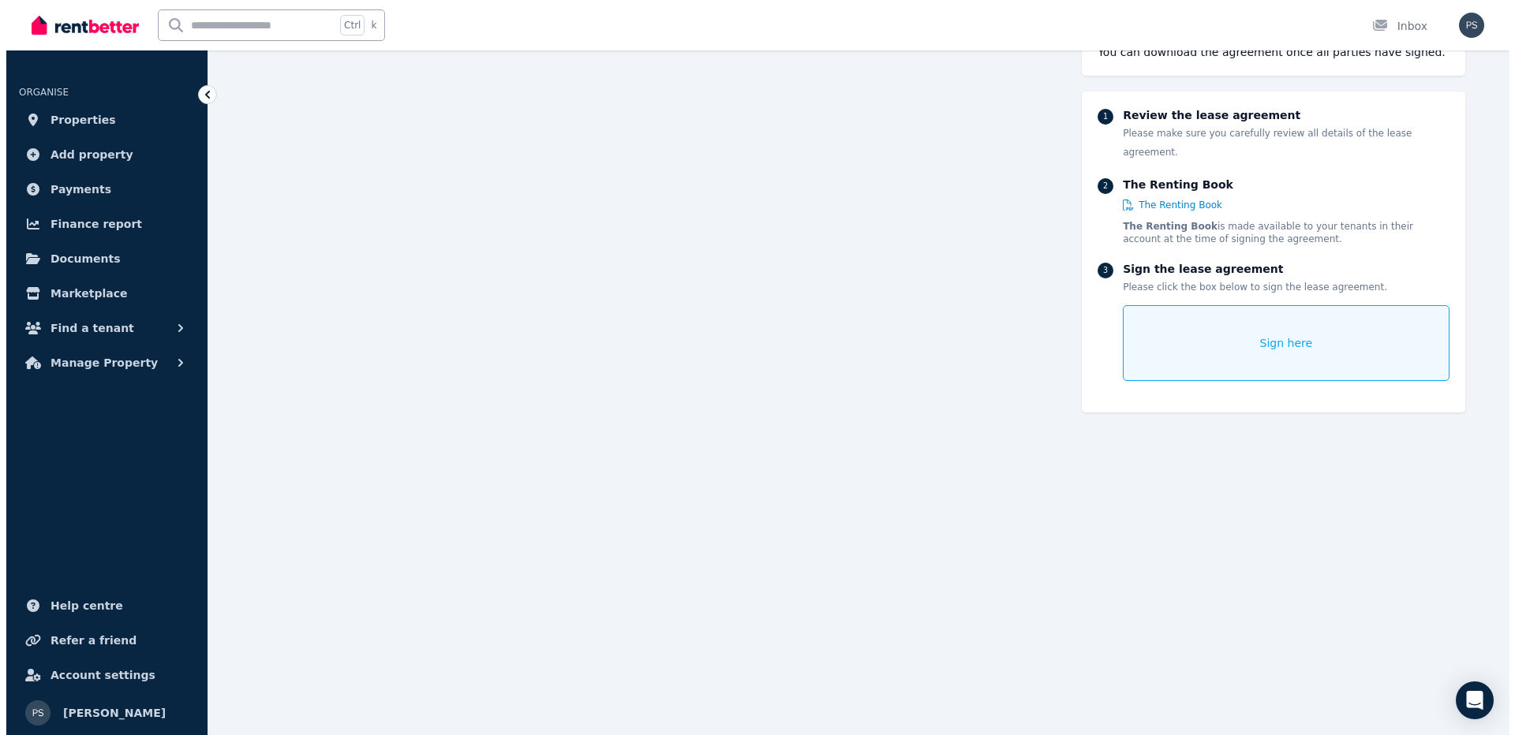
scroll to position [5206, 0]
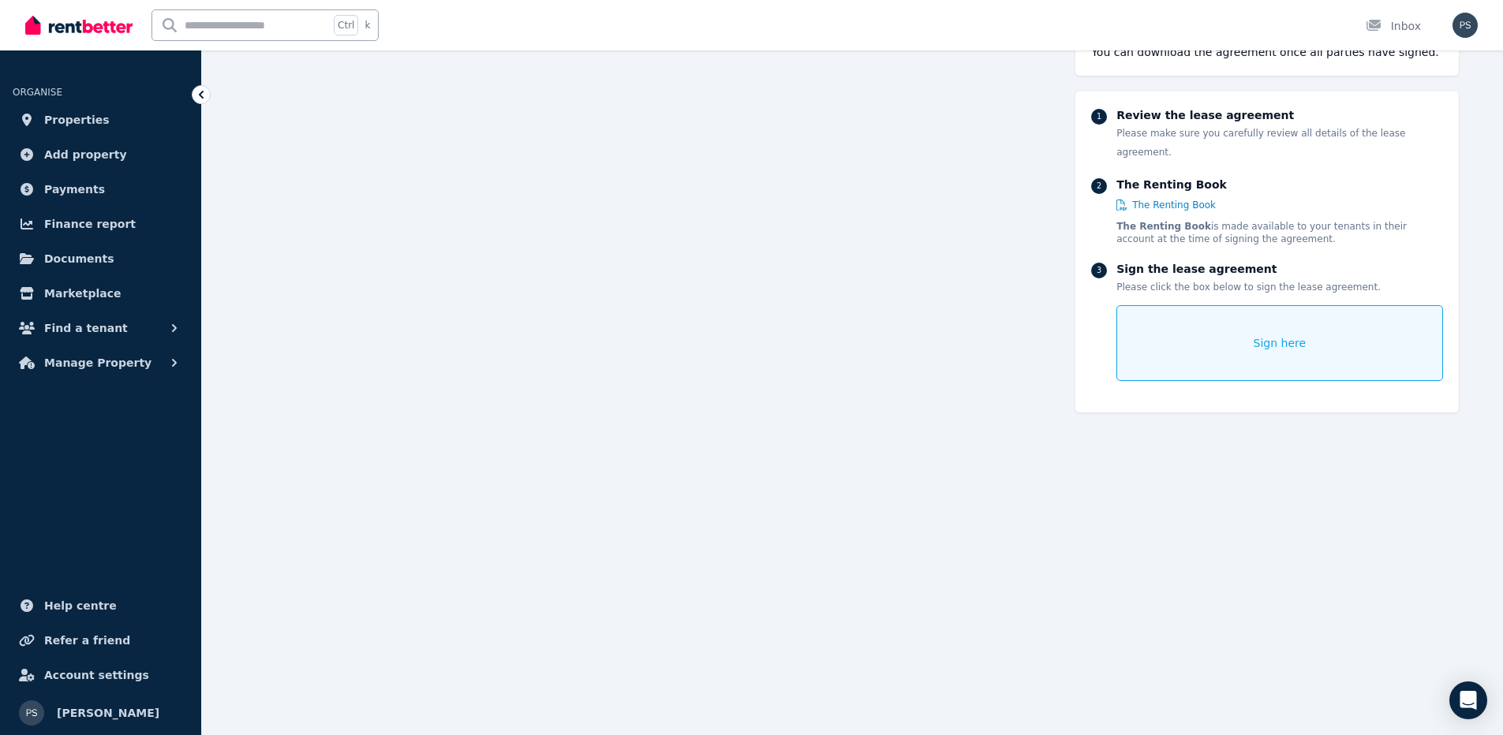
click at [1235, 334] on div "Sign here" at bounding box center [1279, 343] width 326 height 76
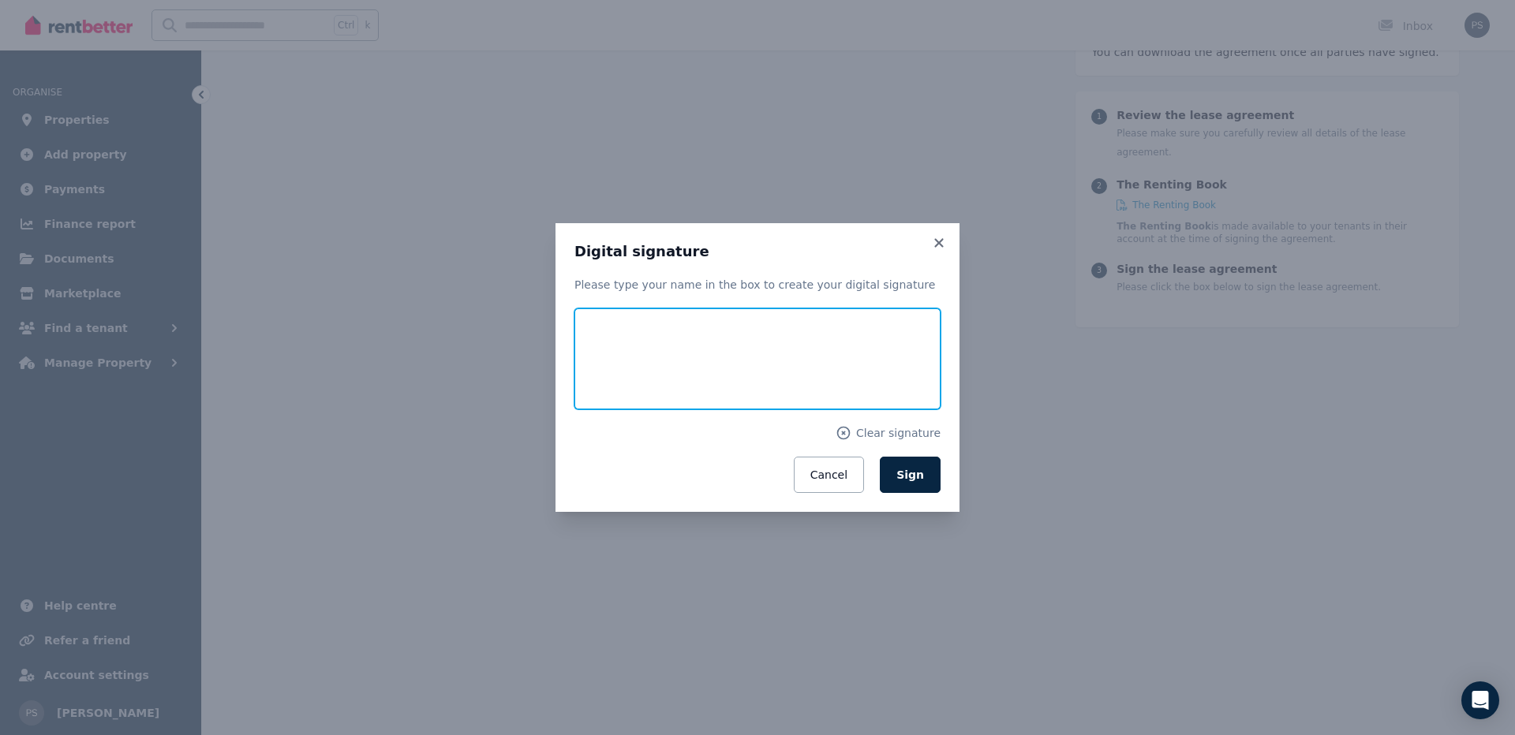
click at [641, 324] on input "text" at bounding box center [757, 358] width 366 height 101
type input "**********"
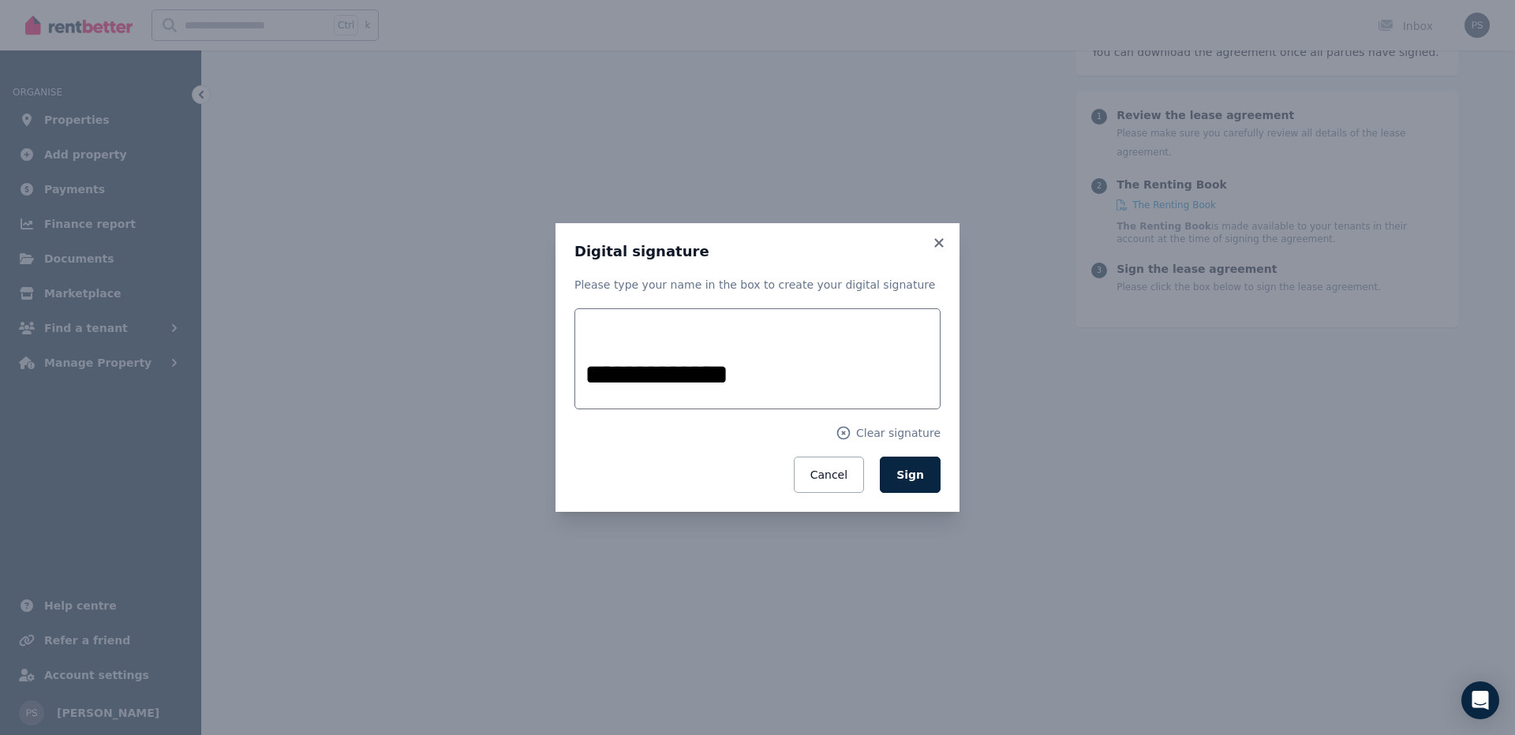
click at [897, 251] on h3 "Digital signature" at bounding box center [757, 251] width 366 height 19
click at [925, 473] on button "Sign" at bounding box center [910, 475] width 61 height 36
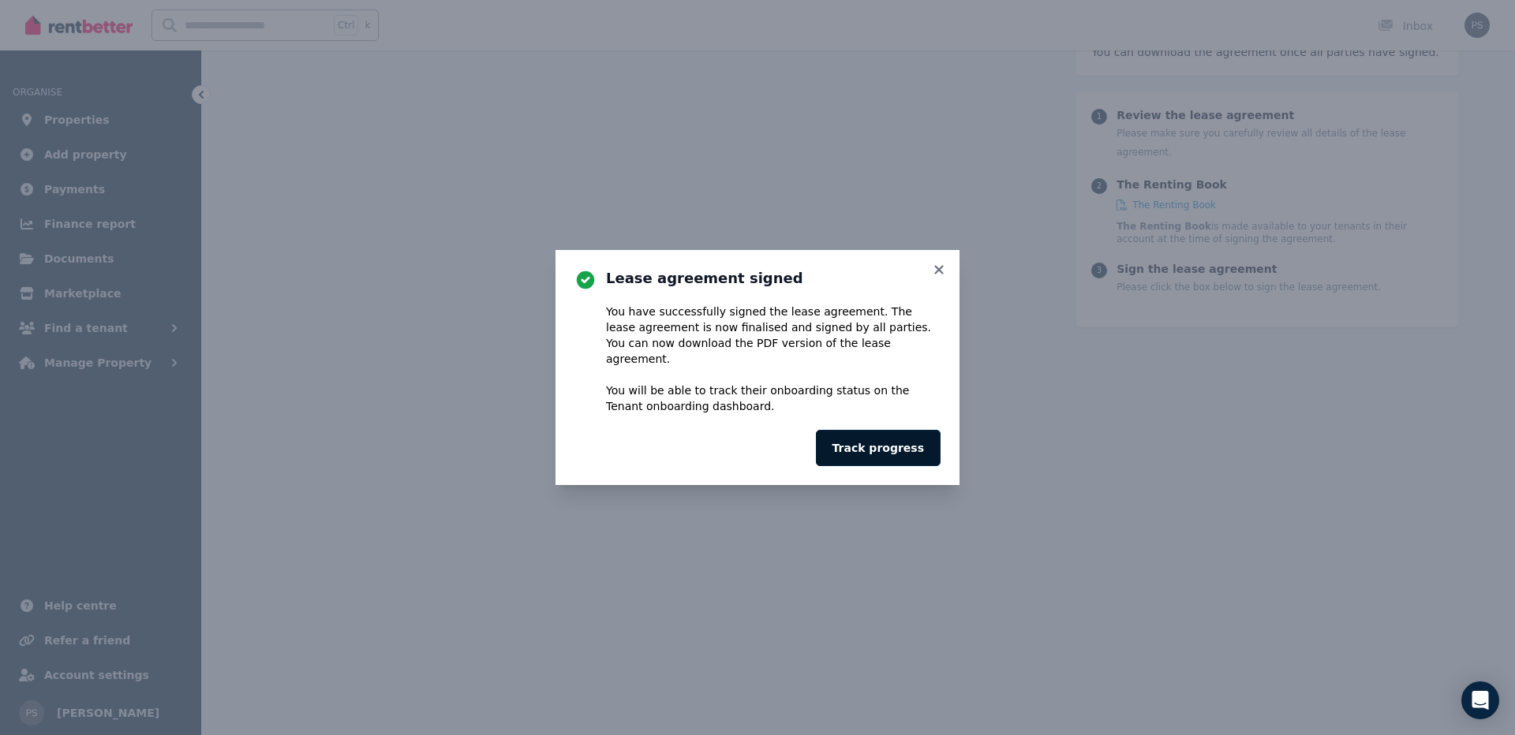
click at [916, 442] on button "Track progress" at bounding box center [878, 448] width 125 height 36
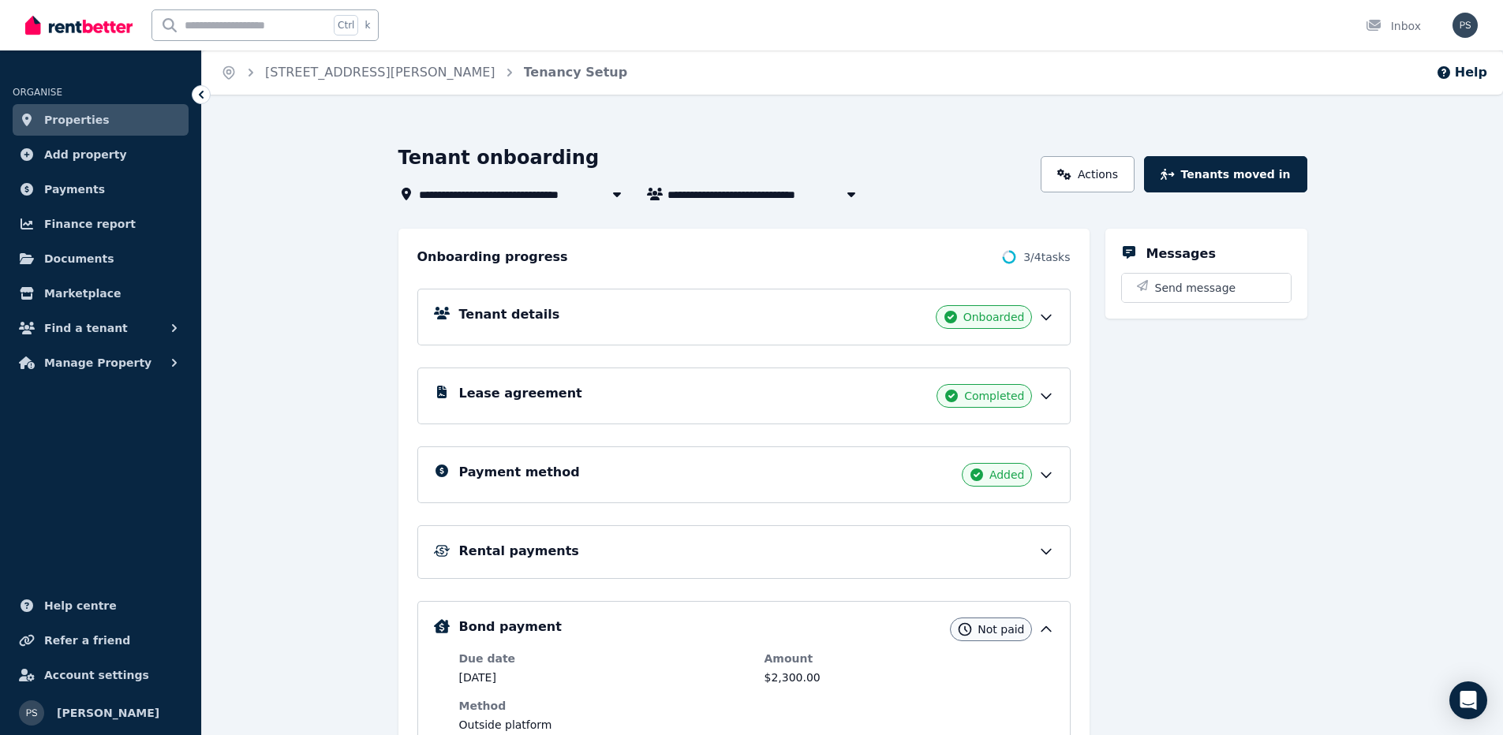
click at [82, 121] on span "Properties" at bounding box center [76, 119] width 65 height 19
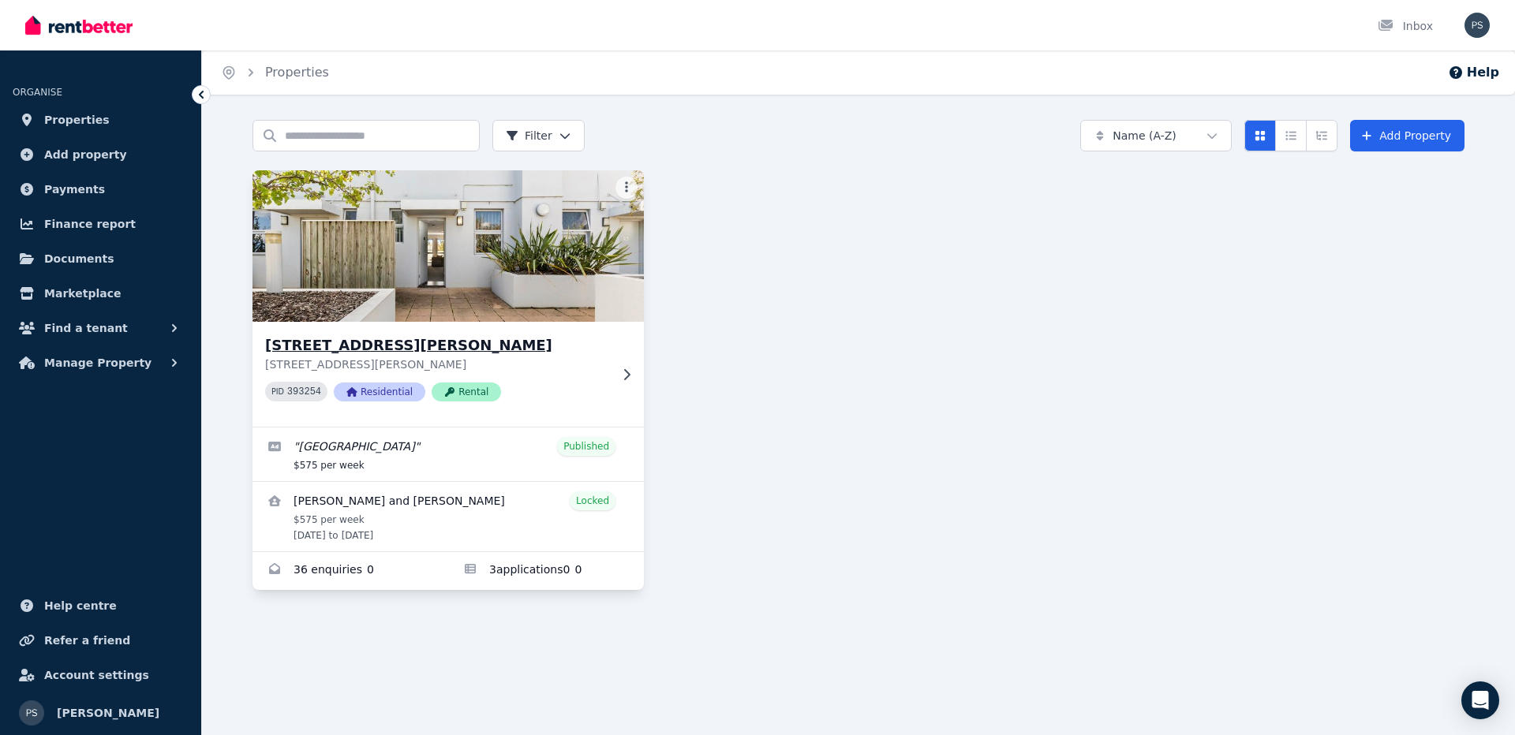
click at [626, 378] on icon at bounding box center [627, 373] width 6 height 11
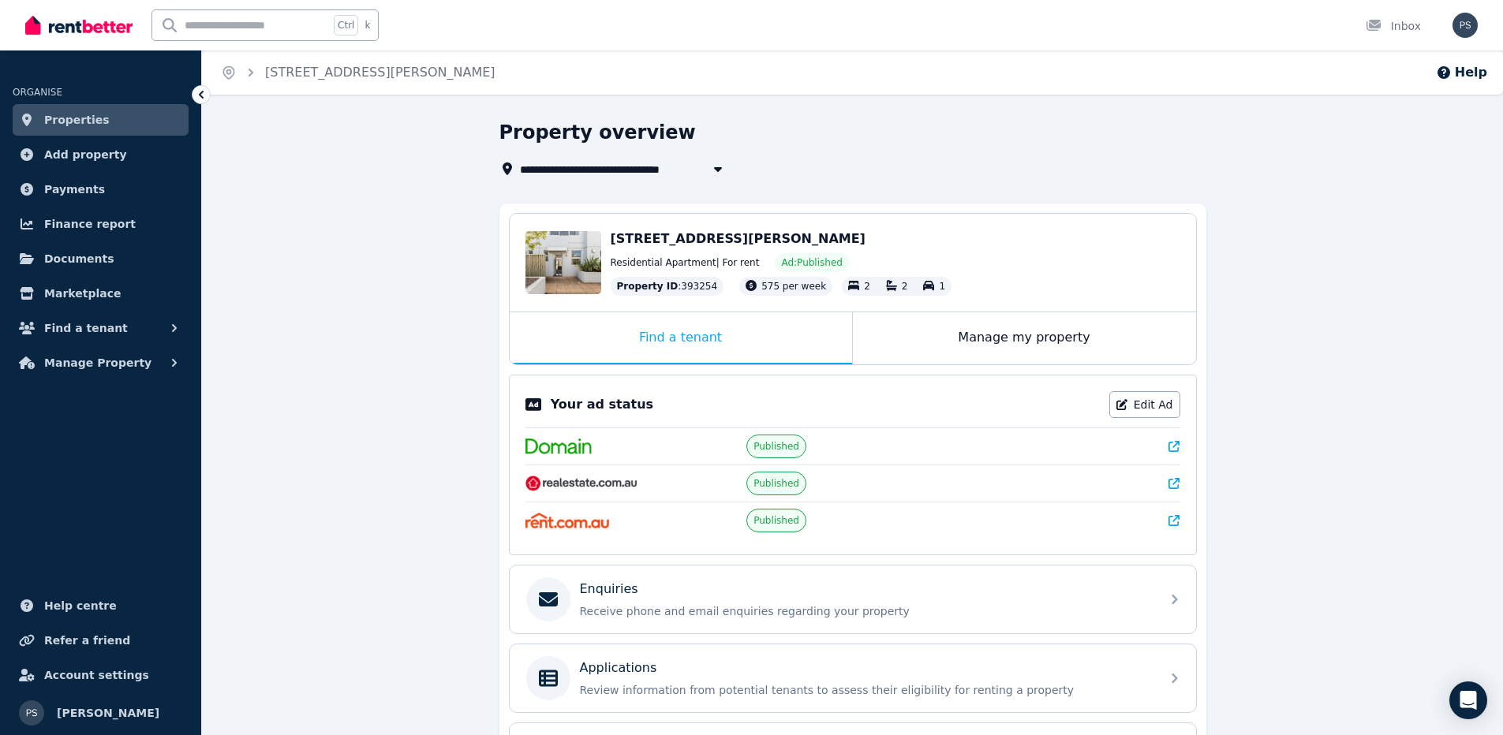
click at [202, 93] on icon at bounding box center [201, 95] width 5 height 8
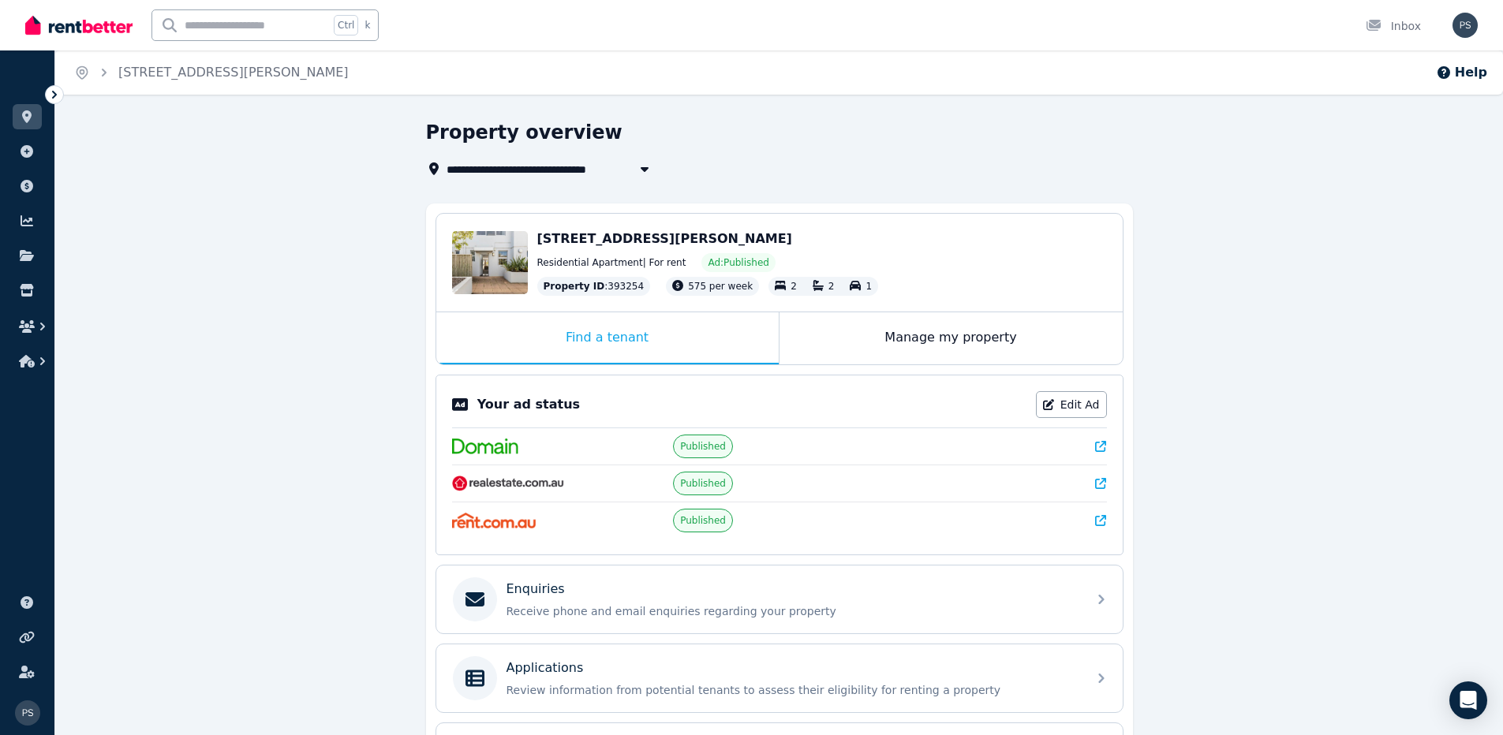
click at [50, 95] on icon at bounding box center [55, 95] width 16 height 16
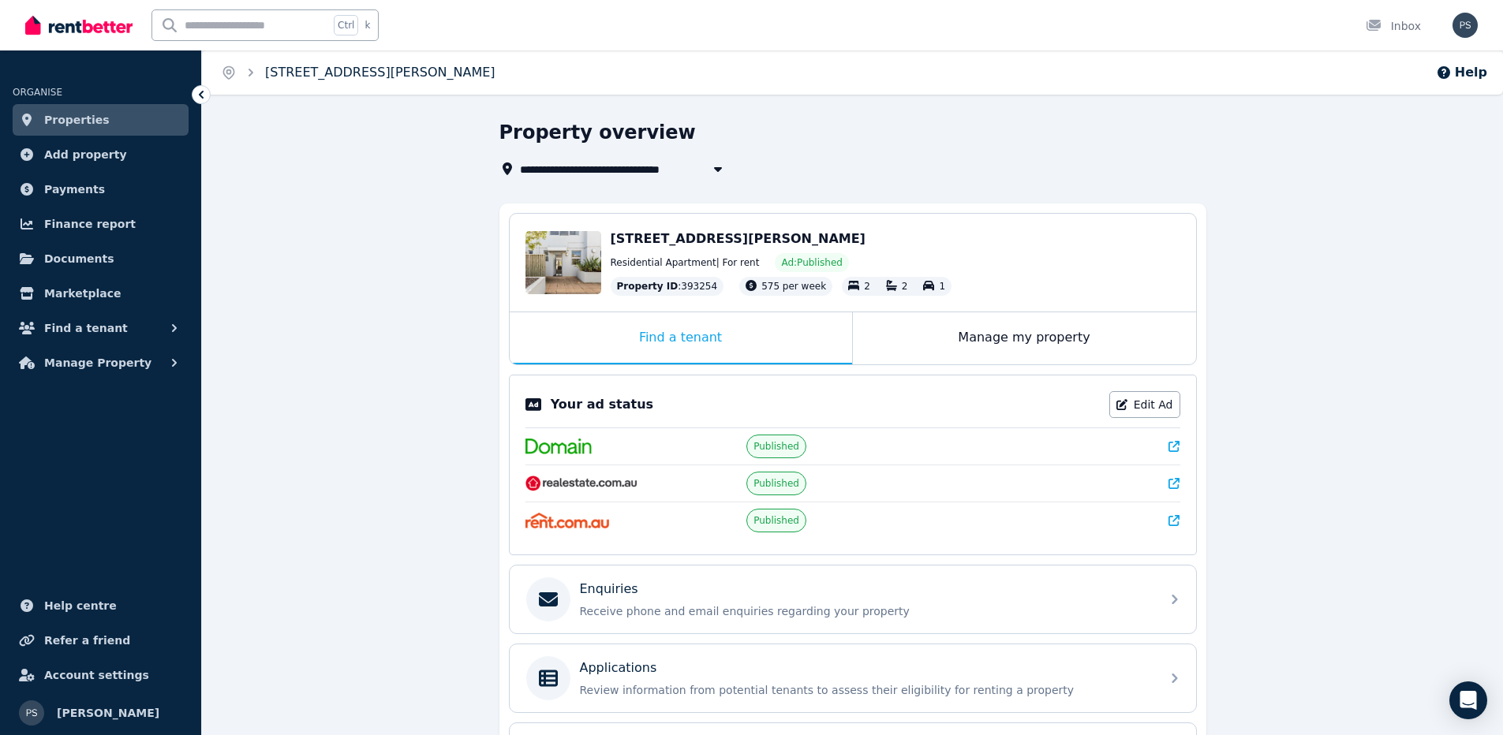
click at [353, 75] on link "[STREET_ADDRESS][PERSON_NAME]" at bounding box center [380, 72] width 230 height 15
click at [73, 123] on span "Properties" at bounding box center [76, 119] width 65 height 19
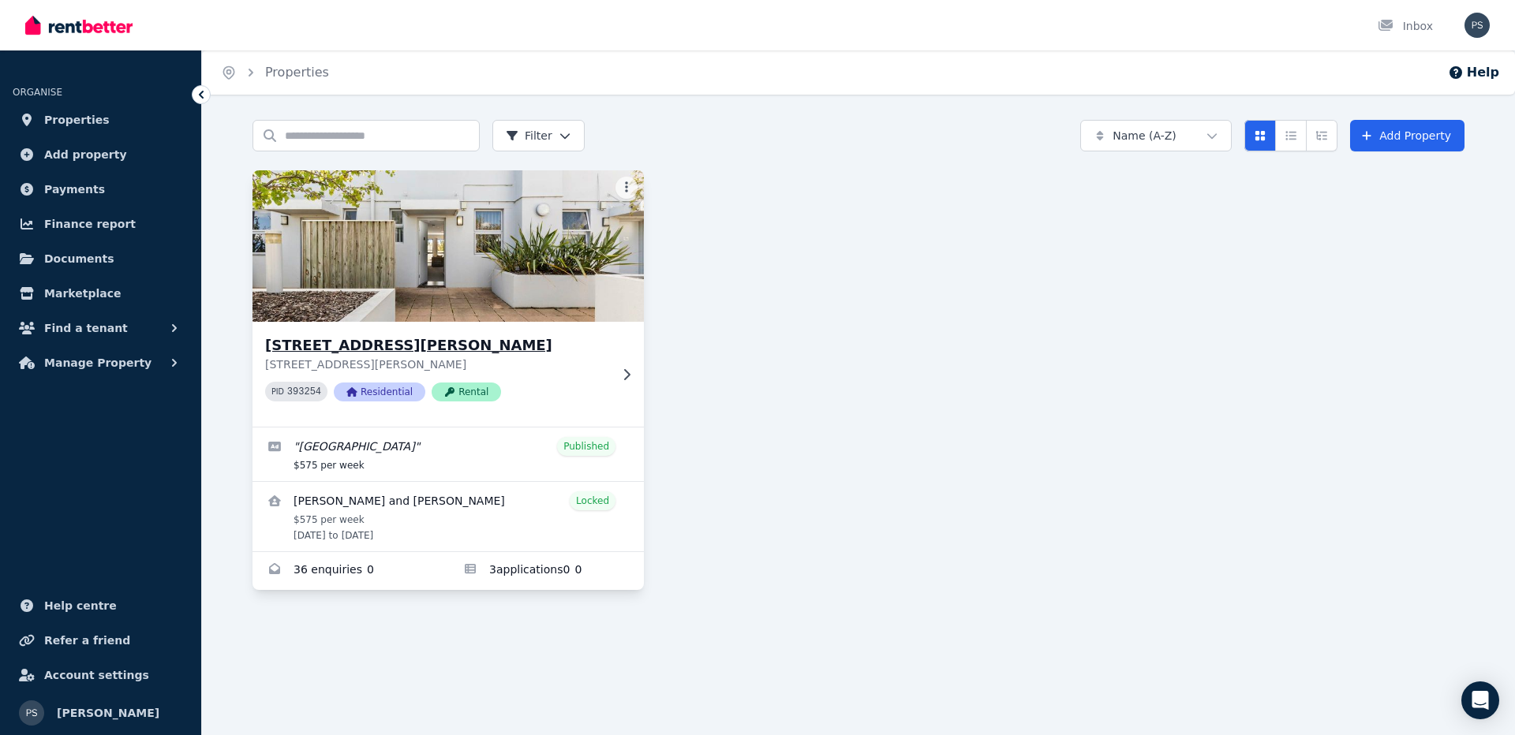
click at [396, 252] on img at bounding box center [448, 245] width 411 height 159
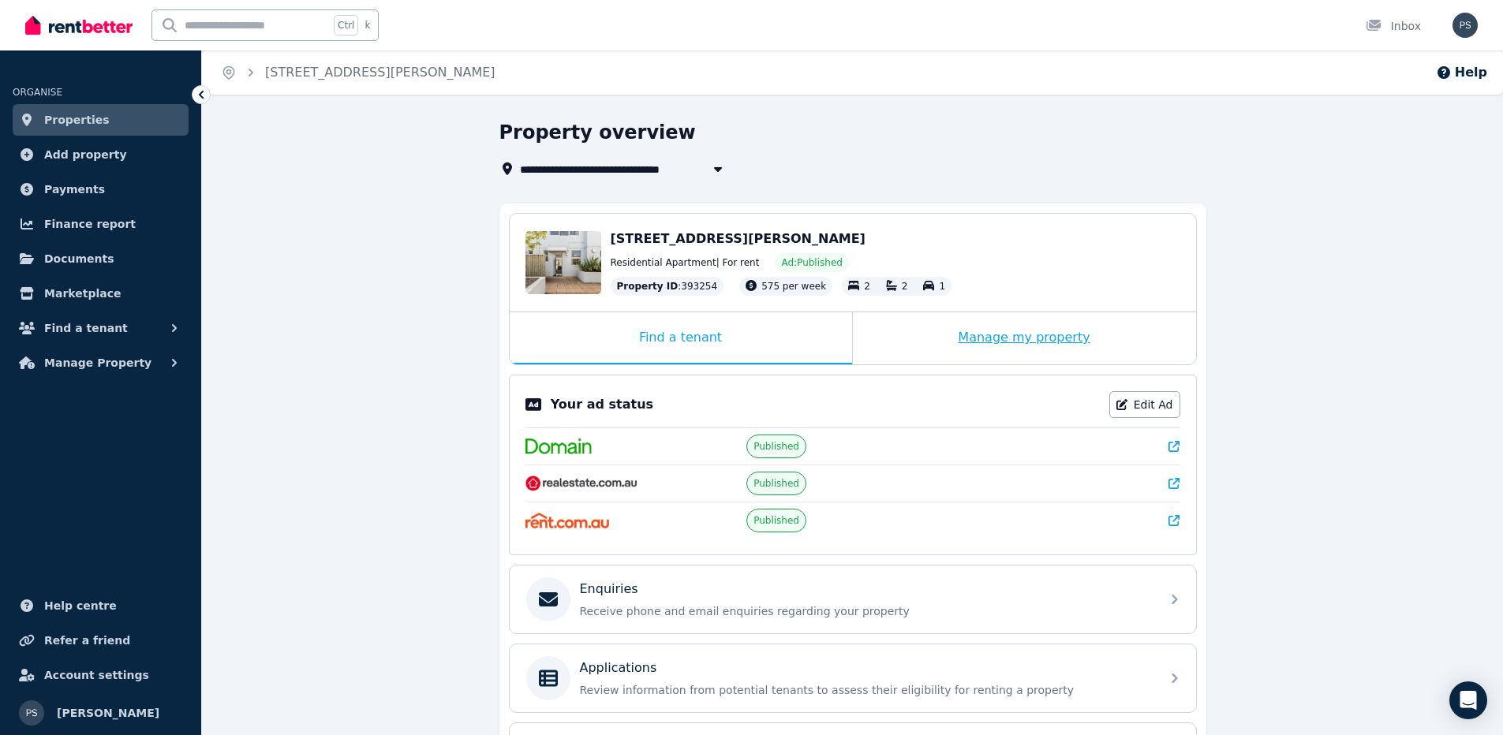
click at [1065, 340] on div "Manage my property" at bounding box center [1024, 338] width 343 height 52
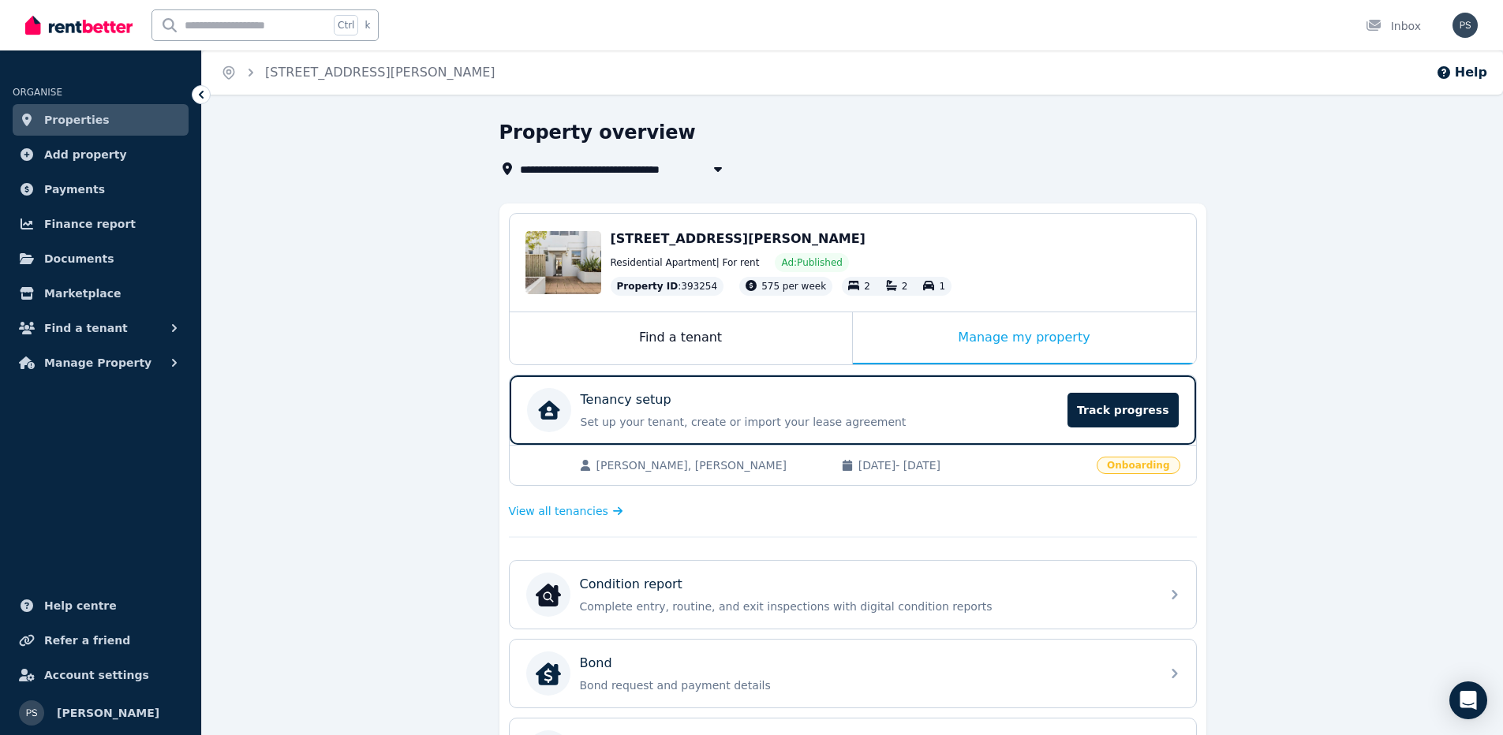
click at [723, 172] on icon "button" at bounding box center [718, 169] width 16 height 13
type input "**********"
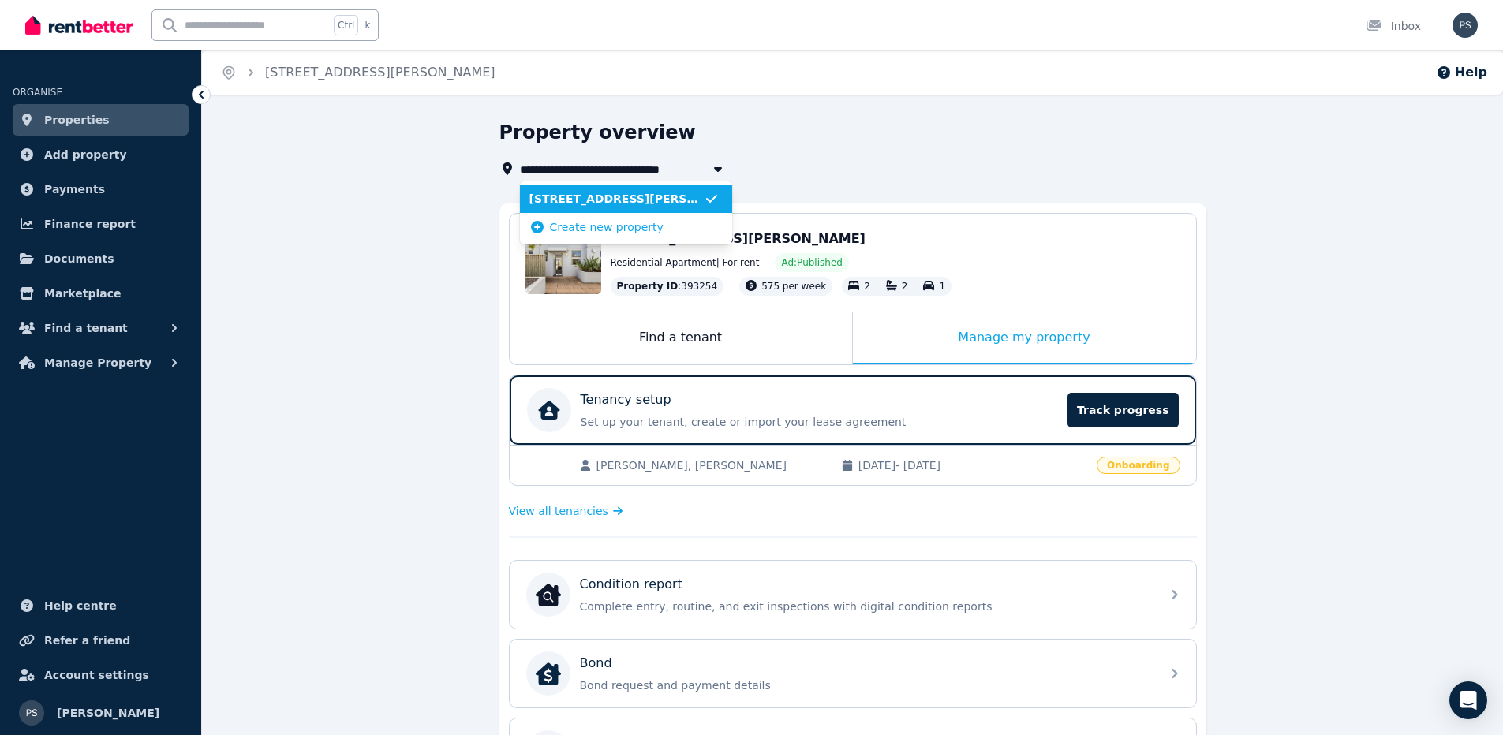
click at [719, 170] on icon "button" at bounding box center [717, 169] width 8 height 5
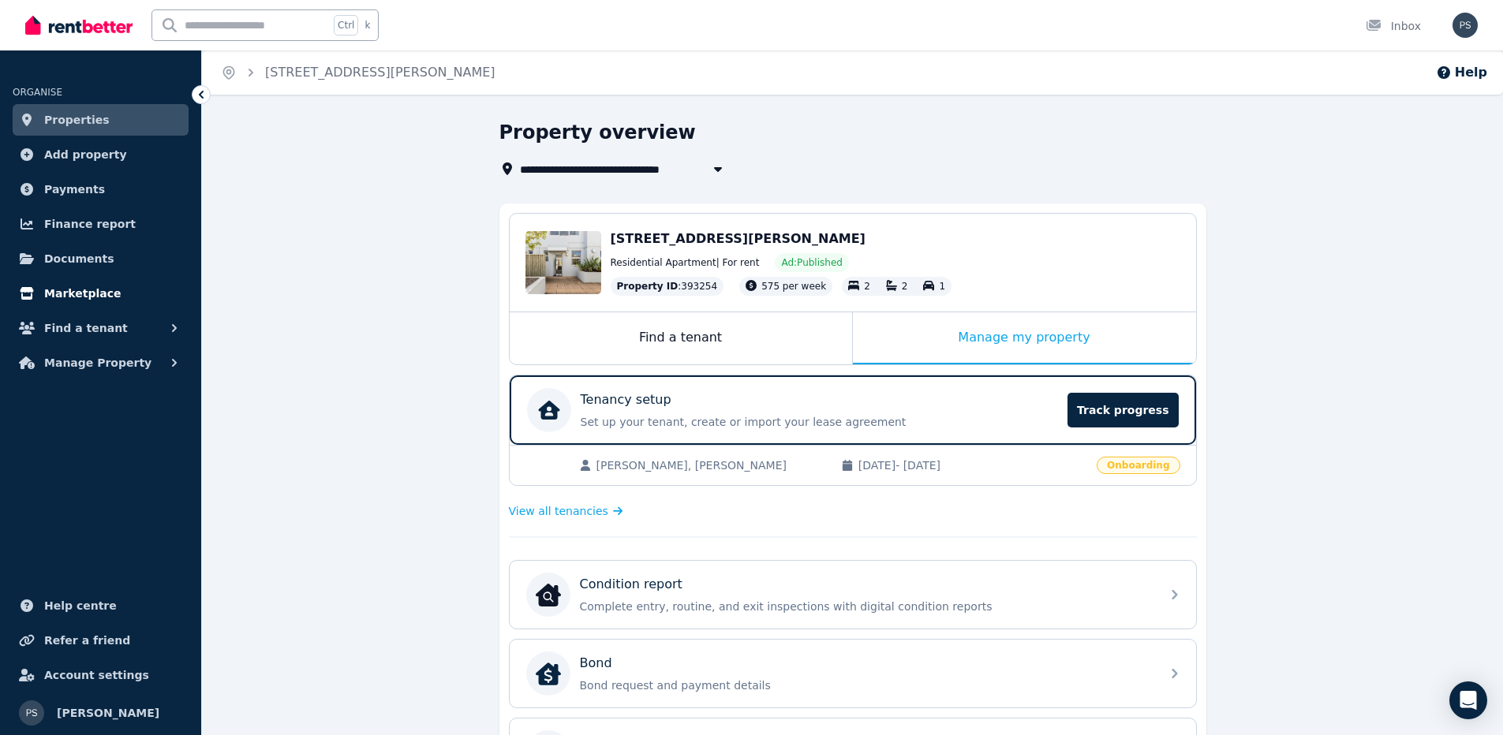
click at [84, 297] on span "Marketplace" at bounding box center [82, 293] width 77 height 19
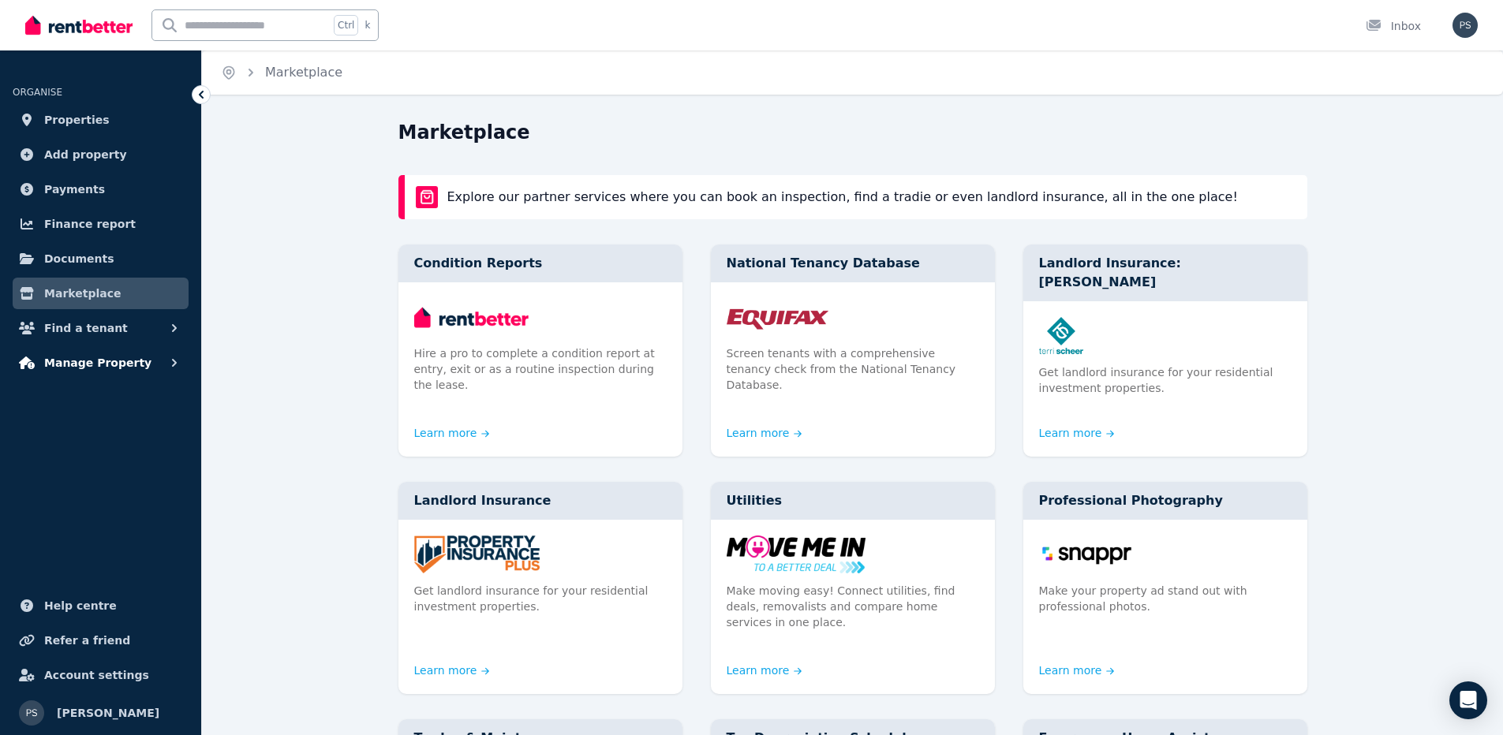
click at [107, 365] on span "Manage Property" at bounding box center [97, 362] width 107 height 19
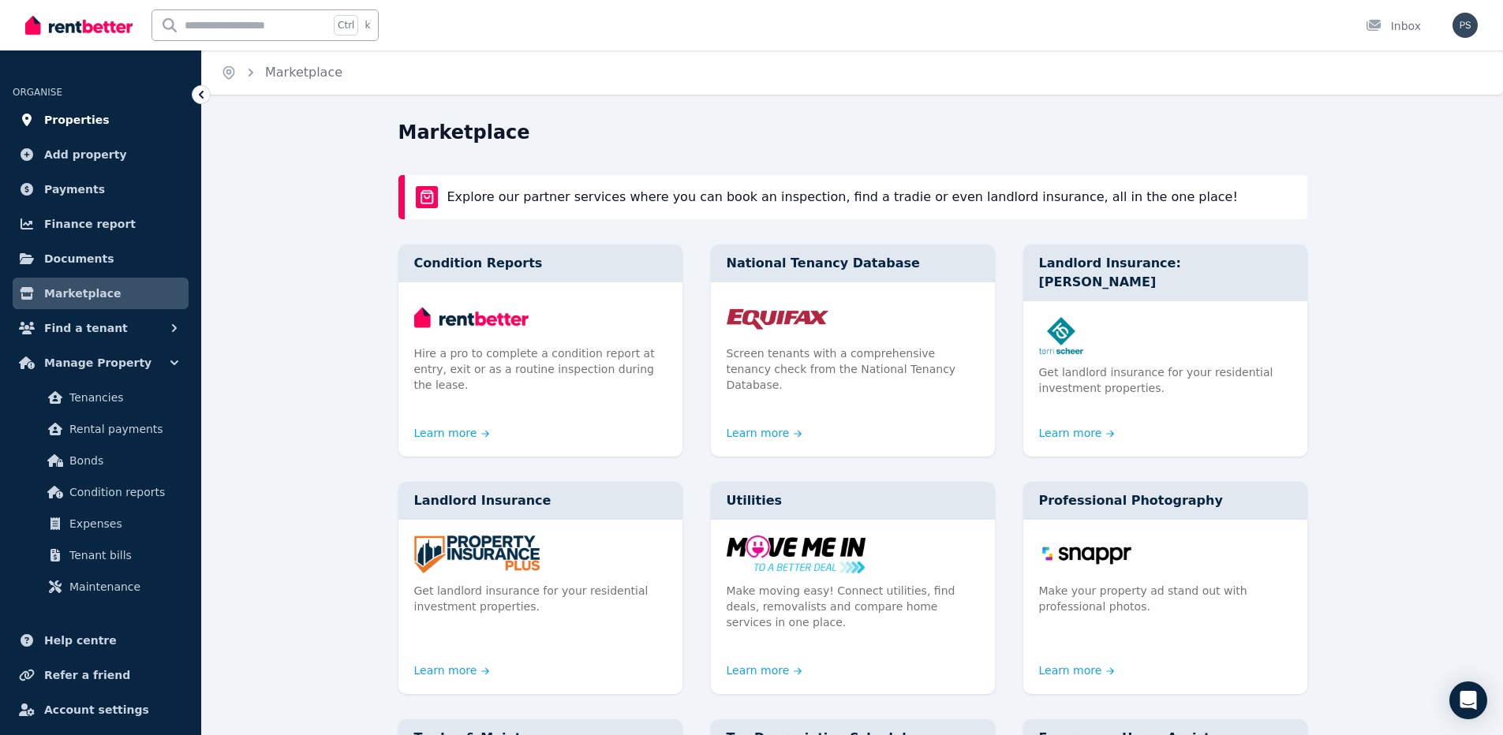
click at [72, 118] on span "Properties" at bounding box center [76, 119] width 65 height 19
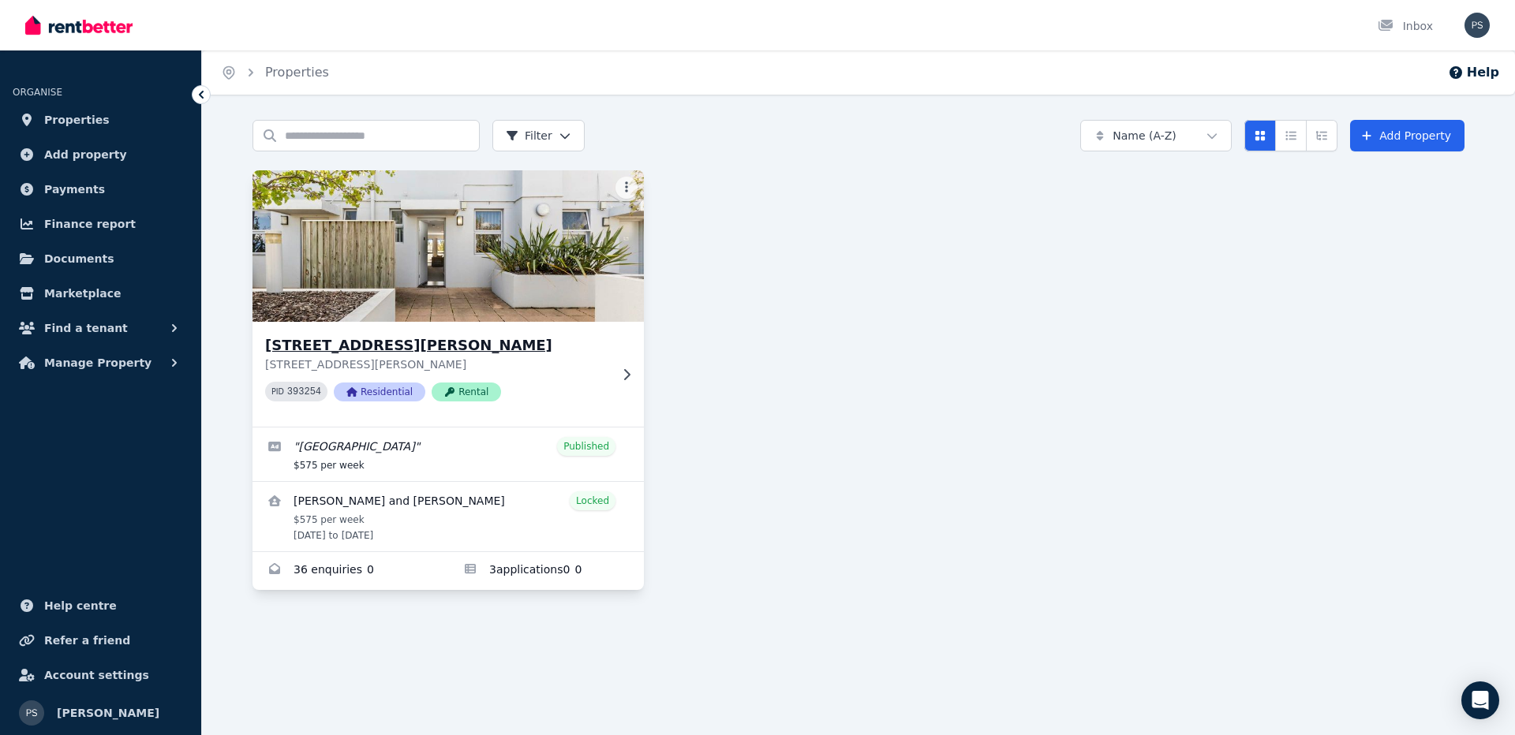
click at [589, 349] on h3 "[STREET_ADDRESS][PERSON_NAME]" at bounding box center [437, 345] width 344 height 22
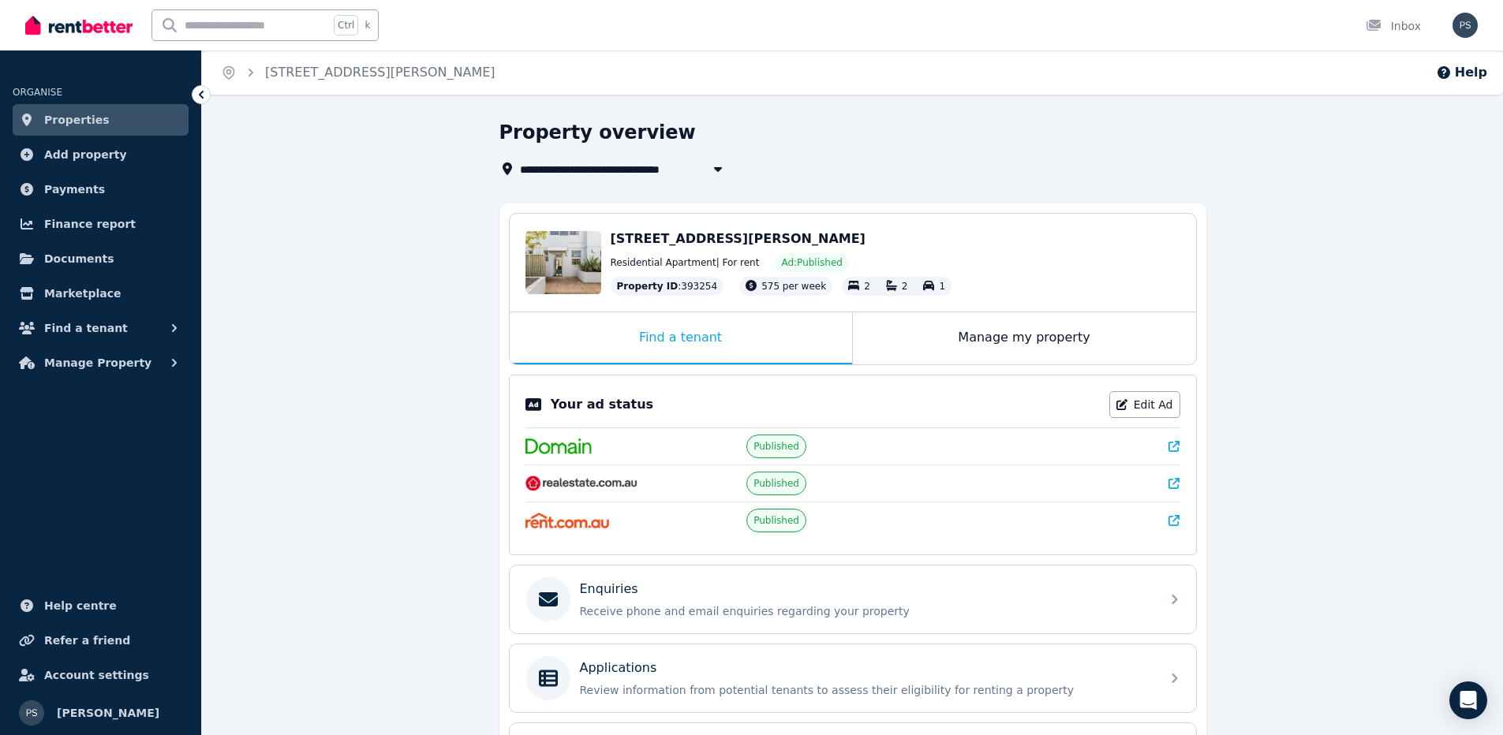
click at [800, 267] on span "Ad: Published" at bounding box center [811, 262] width 61 height 13
click at [722, 167] on icon "button" at bounding box center [718, 169] width 16 height 13
type input "**********"
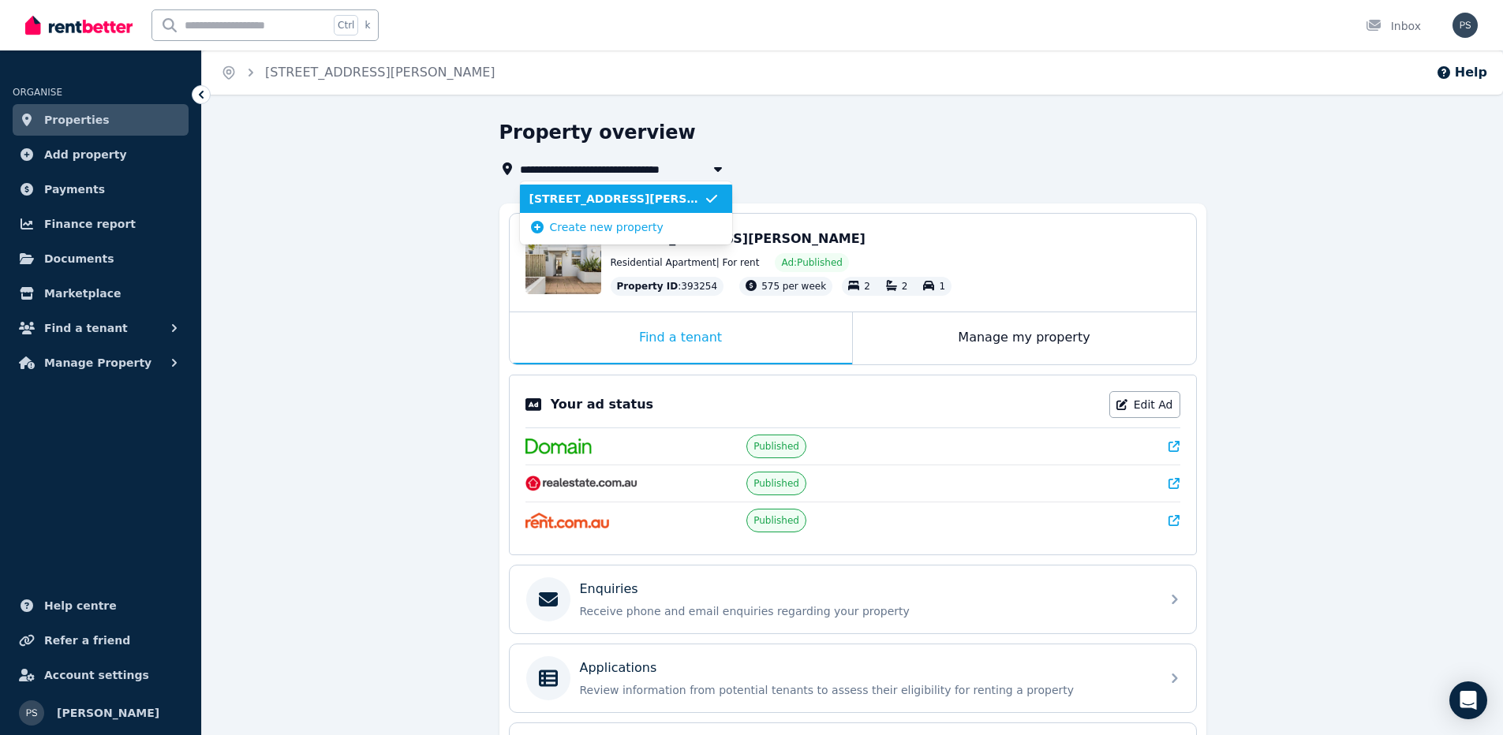
click at [722, 167] on icon "button" at bounding box center [718, 169] width 16 height 13
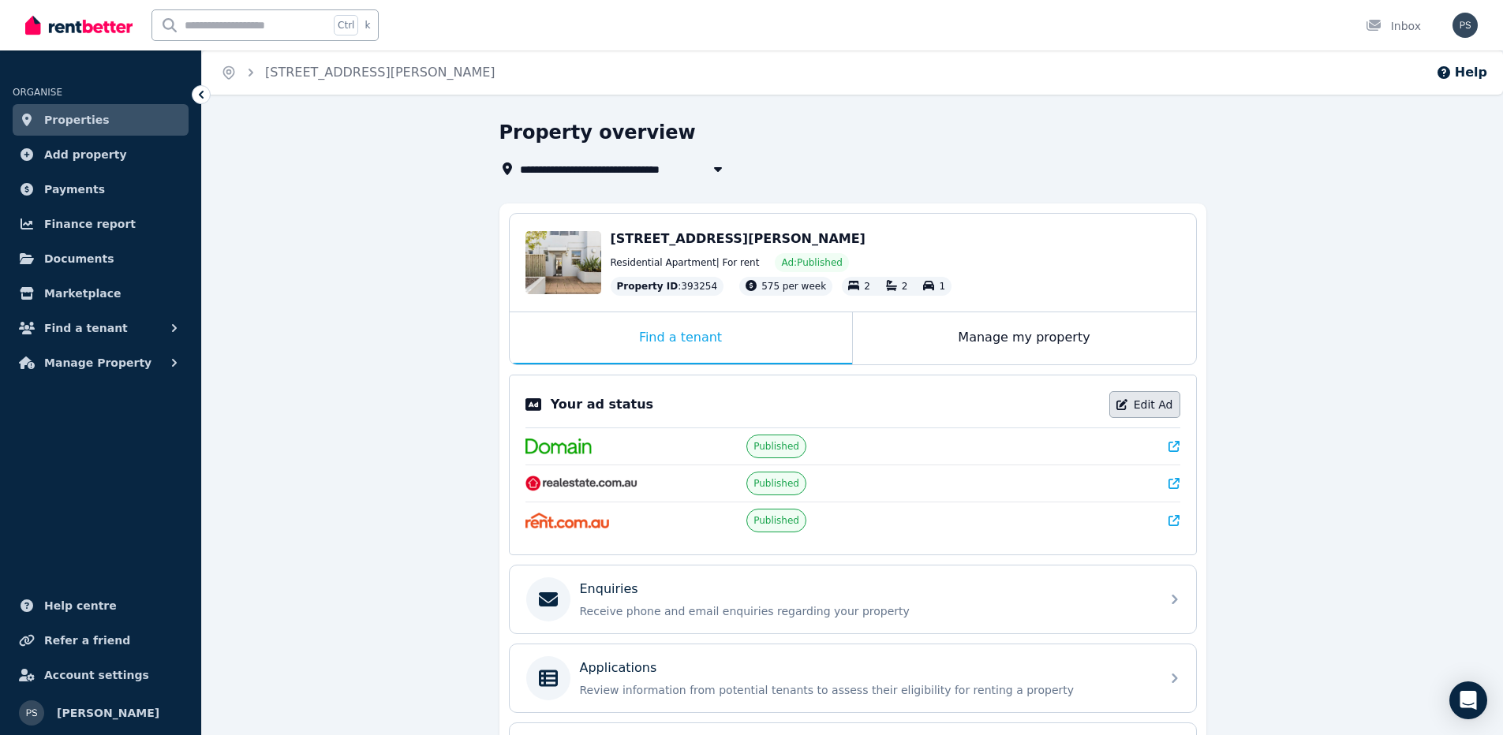
click at [1154, 409] on link "Edit Ad" at bounding box center [1144, 404] width 71 height 27
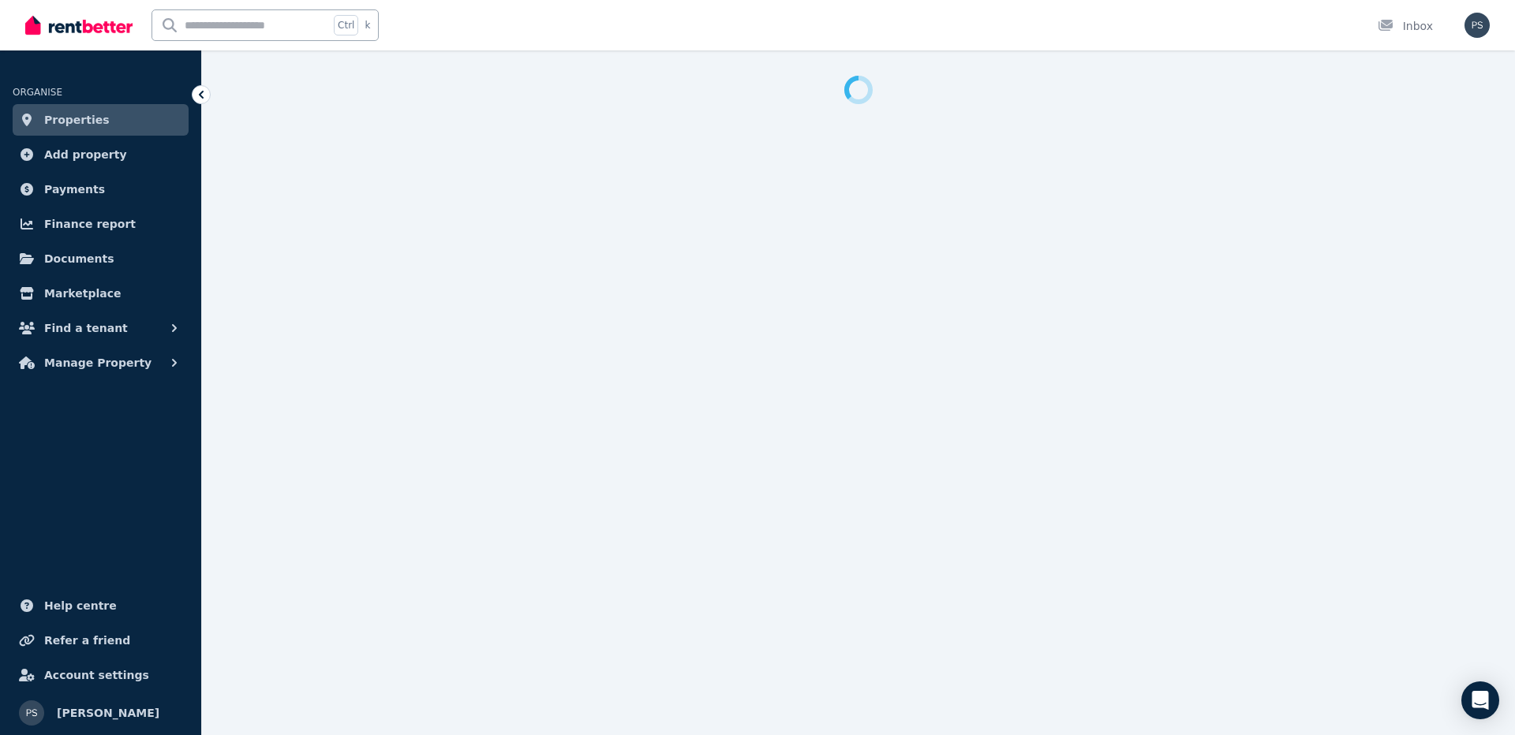
select select "**********"
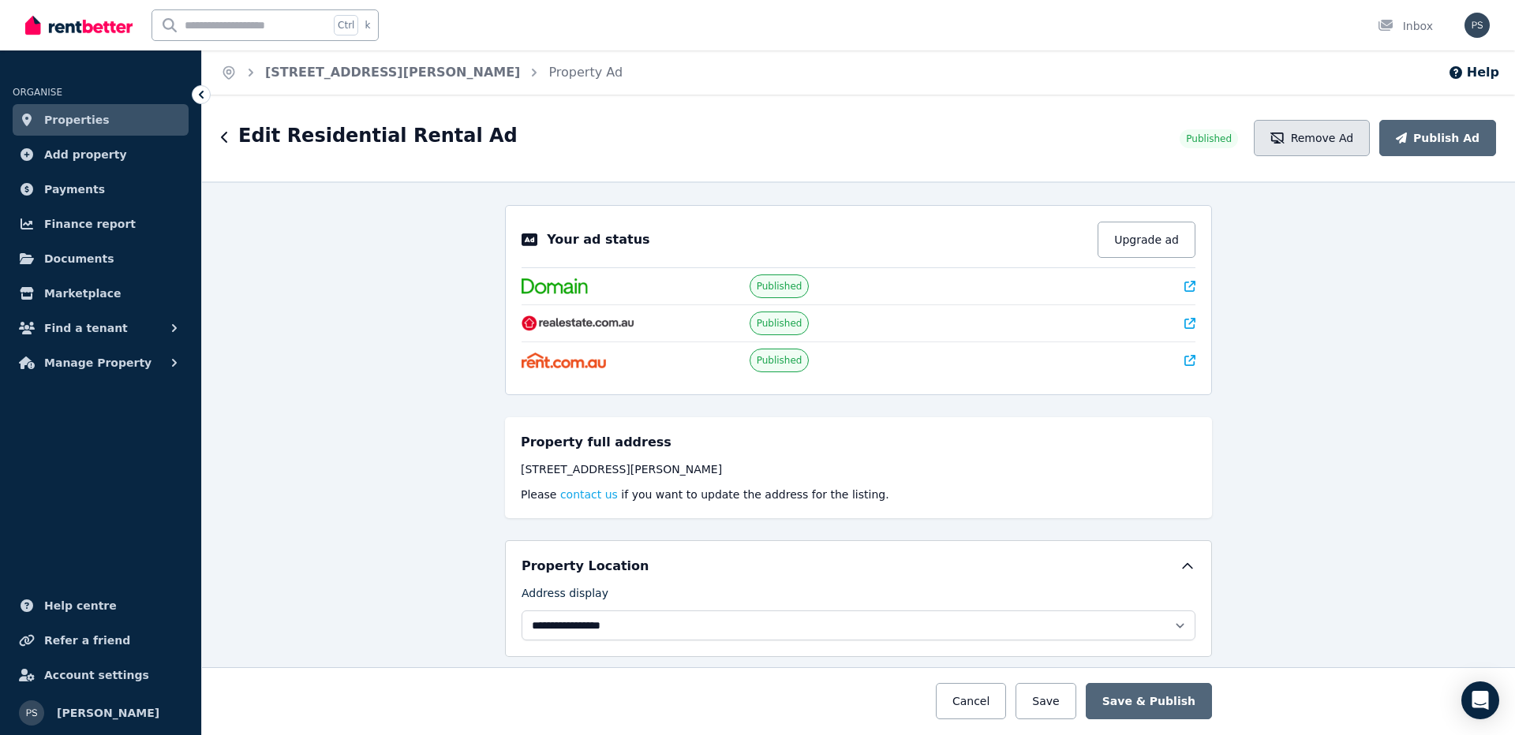
click at [1324, 133] on button "Remove Ad" at bounding box center [1311, 138] width 116 height 36
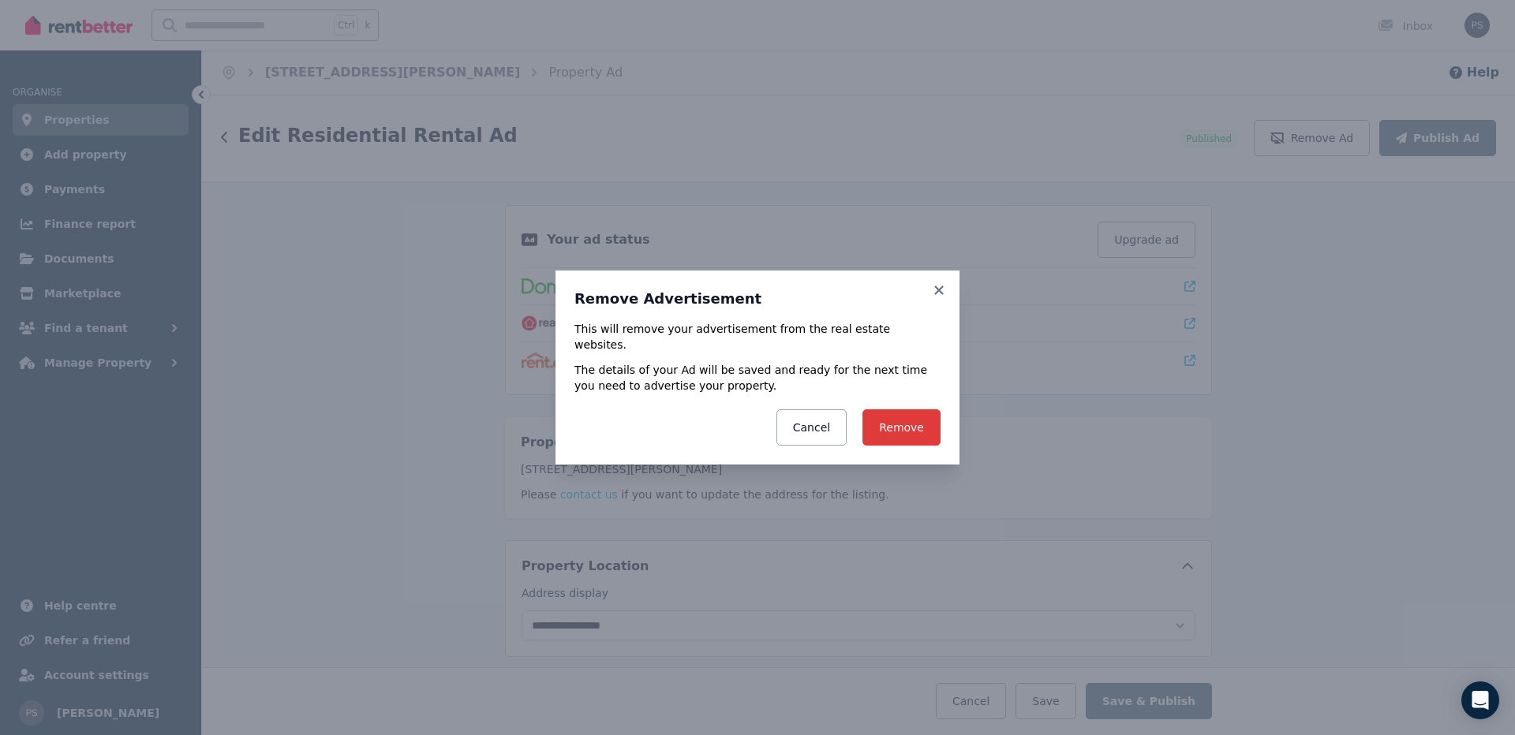
click at [907, 423] on button "Remove" at bounding box center [901, 427] width 78 height 36
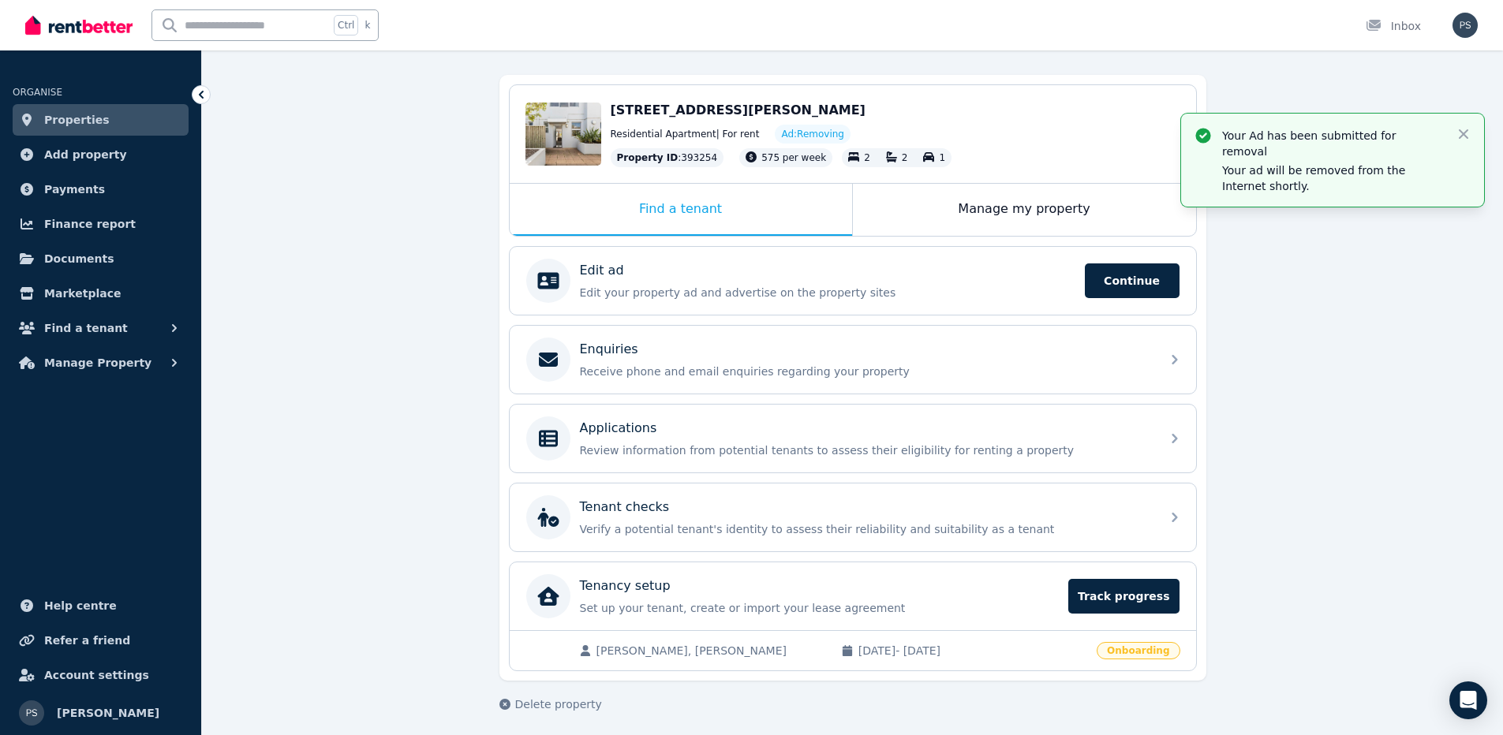
scroll to position [134, 0]
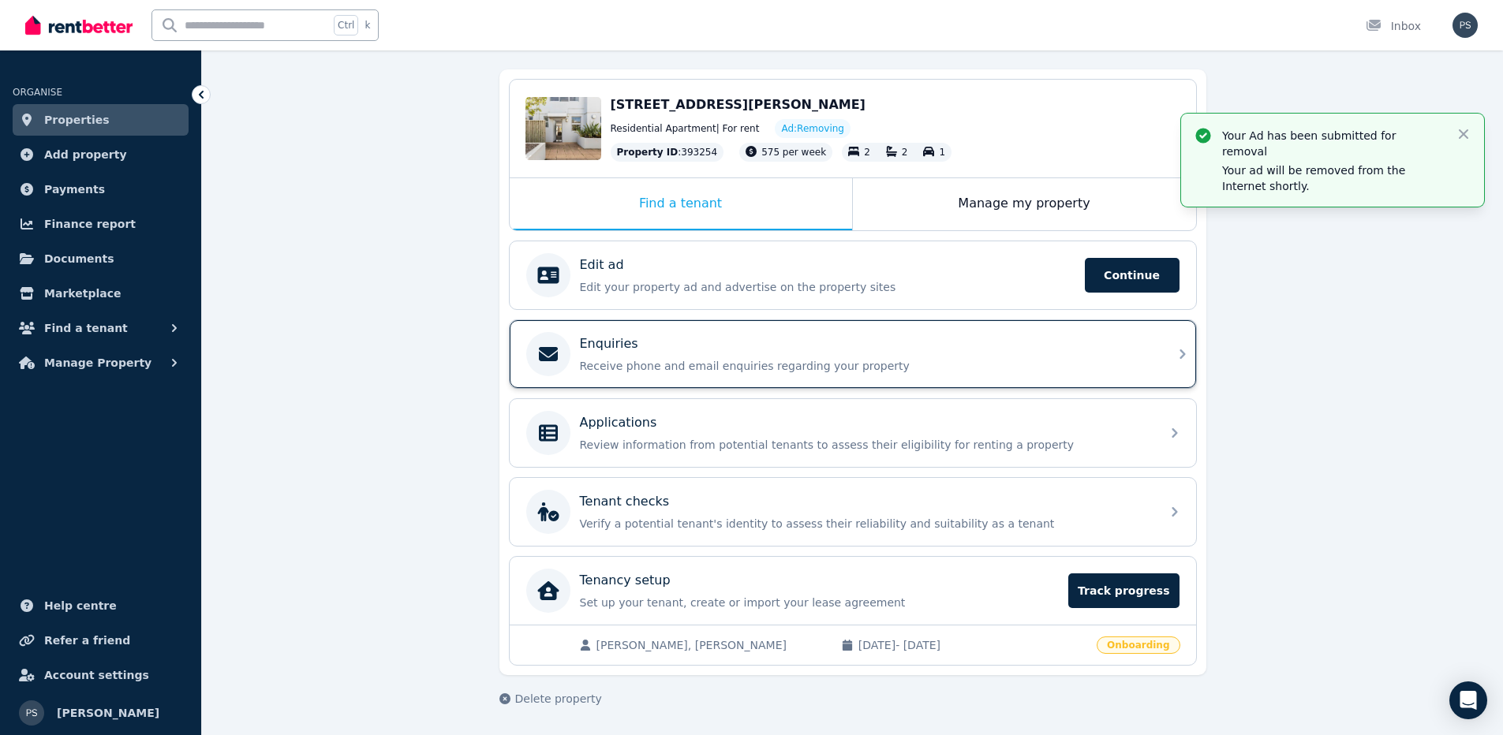
click at [1115, 346] on div "Enquiries" at bounding box center [865, 343] width 571 height 19
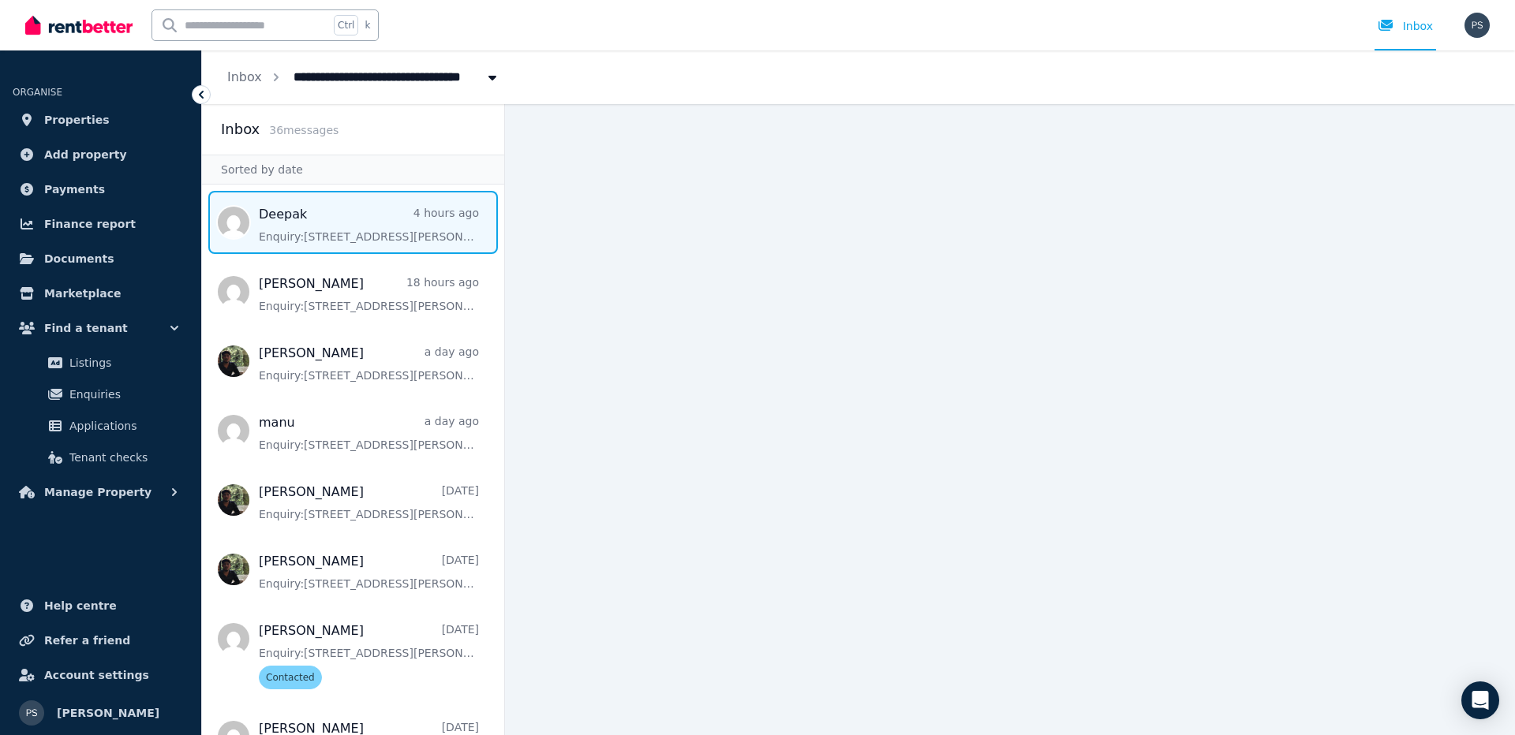
click at [390, 234] on span "Message list" at bounding box center [353, 222] width 302 height 63
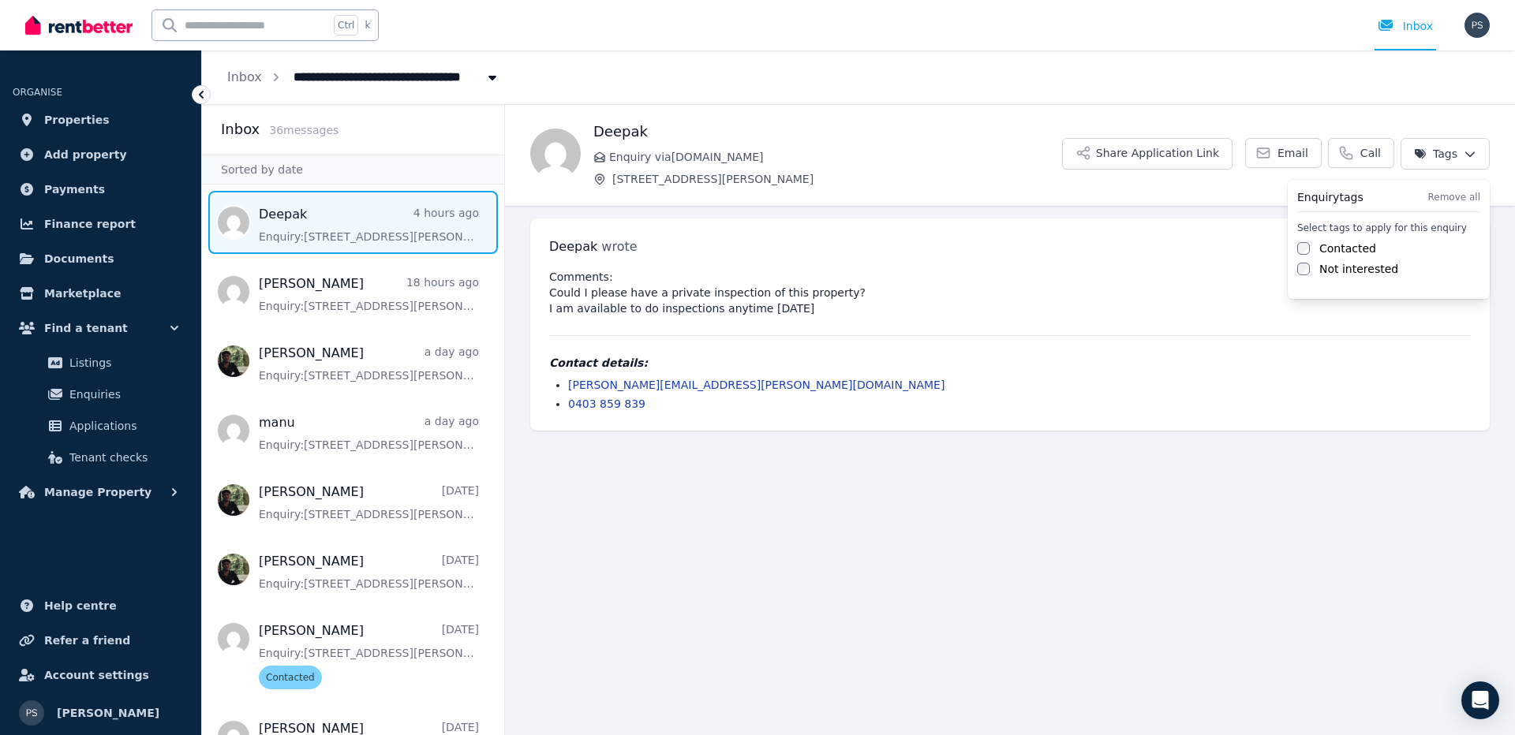
click at [1470, 153] on html "**********" at bounding box center [757, 367] width 1515 height 735
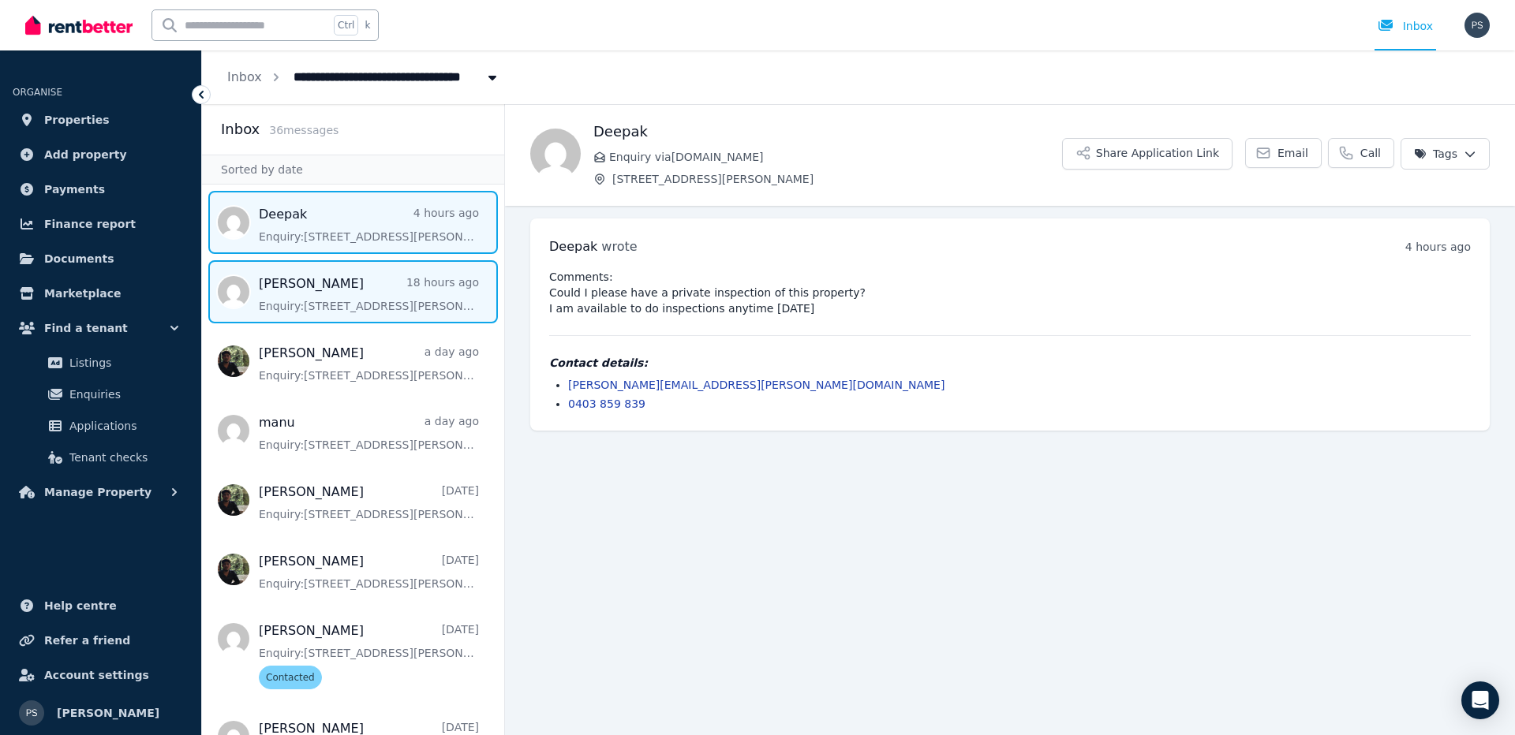
click at [334, 290] on span "Message list" at bounding box center [353, 291] width 302 height 63
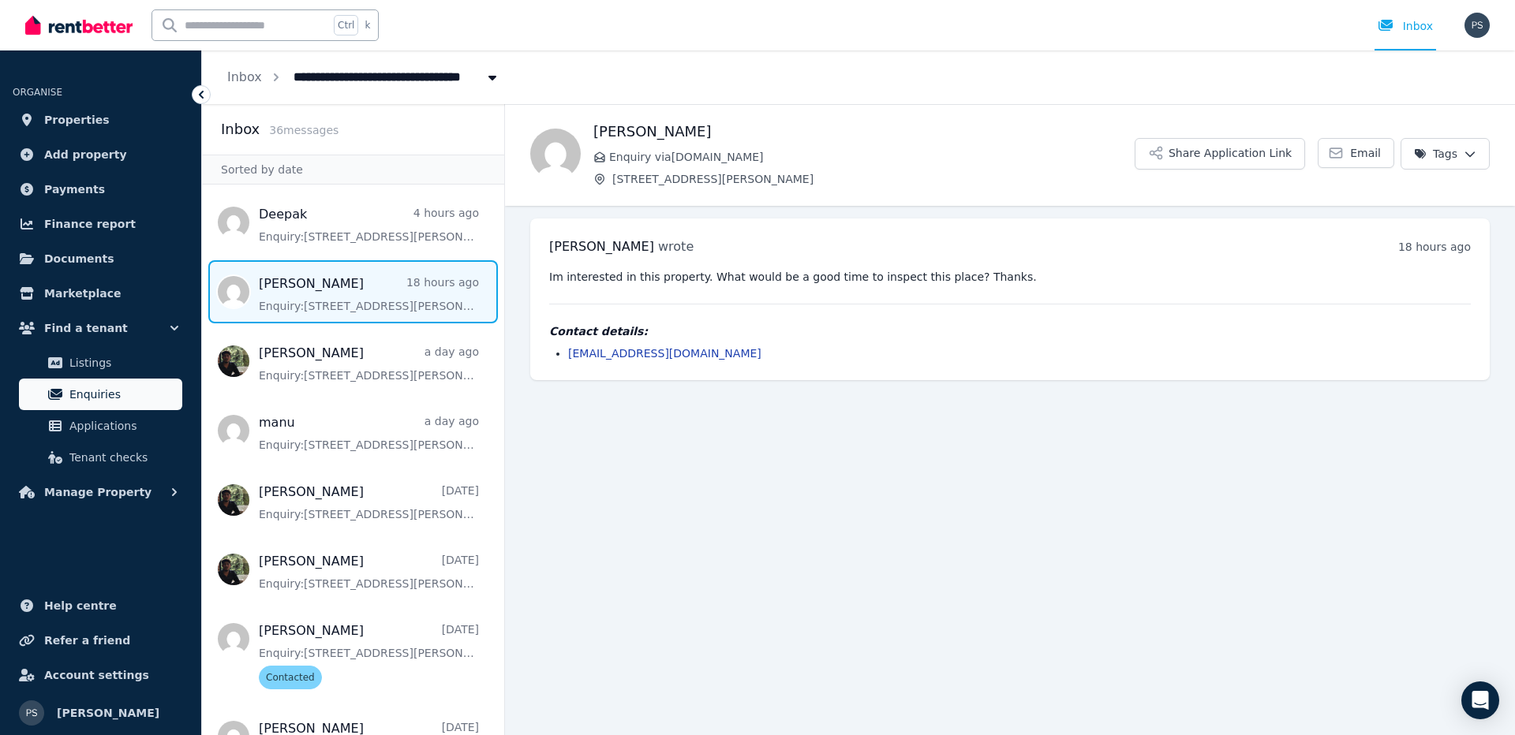
click at [93, 401] on span "Enquiries" at bounding box center [122, 394] width 106 height 19
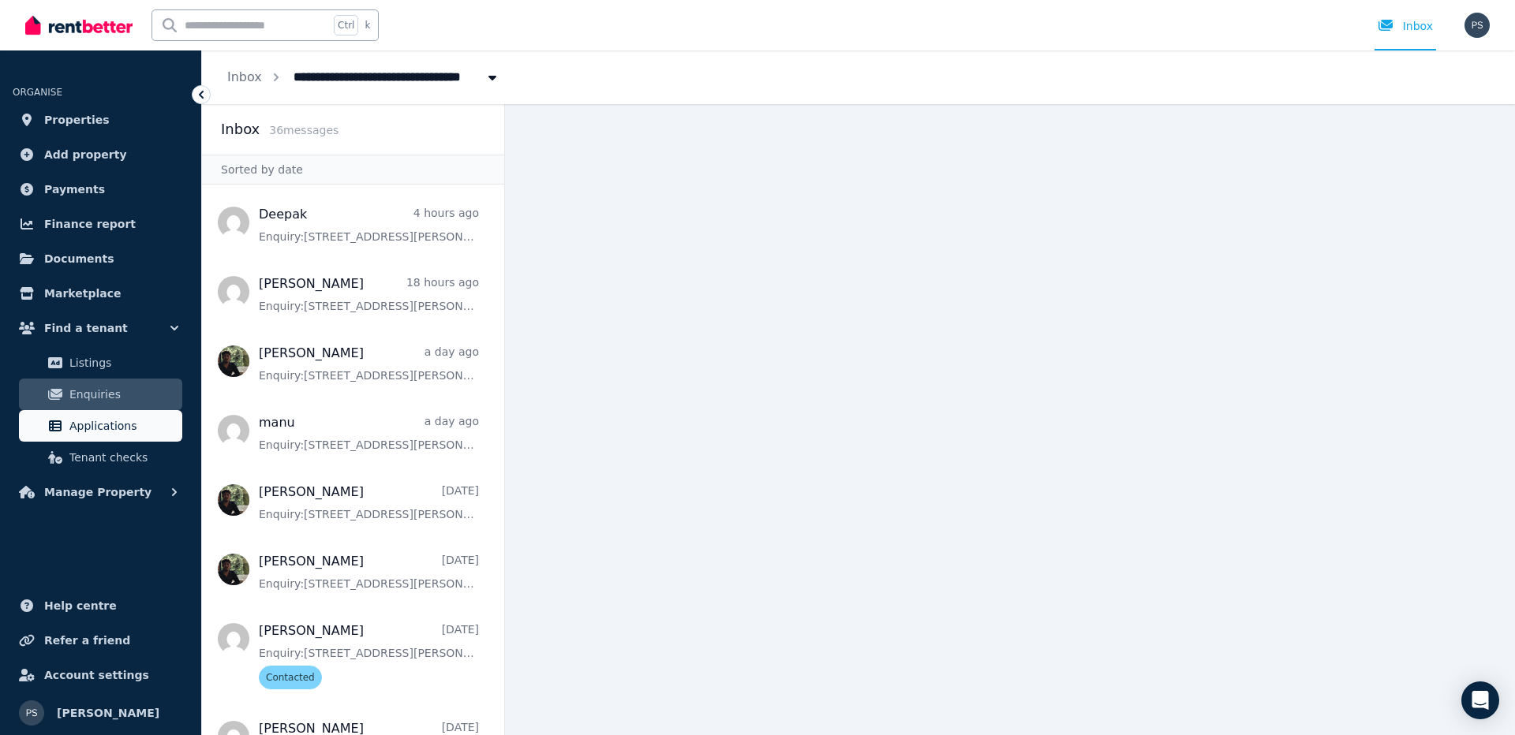
click at [96, 426] on span "Applications" at bounding box center [122, 426] width 106 height 19
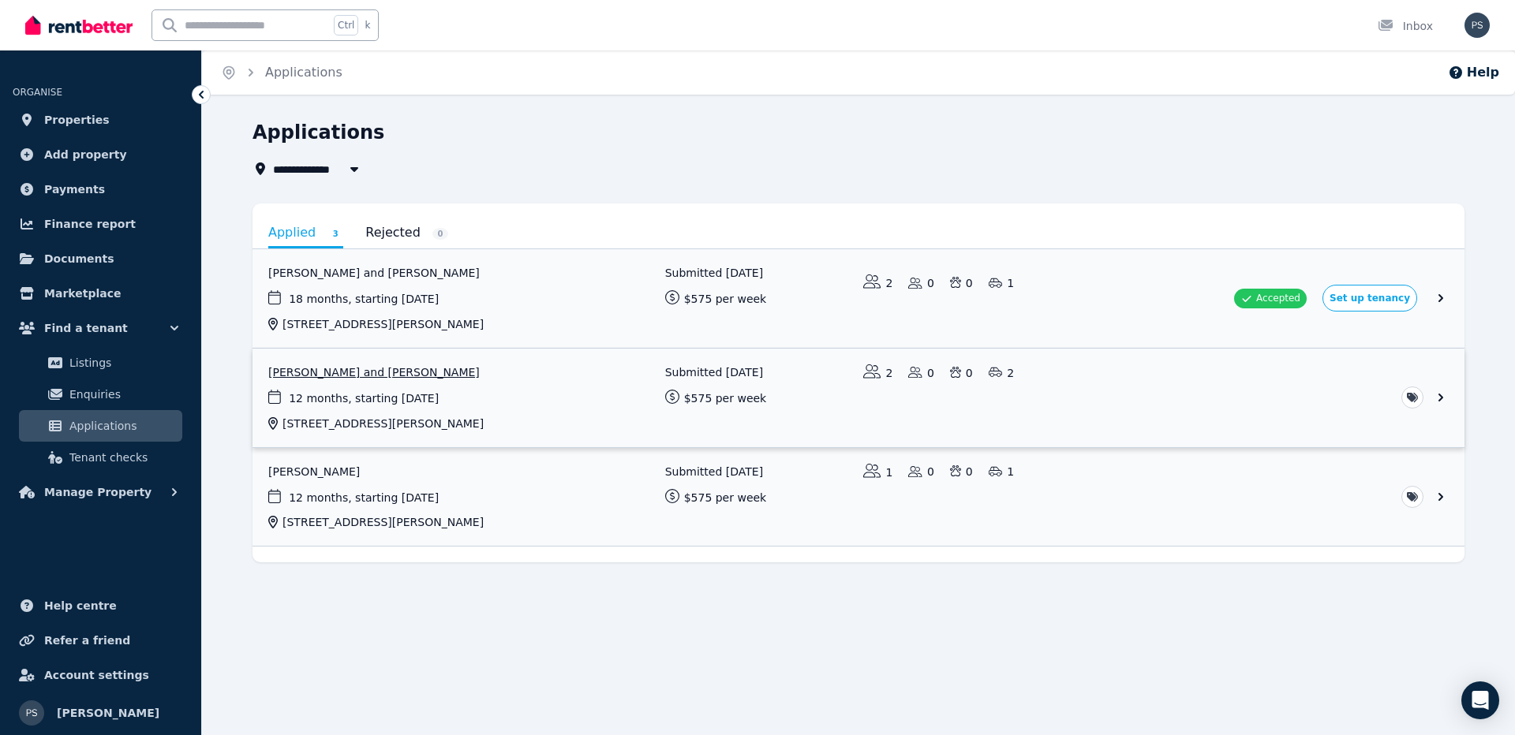
click at [1444, 400] on link "View application: Niroj Thapa and Santosh Neupane" at bounding box center [858, 398] width 1212 height 99
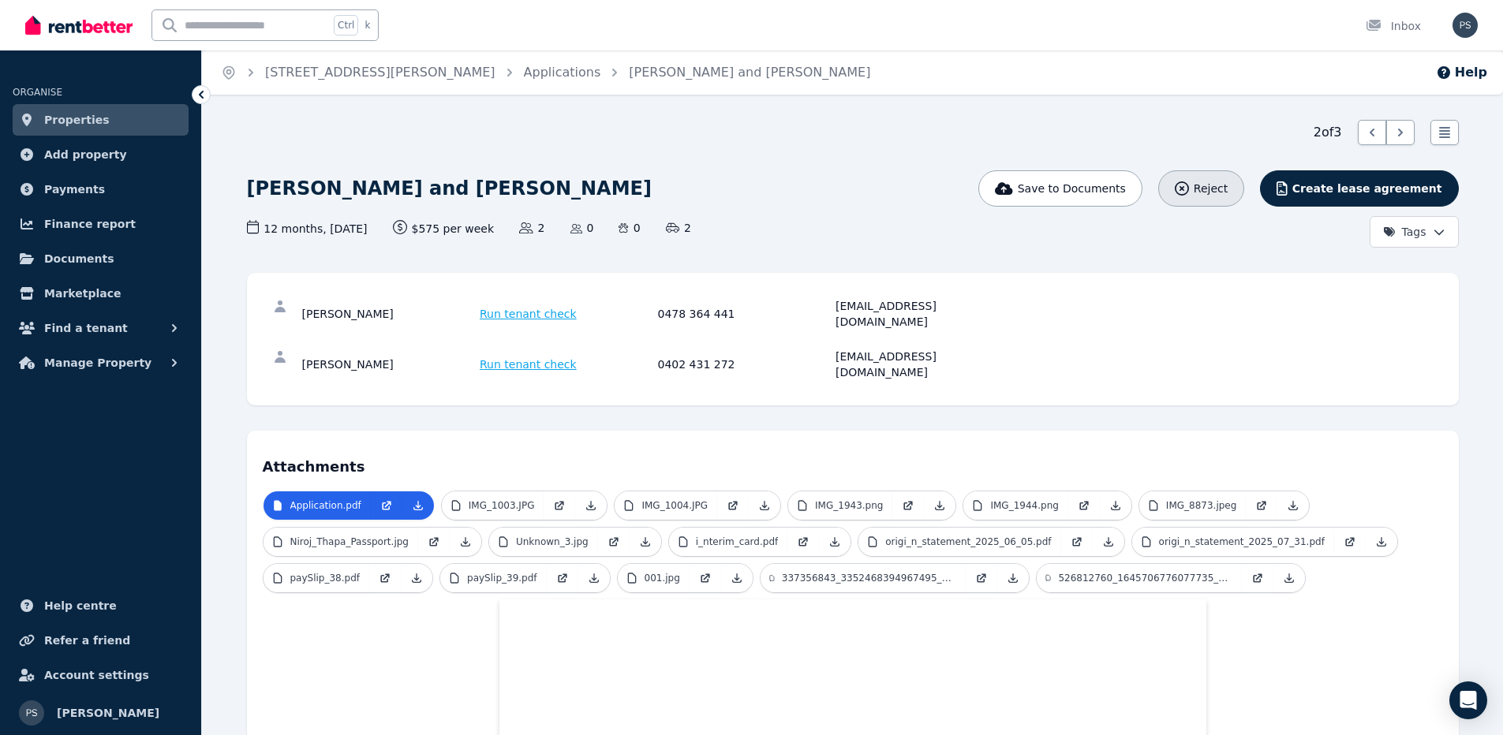
click at [1241, 196] on button "Reject" at bounding box center [1201, 188] width 86 height 36
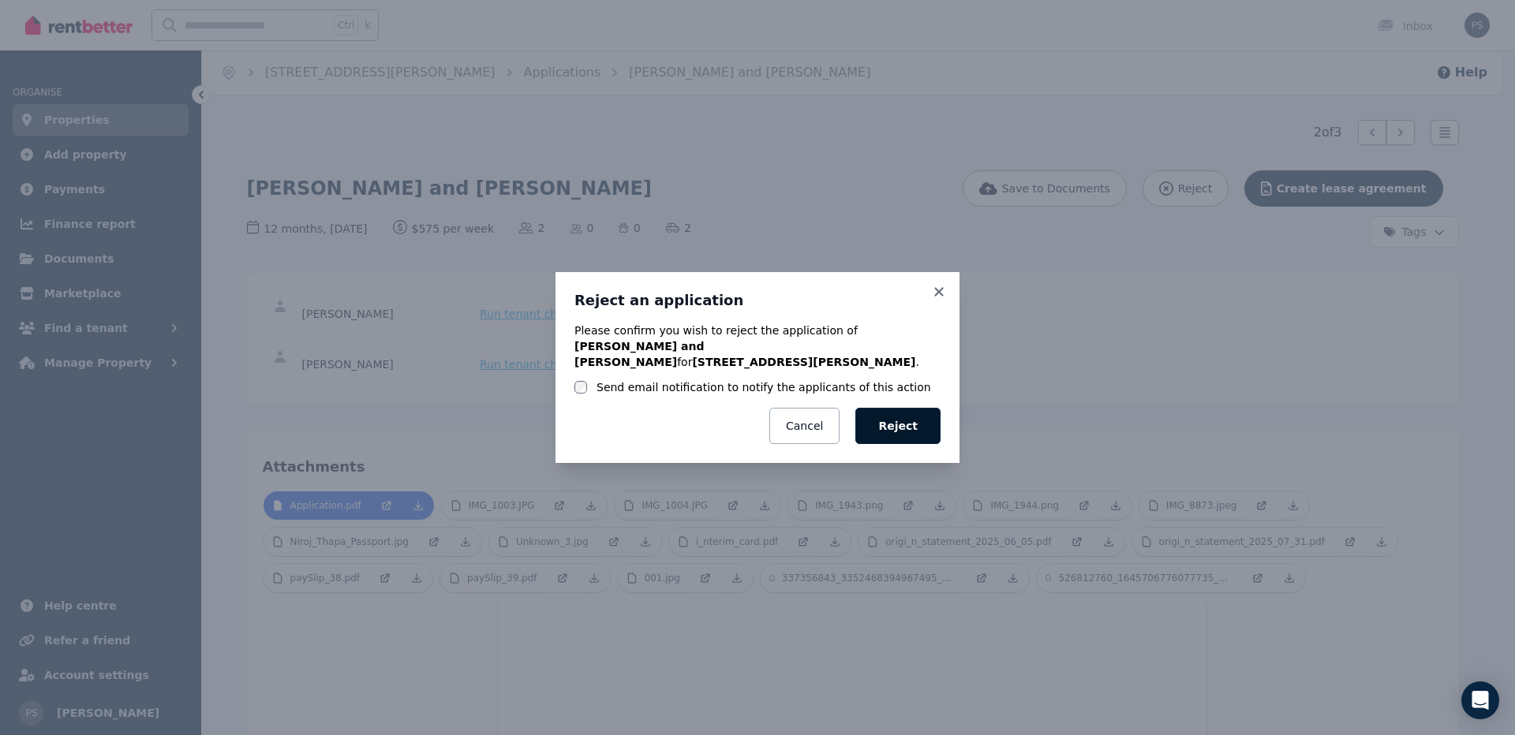
click at [914, 422] on button "Reject" at bounding box center [897, 426] width 85 height 36
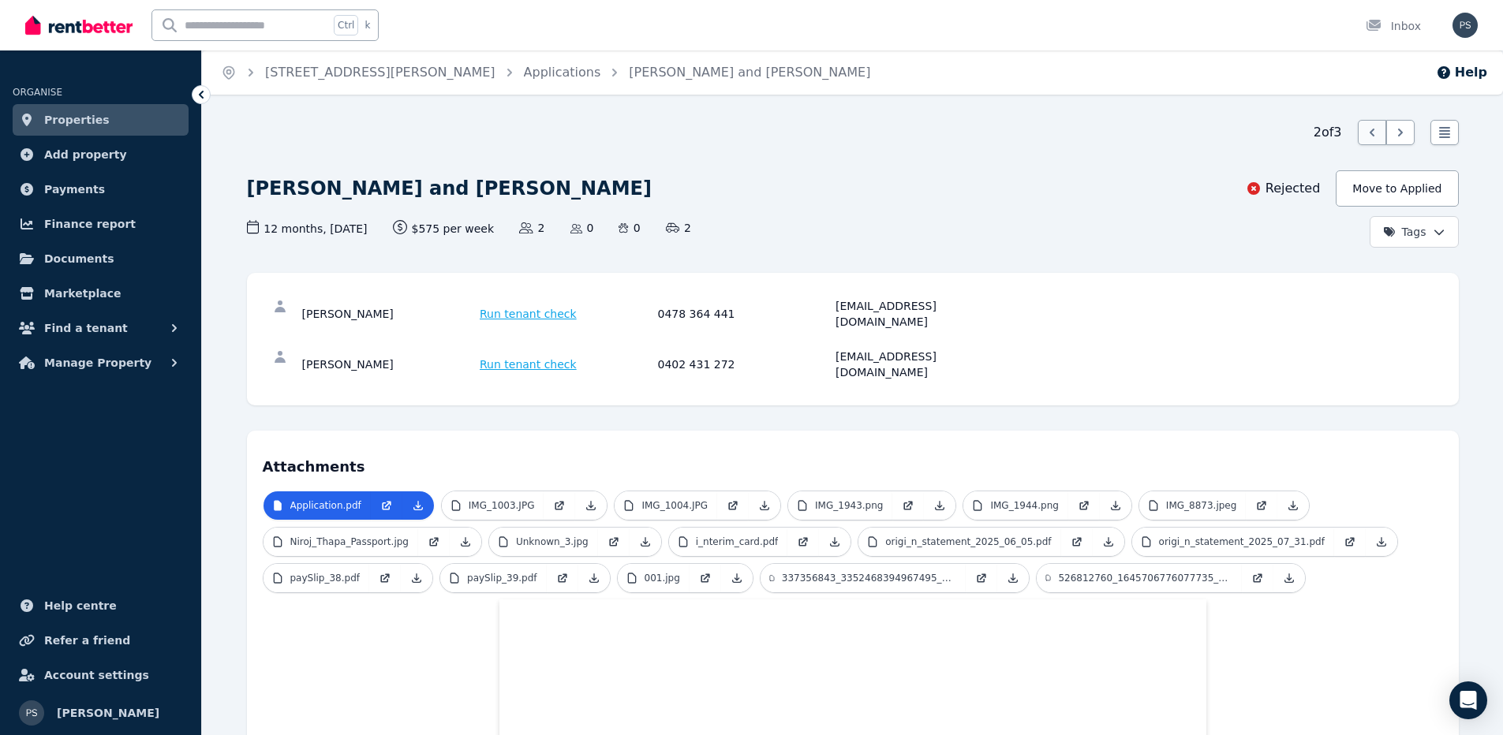
click at [1369, 136] on icon at bounding box center [1372, 133] width 16 height 16
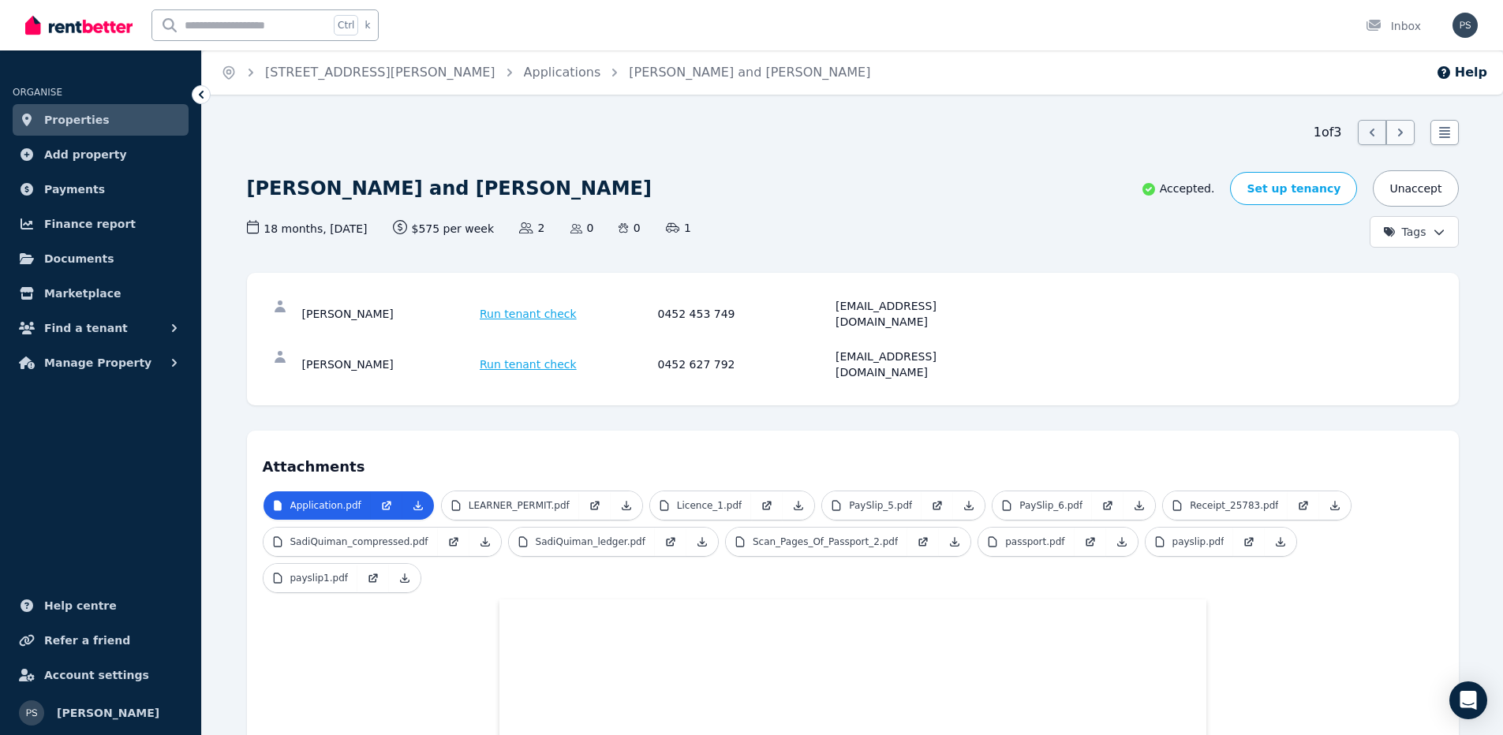
click at [1399, 129] on icon at bounding box center [1400, 133] width 16 height 16
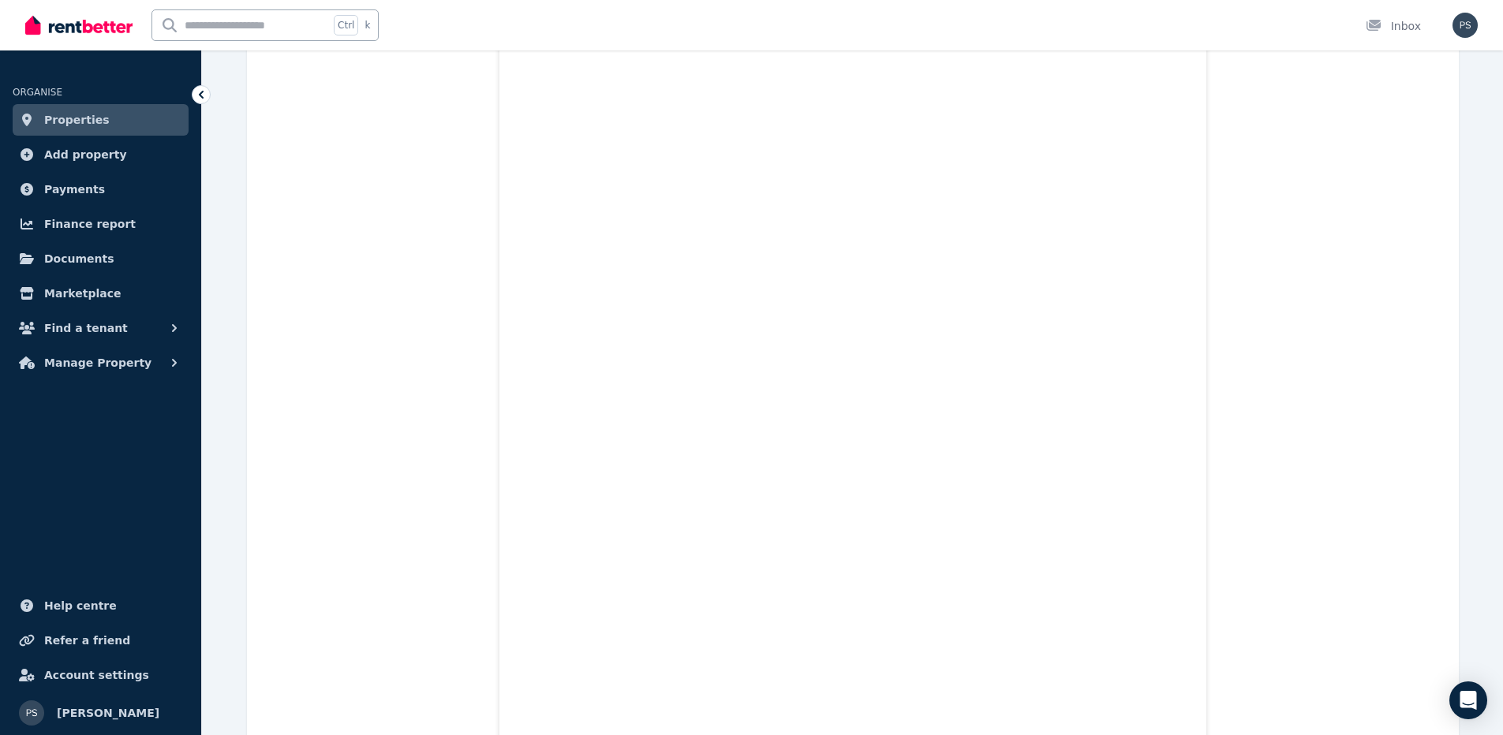
scroll to position [24, 0]
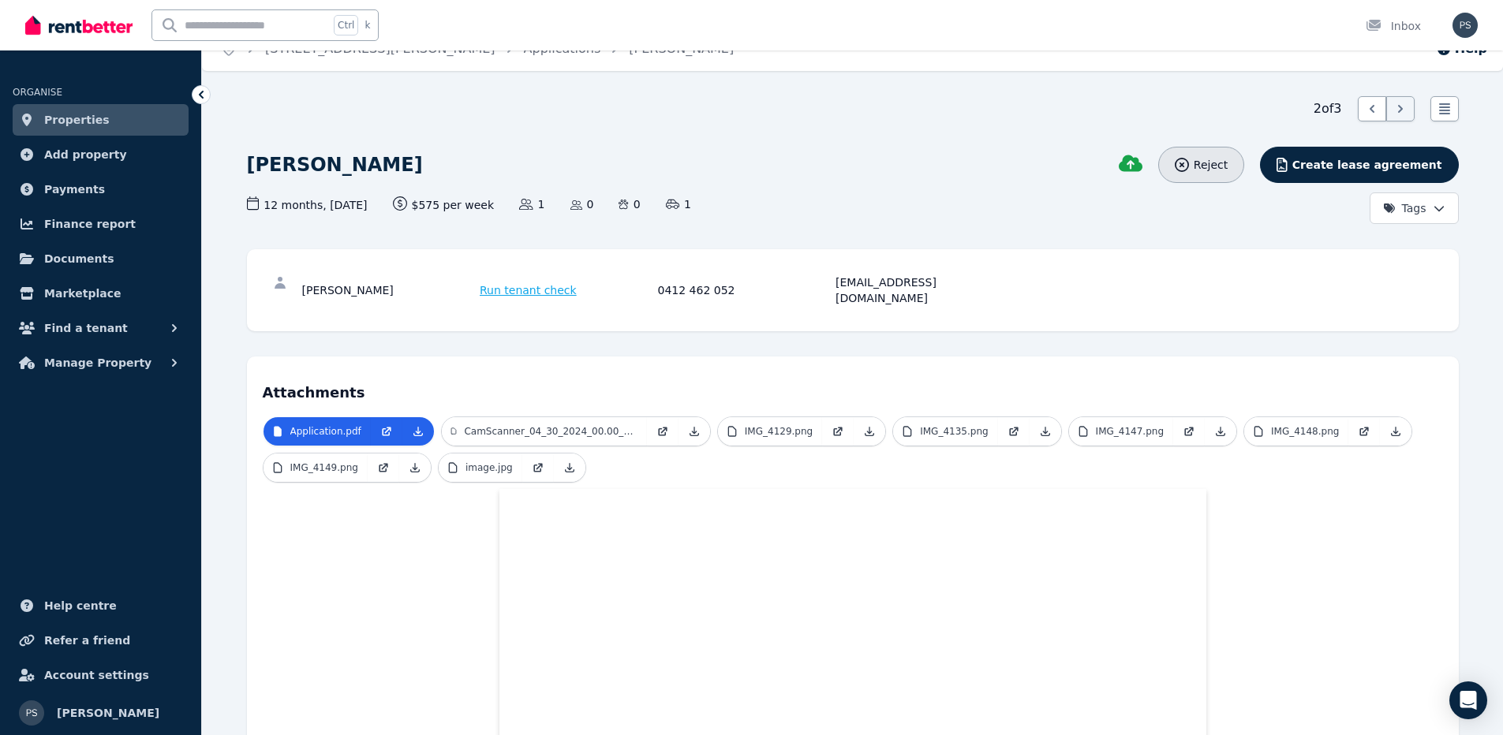
click at [1227, 167] on span "Reject" at bounding box center [1211, 165] width 34 height 16
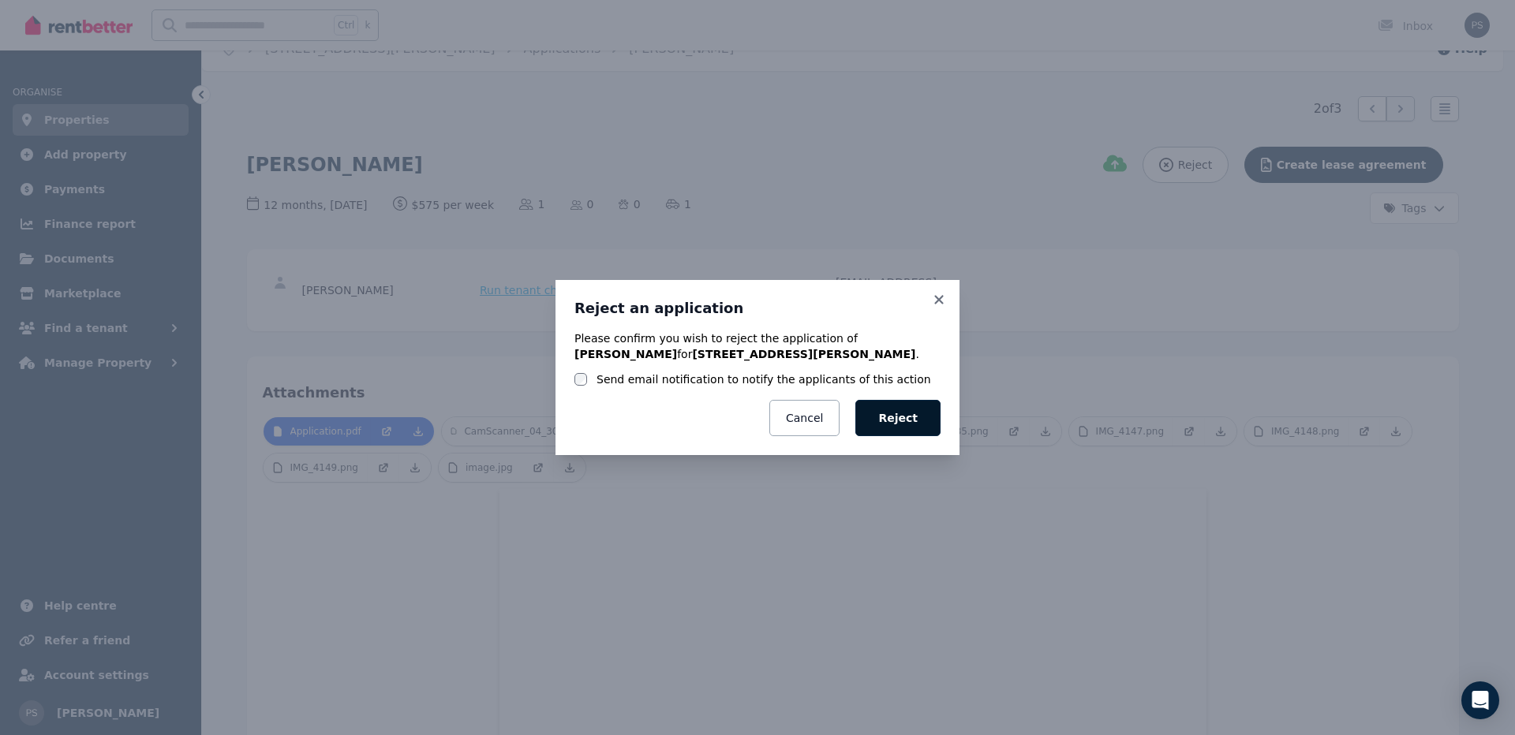
click at [910, 420] on button "Reject" at bounding box center [897, 418] width 85 height 36
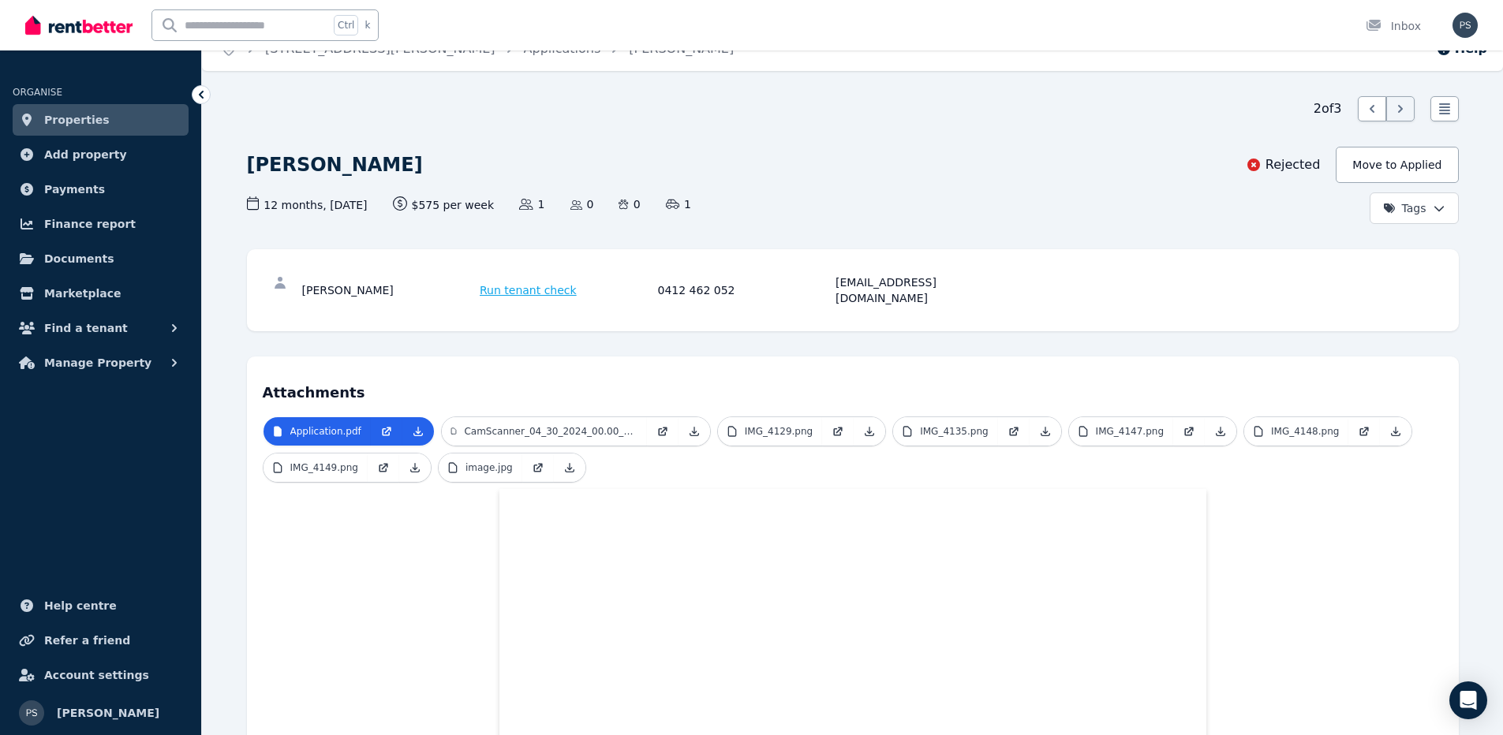
click at [1400, 110] on icon at bounding box center [1400, 109] width 5 height 8
click at [1367, 104] on icon at bounding box center [1372, 109] width 16 height 16
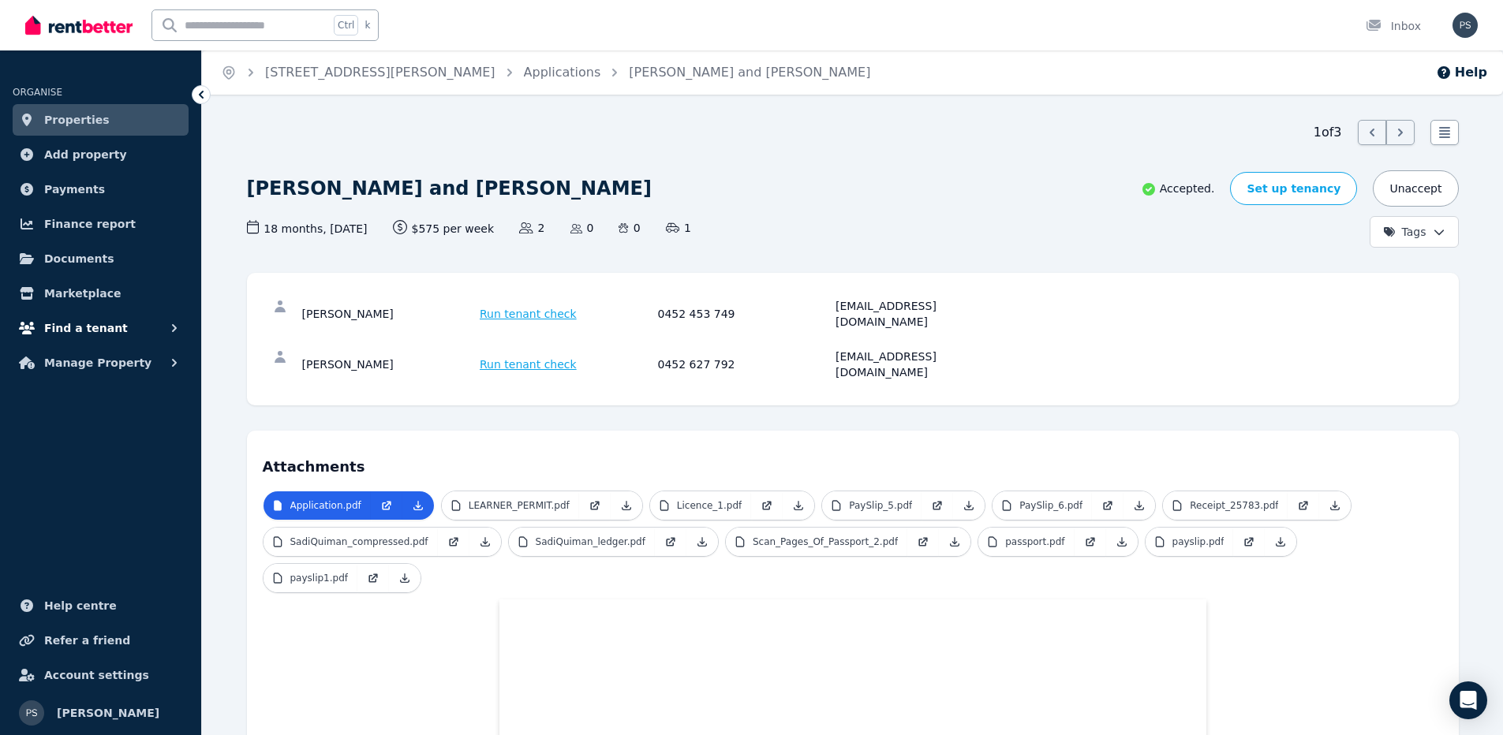
click at [180, 331] on icon "button" at bounding box center [174, 328] width 16 height 16
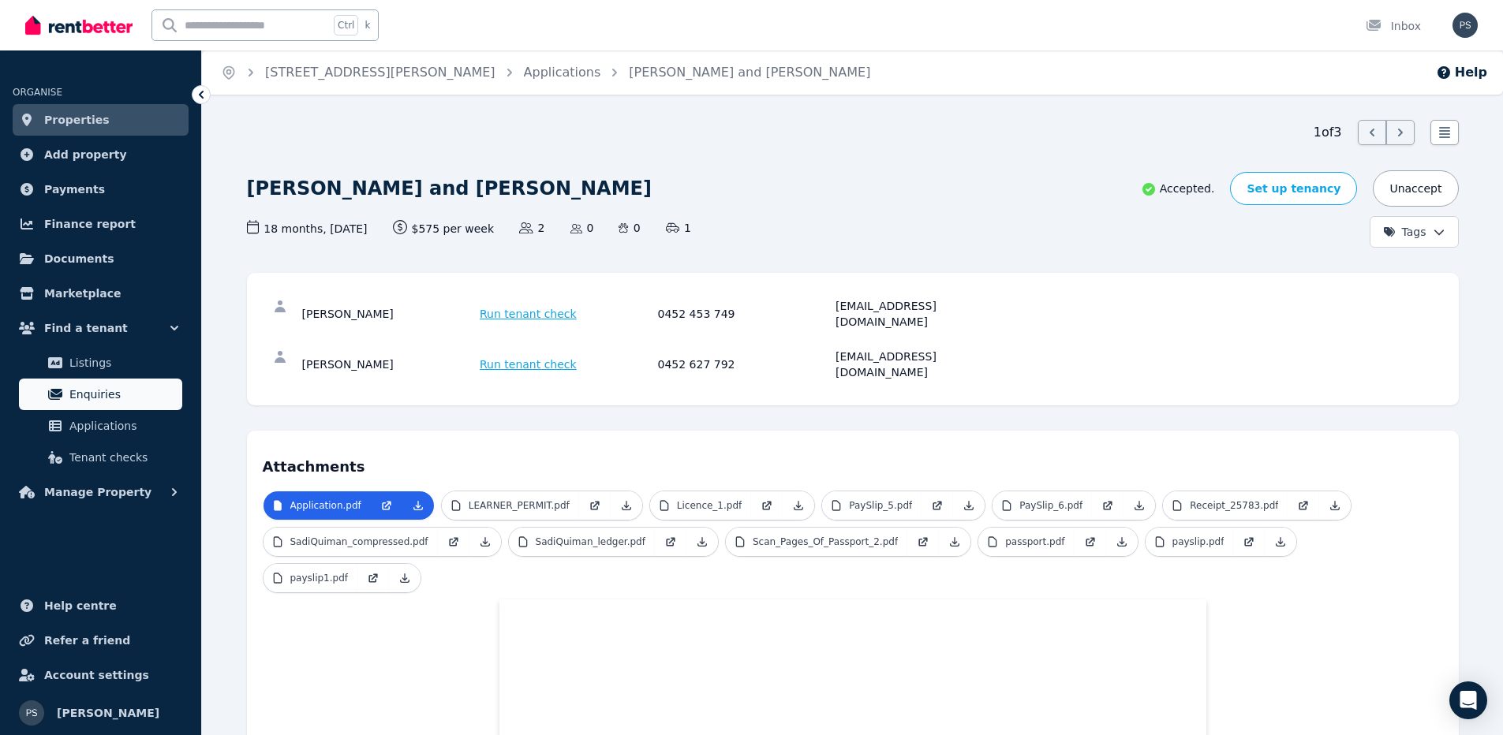
click at [106, 396] on span "Enquiries" at bounding box center [122, 394] width 106 height 19
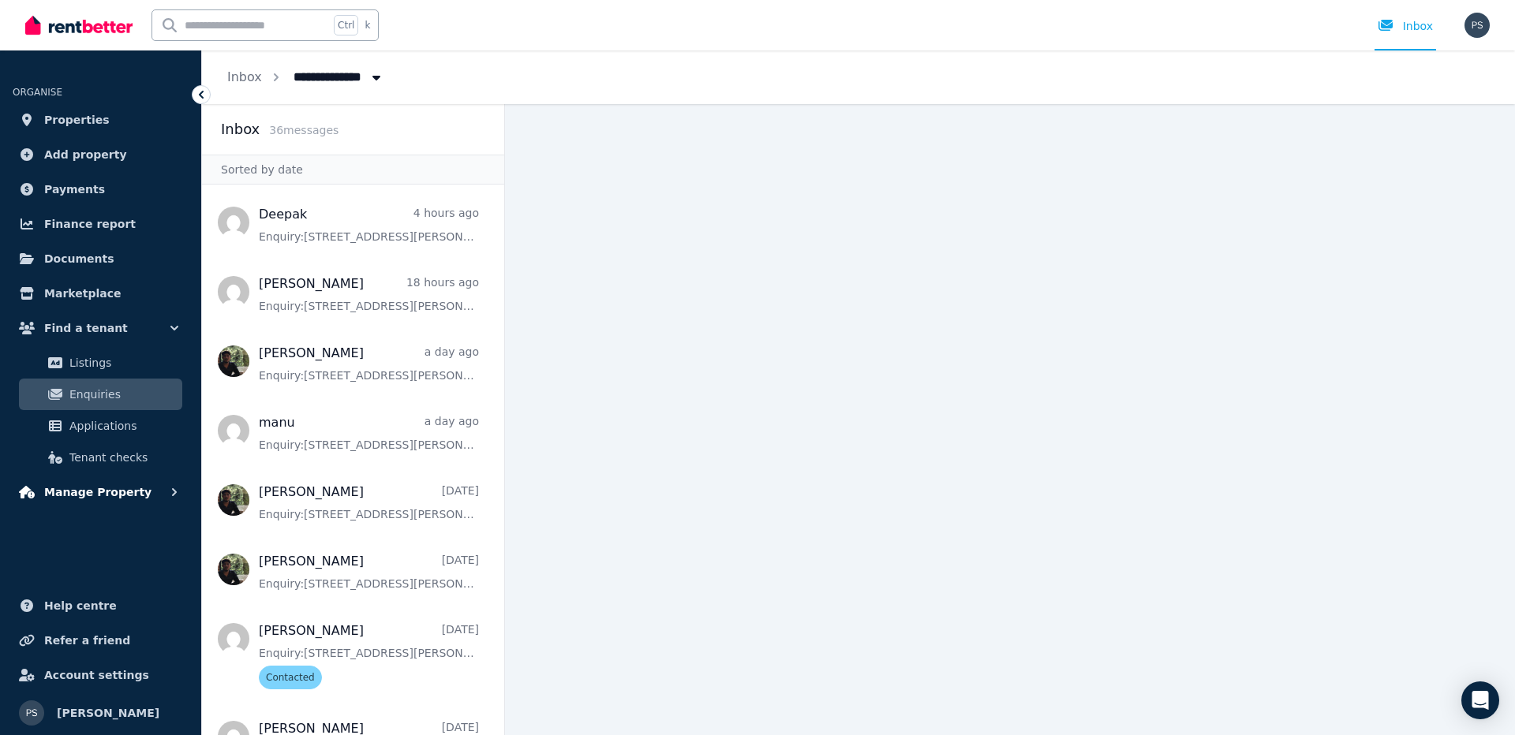
click at [122, 496] on span "Manage Property" at bounding box center [97, 492] width 107 height 19
click at [108, 495] on span "Manage Property" at bounding box center [97, 492] width 107 height 19
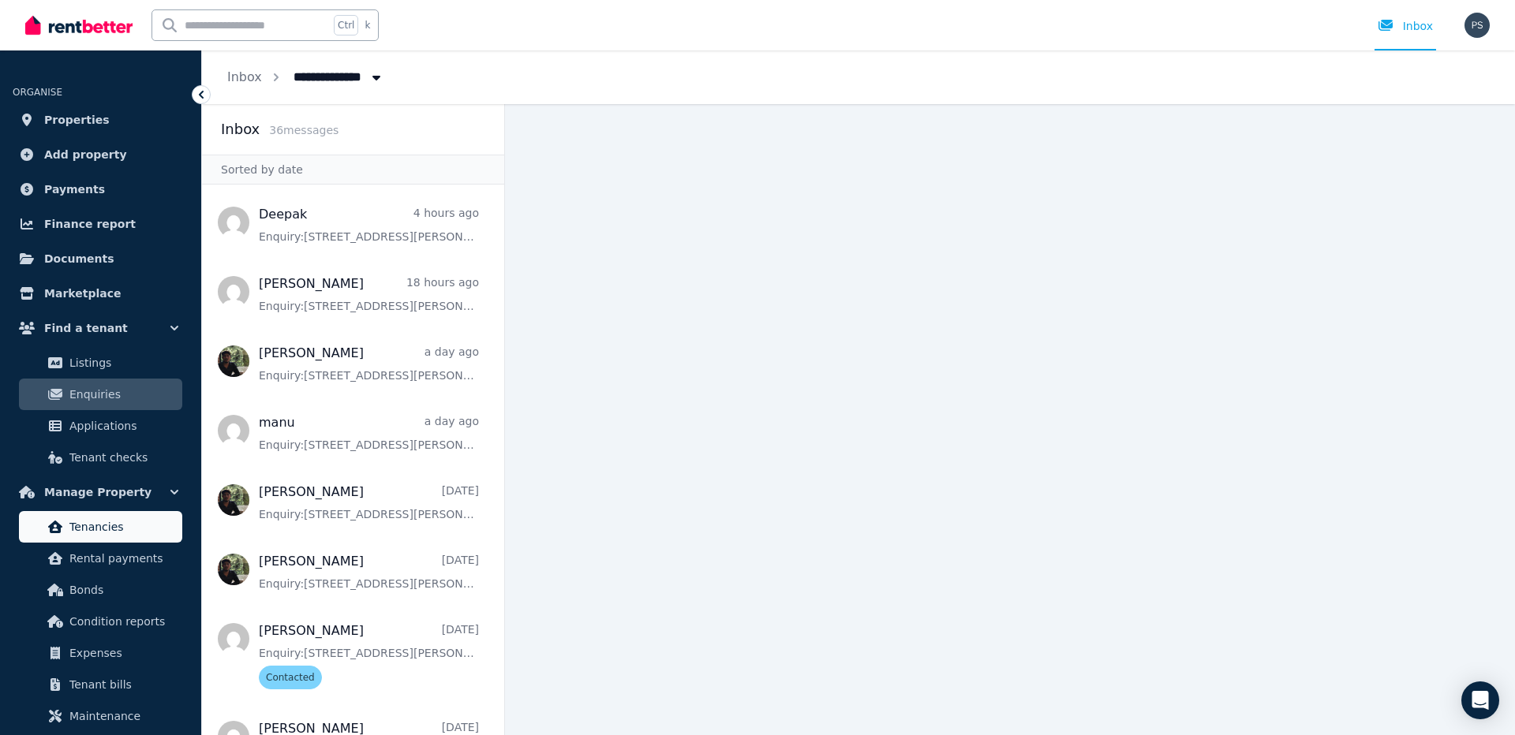
click at [105, 530] on span "Tenancies" at bounding box center [122, 526] width 106 height 19
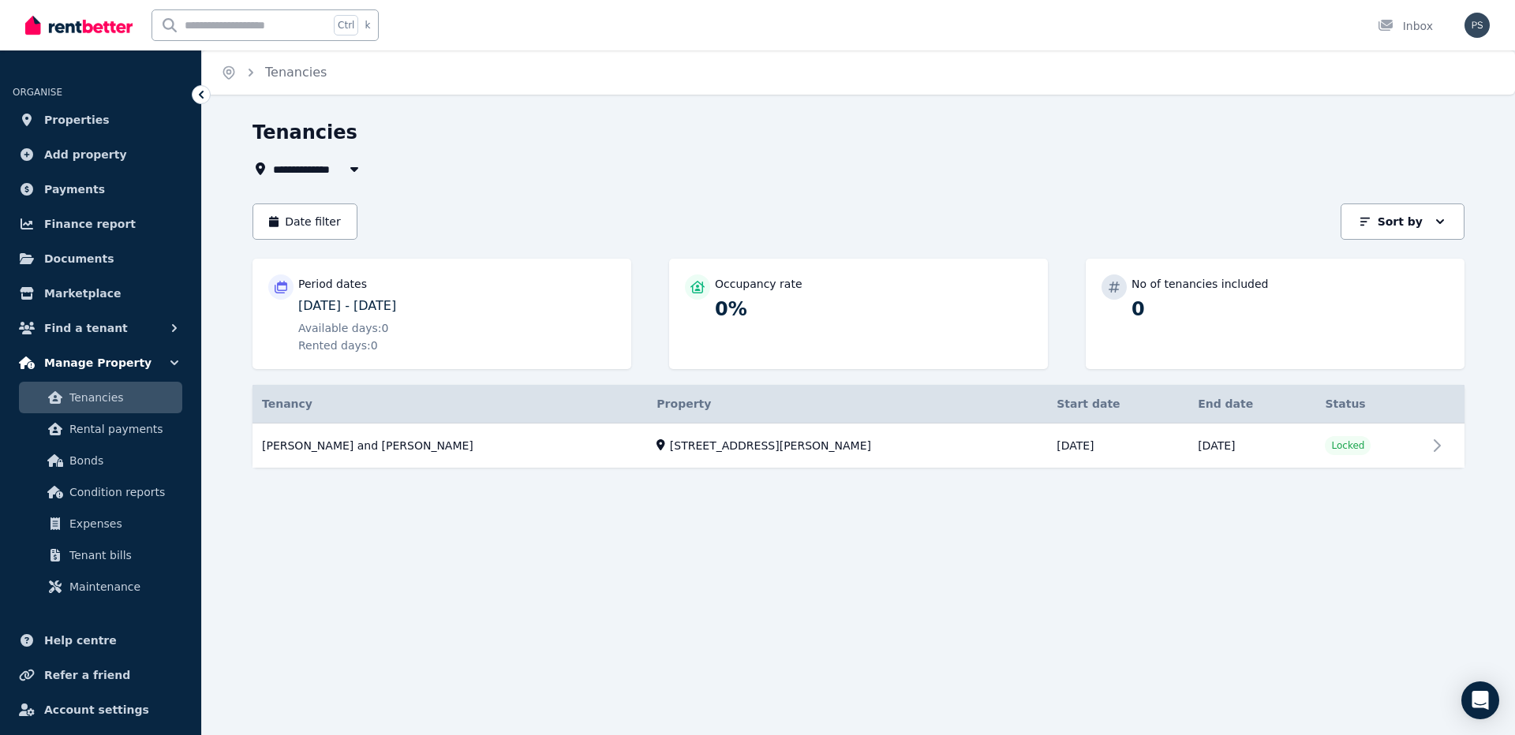
click at [171, 363] on icon "button" at bounding box center [174, 363] width 16 height 16
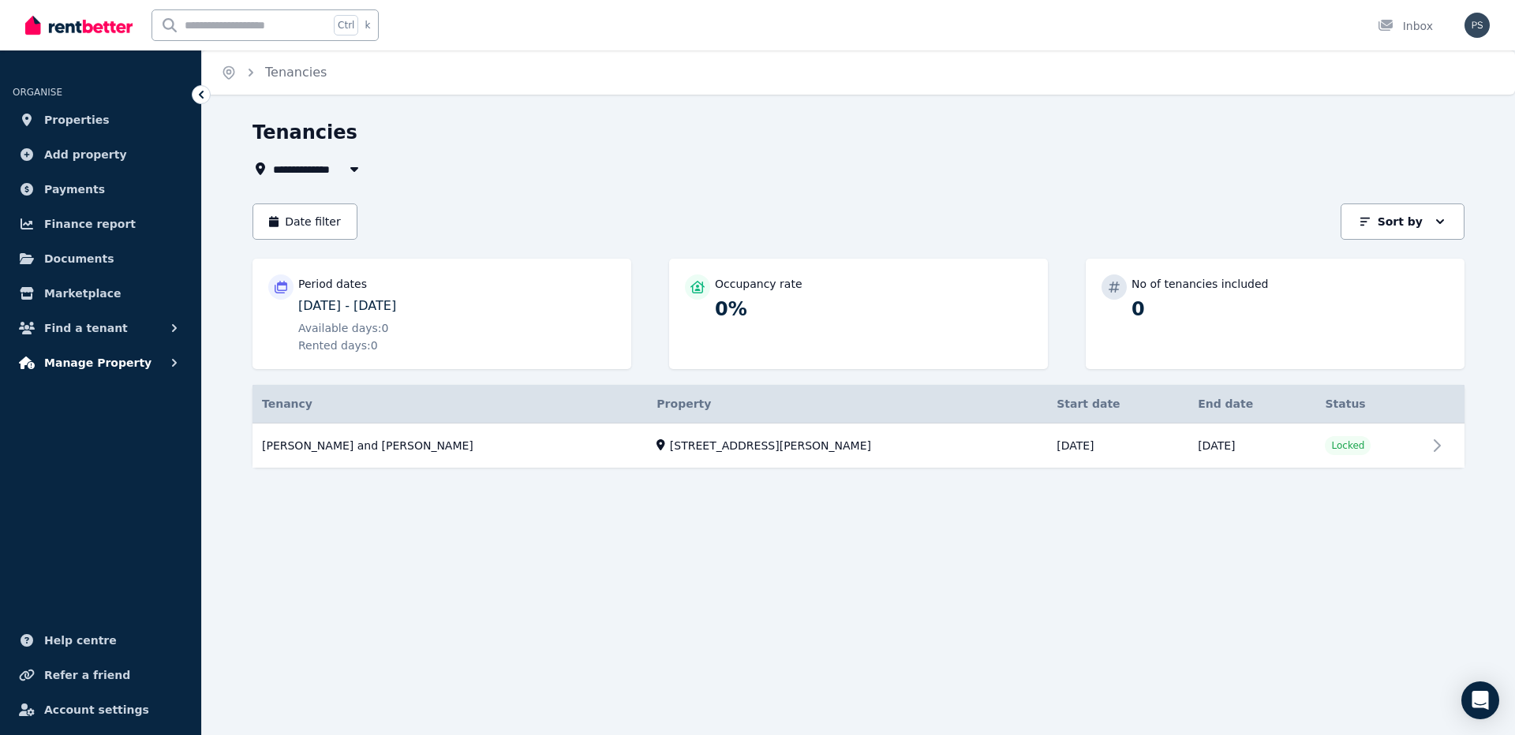
click at [171, 363] on icon "button" at bounding box center [174, 363] width 16 height 16
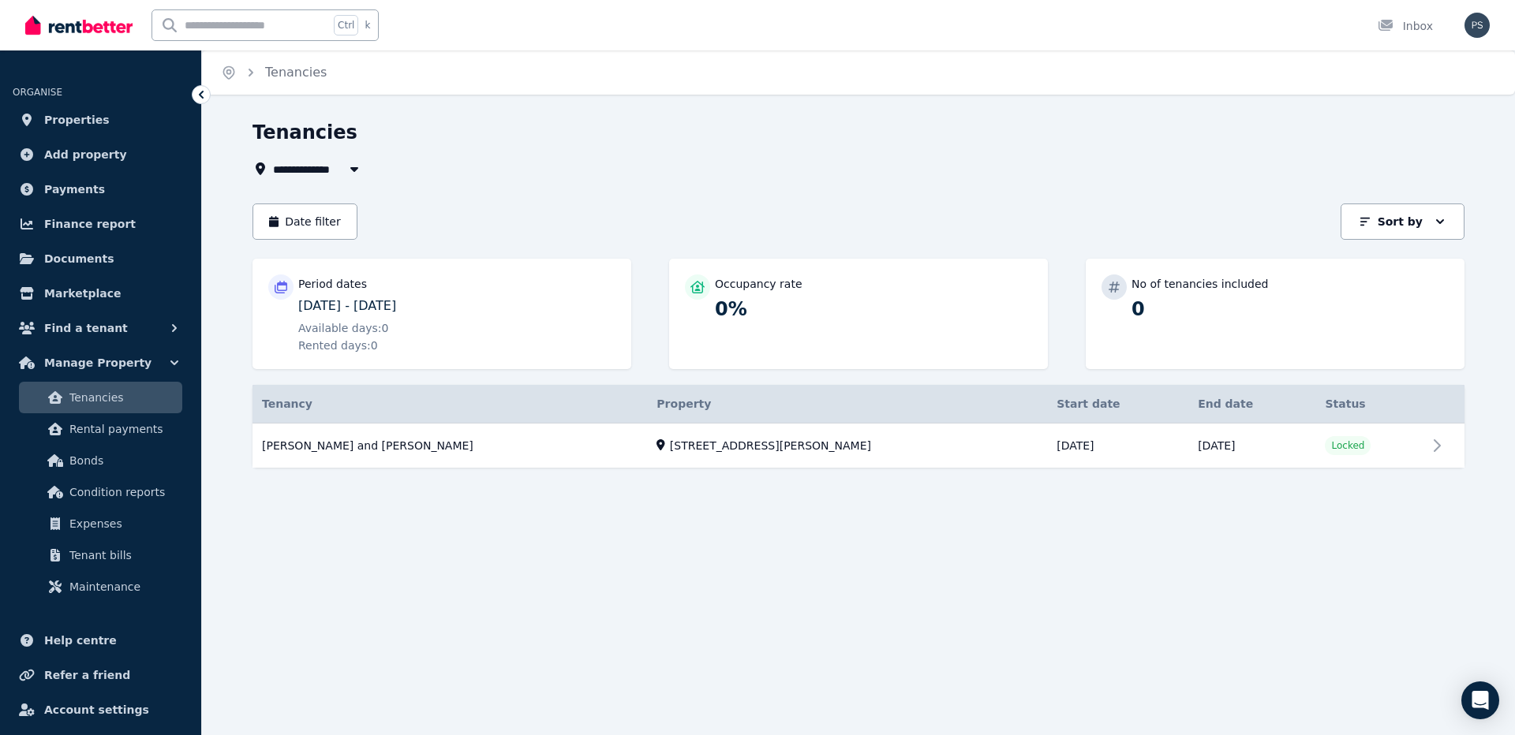
click at [354, 166] on icon "button" at bounding box center [354, 169] width 16 height 13
type input "**********"
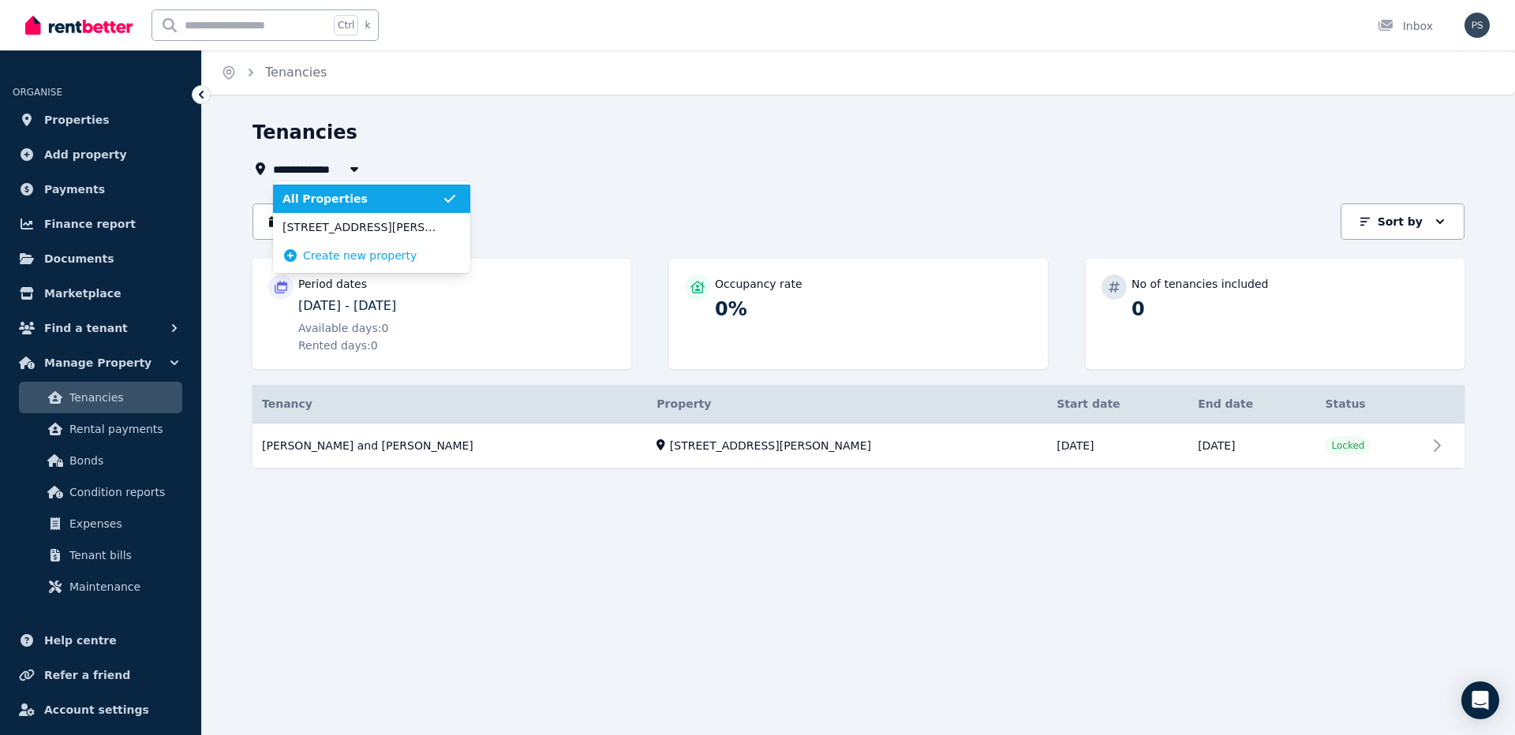
click at [354, 166] on icon "button" at bounding box center [354, 169] width 16 height 13
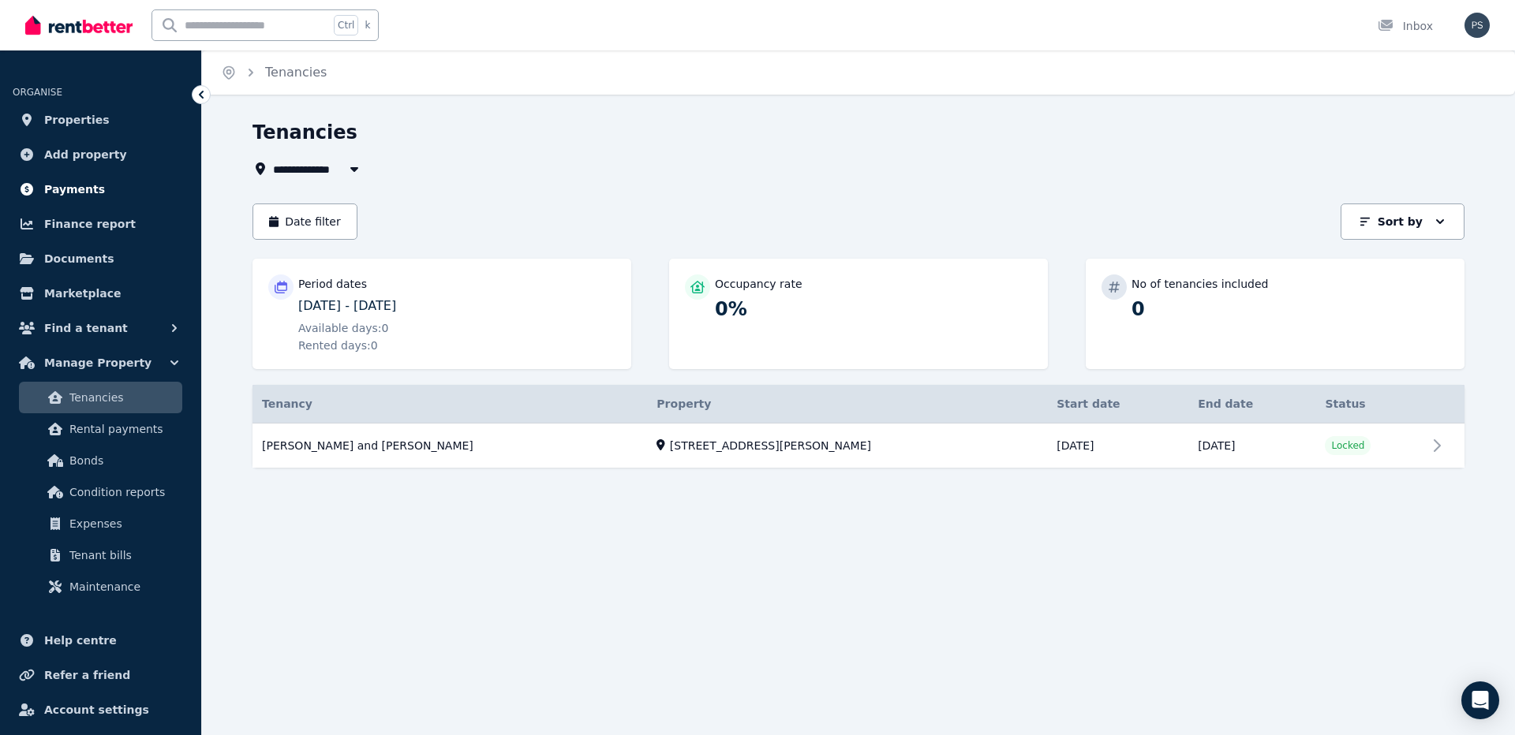
click at [72, 188] on span "Payments" at bounding box center [74, 189] width 61 height 19
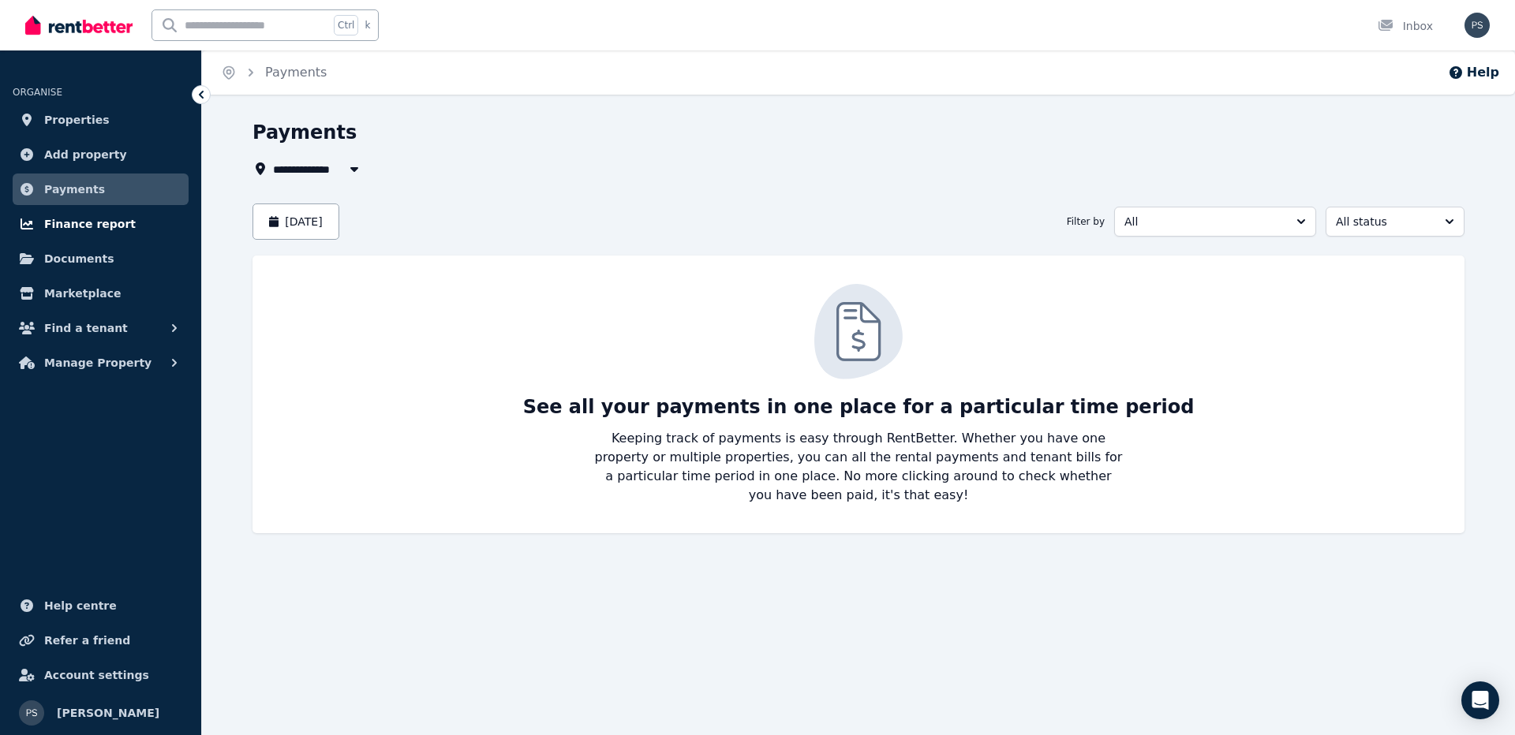
click at [66, 233] on span "Finance report" at bounding box center [90, 224] width 92 height 19
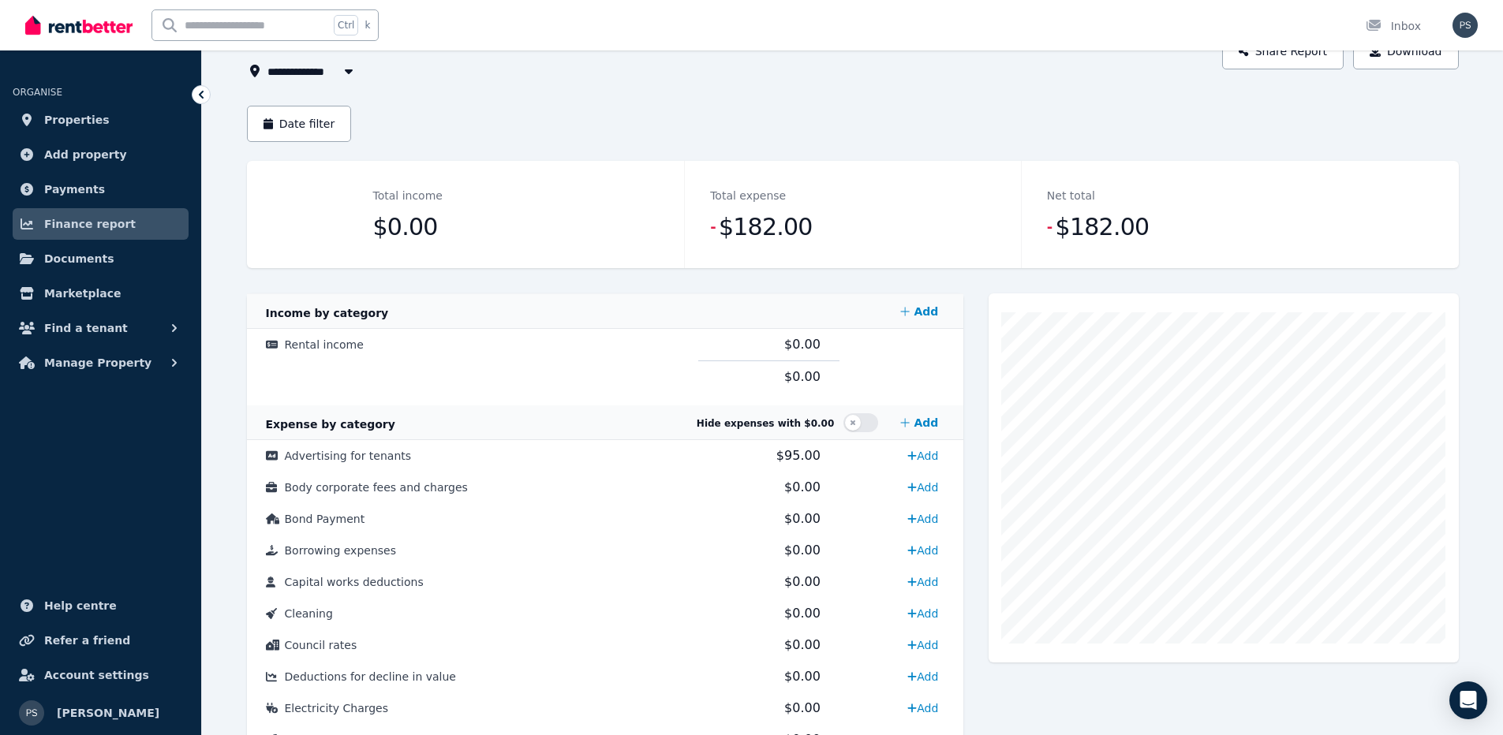
scroll to position [95, 0]
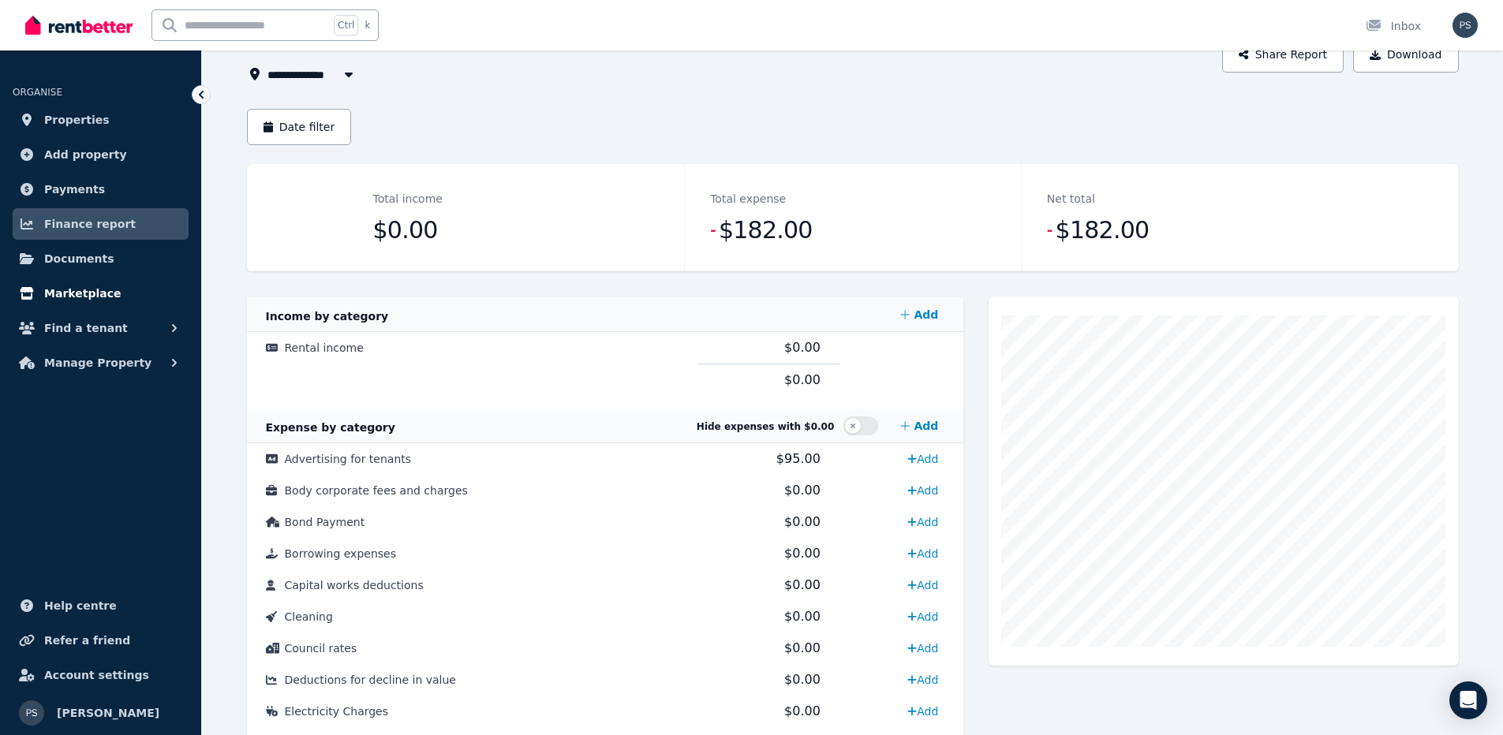
click at [79, 290] on span "Marketplace" at bounding box center [82, 293] width 77 height 19
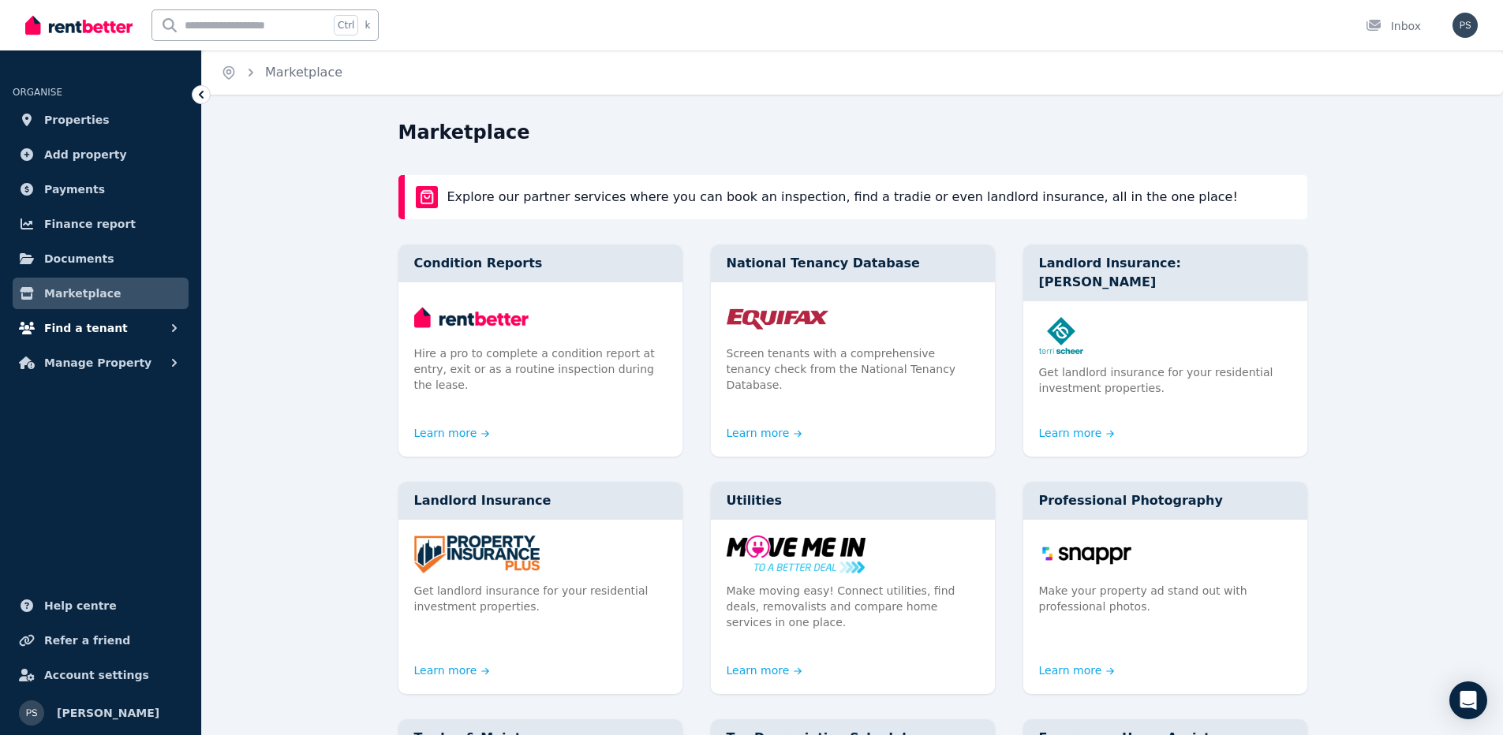
click at [84, 325] on span "Find a tenant" at bounding box center [86, 328] width 84 height 19
click at [103, 370] on span "Manage Property" at bounding box center [97, 362] width 107 height 19
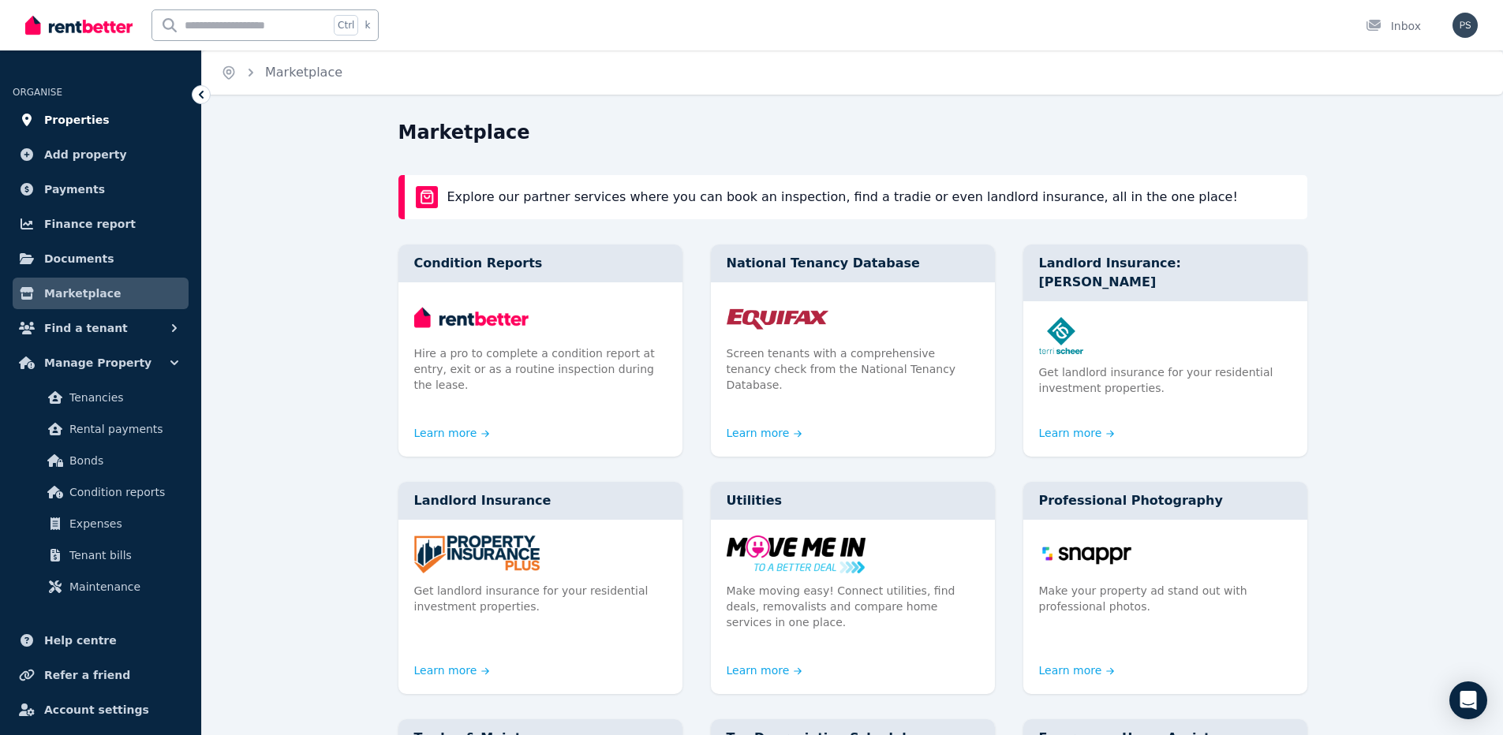
click at [58, 118] on span "Properties" at bounding box center [76, 119] width 65 height 19
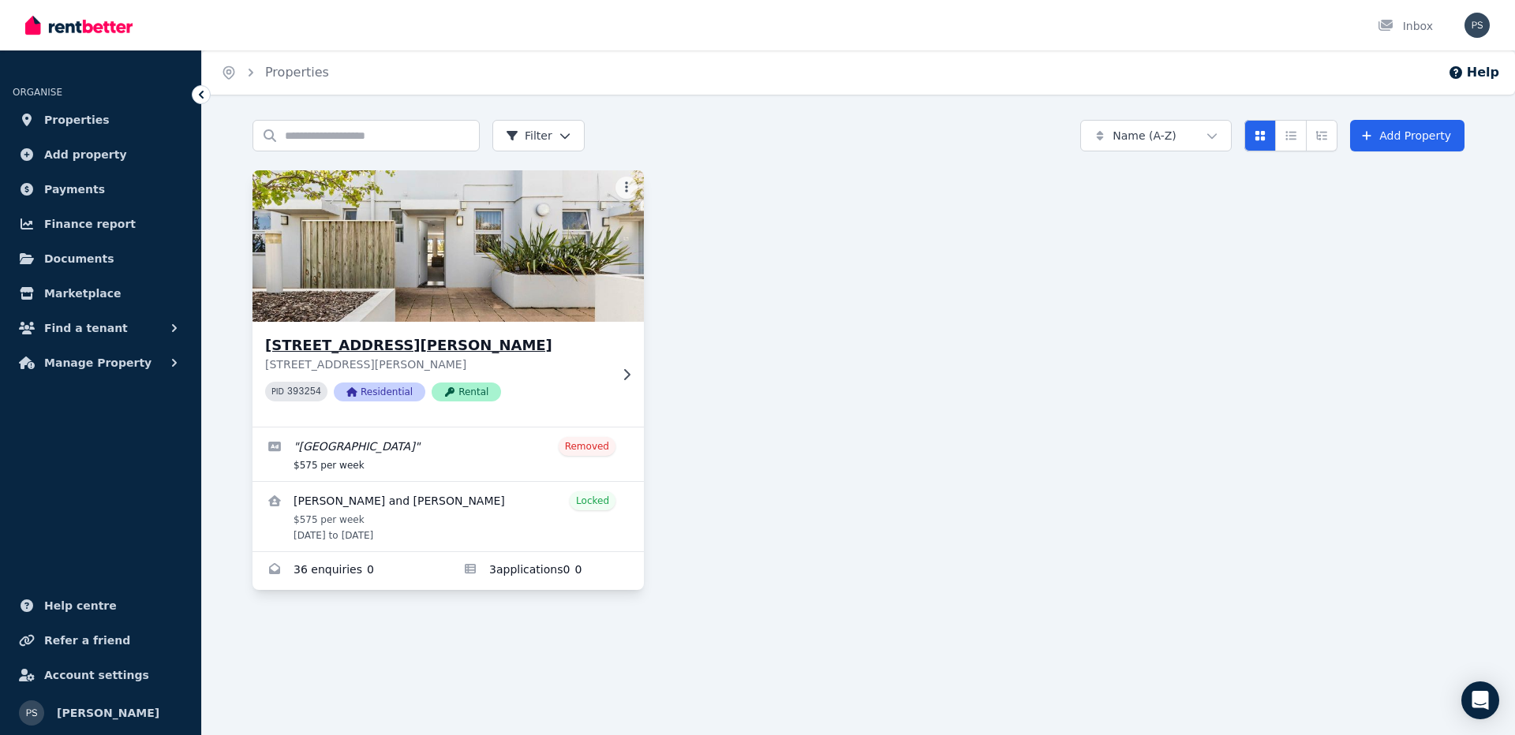
click at [459, 230] on img at bounding box center [448, 245] width 411 height 159
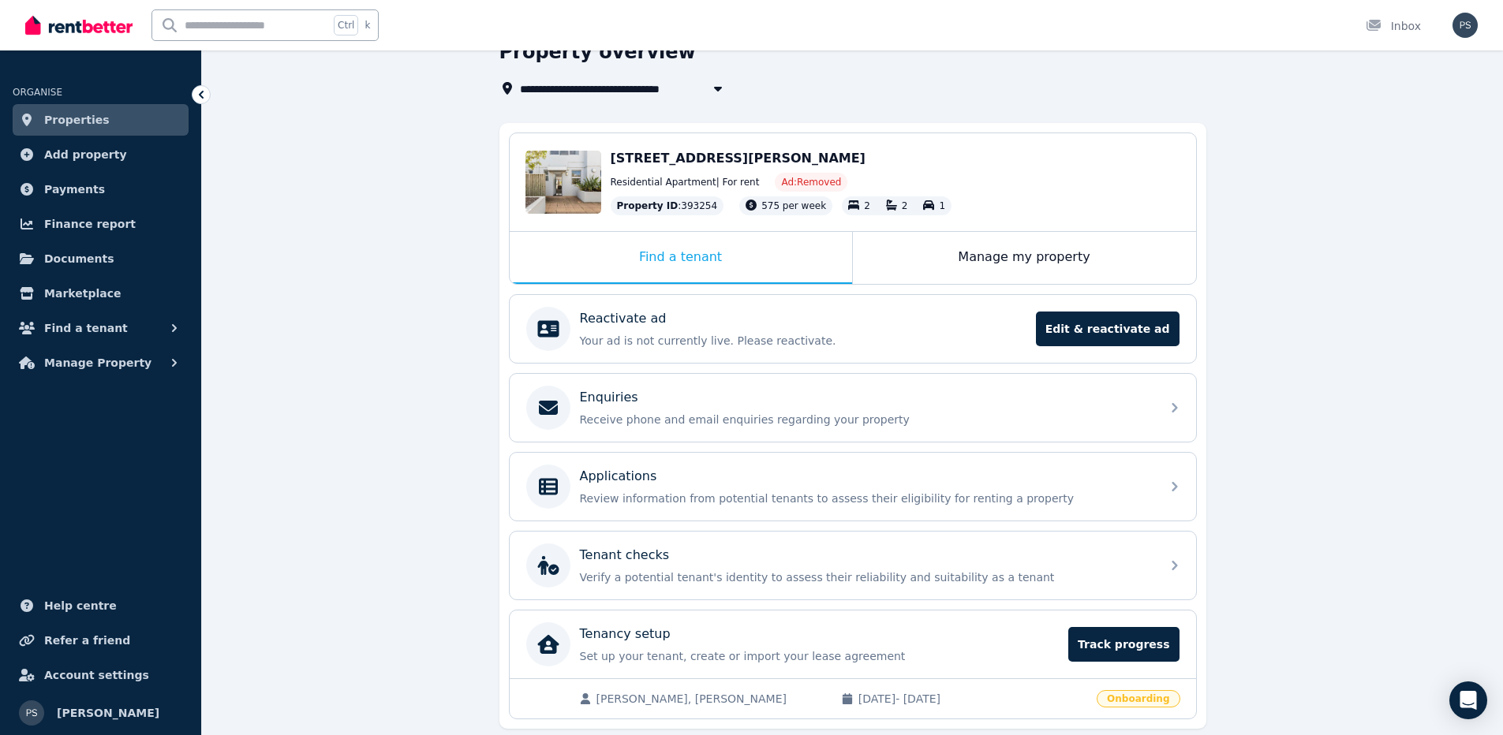
scroll to position [134, 0]
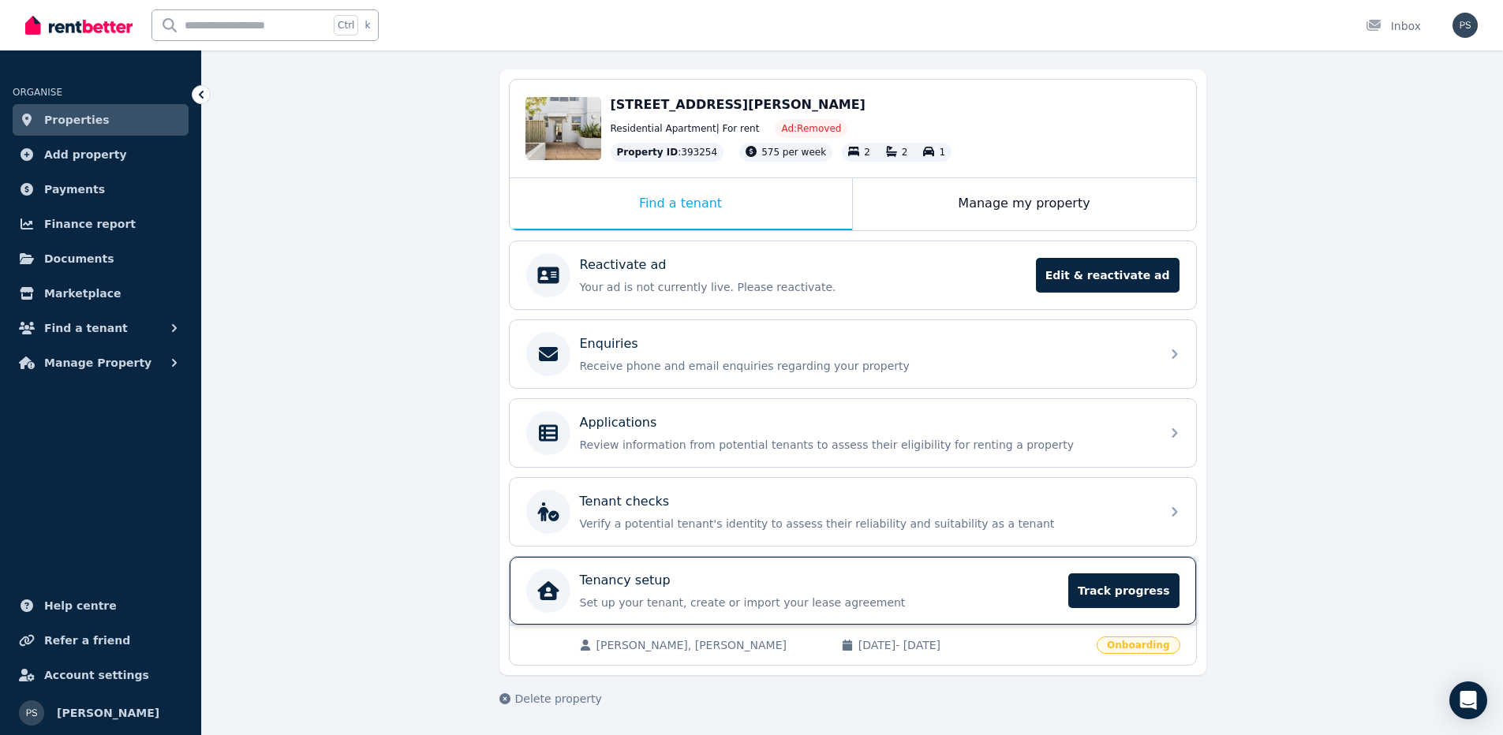
click at [751, 586] on div "Tenancy setup" at bounding box center [820, 580] width 480 height 19
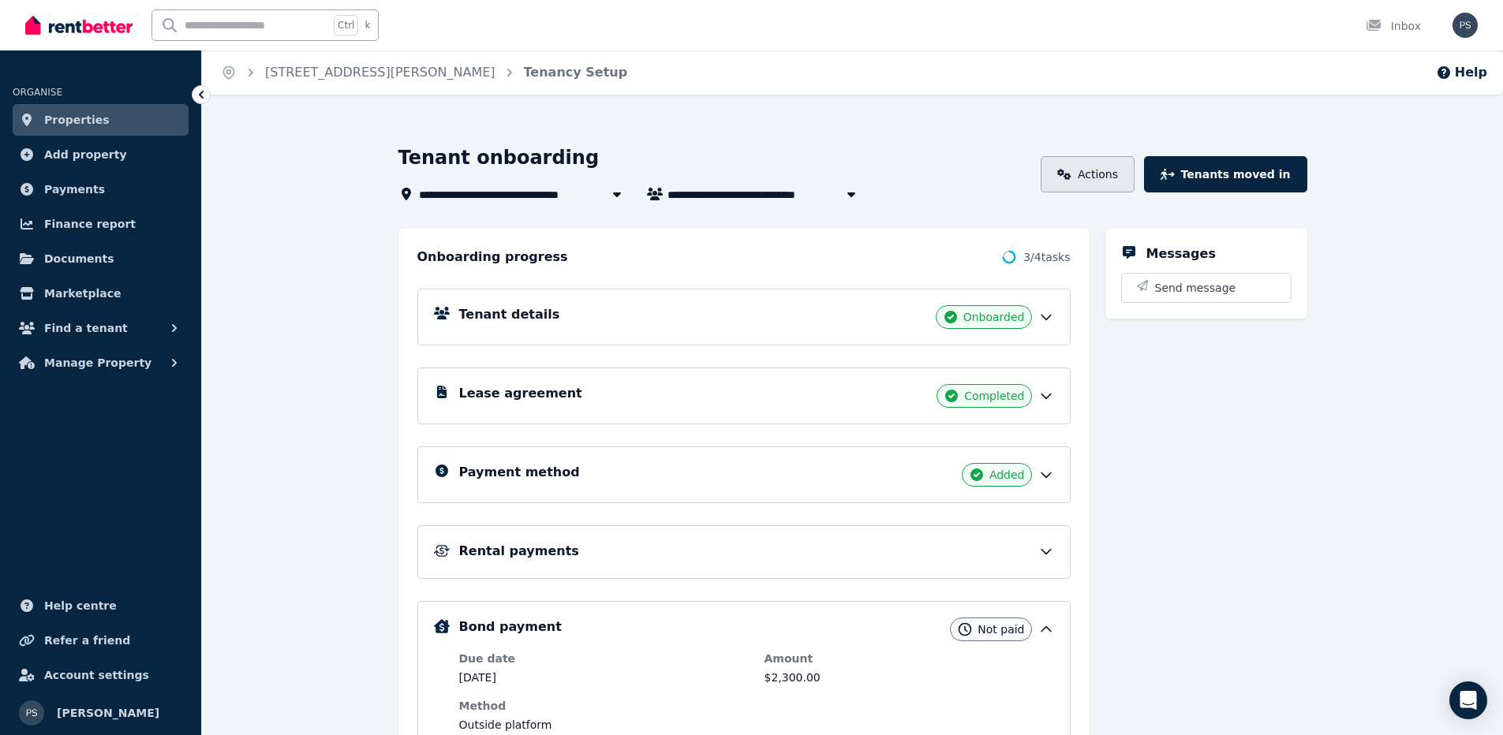
click at [1108, 172] on link "Actions" at bounding box center [1087, 174] width 94 height 36
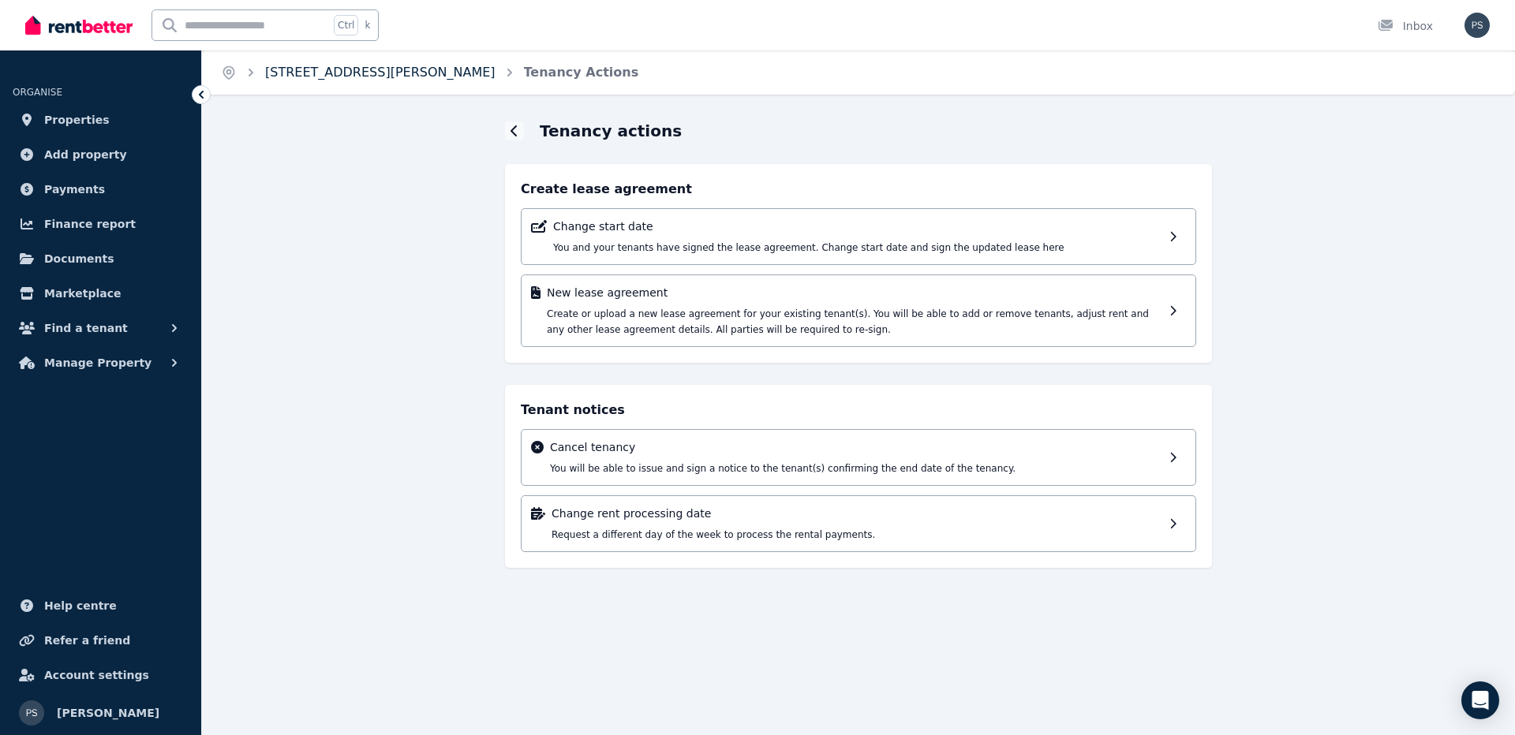
click at [438, 69] on link "[STREET_ADDRESS][PERSON_NAME]" at bounding box center [380, 72] width 230 height 15
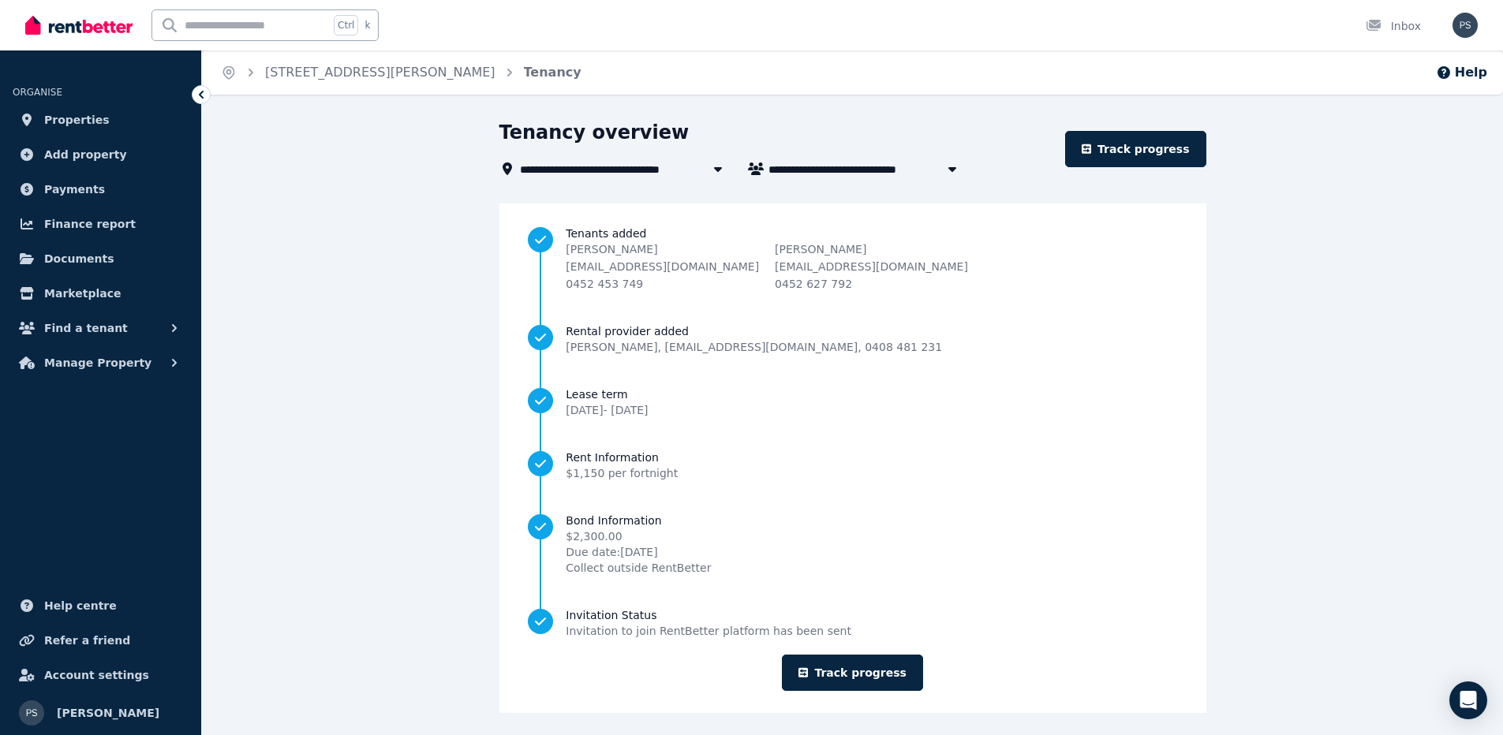
scroll to position [6, 0]
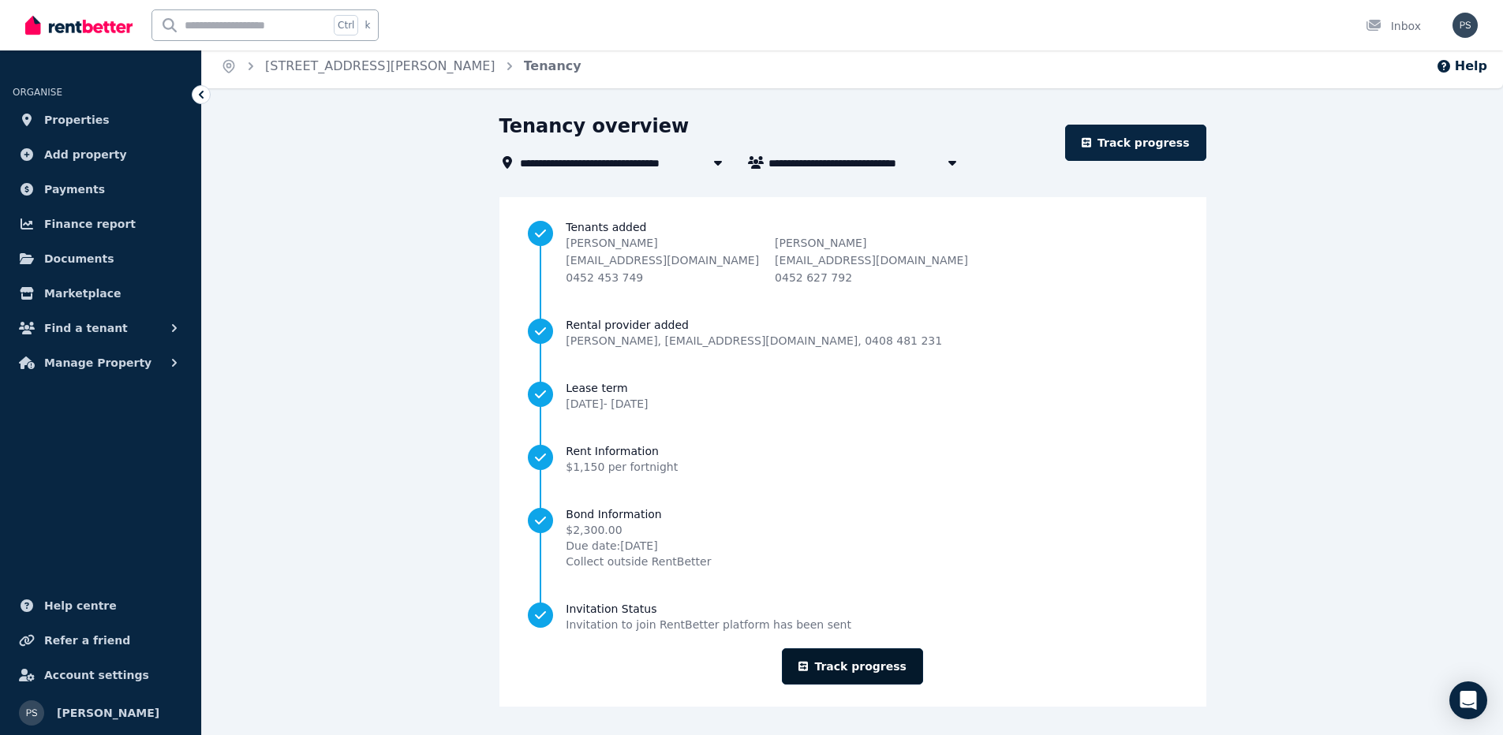
click at [864, 669] on link "Track progress" at bounding box center [852, 666] width 141 height 36
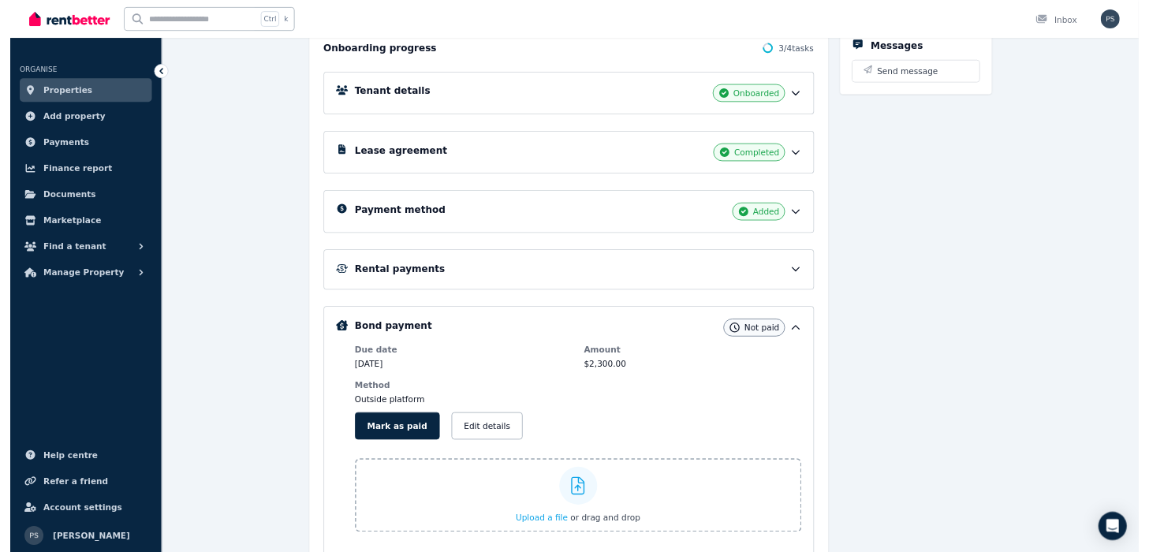
scroll to position [82, 0]
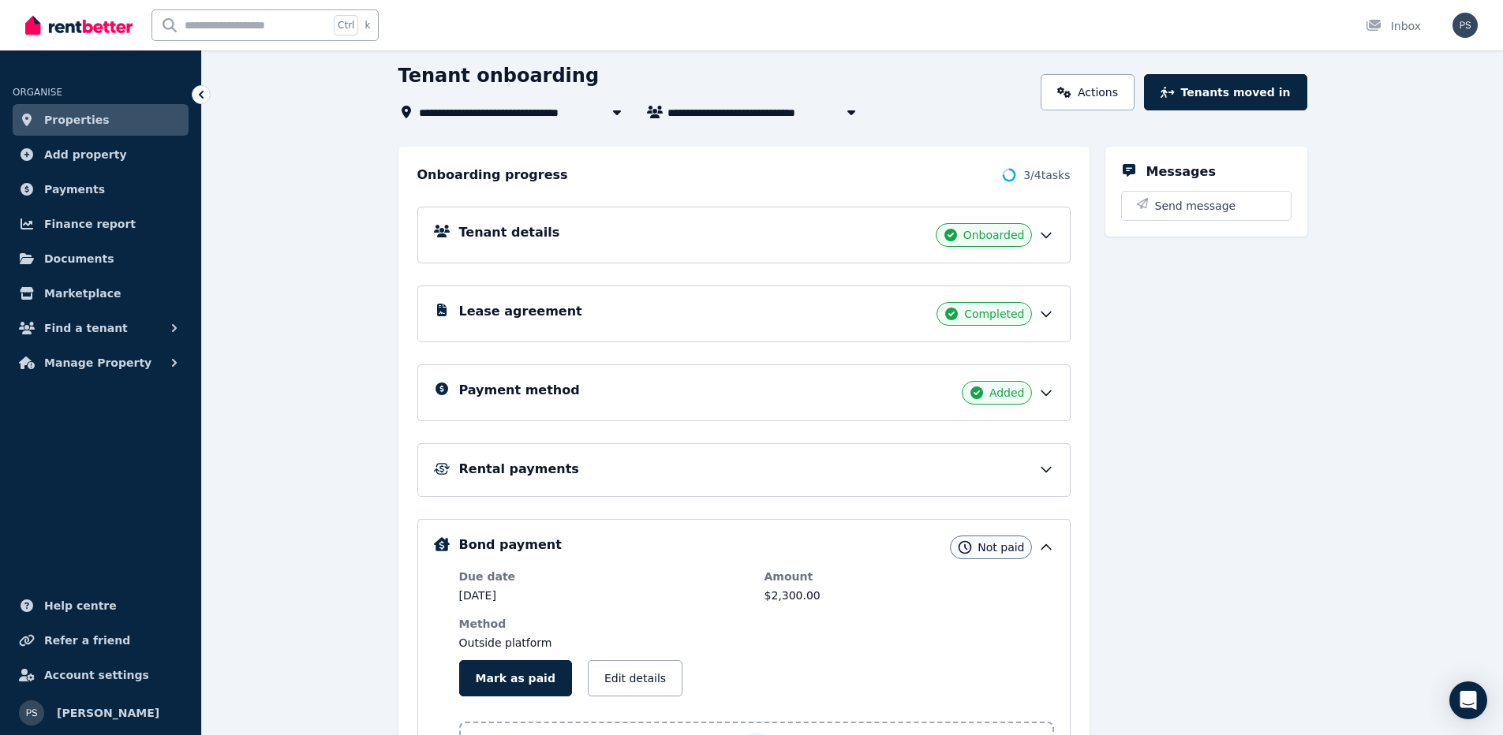
click at [1048, 237] on icon at bounding box center [1045, 235] width 9 height 5
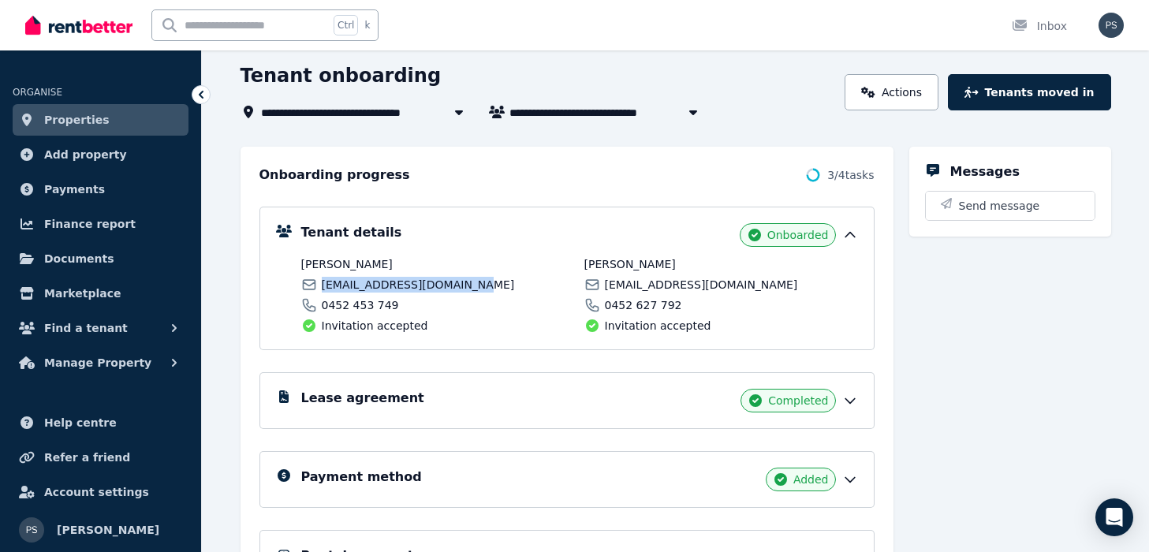
drag, startPoint x: 471, startPoint y: 289, endPoint x: 323, endPoint y: 285, distance: 147.6
click at [323, 285] on div "basnetrupak1998@gmail.com" at bounding box center [438, 285] width 274 height 16
copy span "basnetrupak1998@gmail.com"
drag, startPoint x: 625, startPoint y: 265, endPoint x: 584, endPoint y: 262, distance: 41.1
click at [585, 262] on span "Susmita Chhetri" at bounding box center [722, 264] width 274 height 16
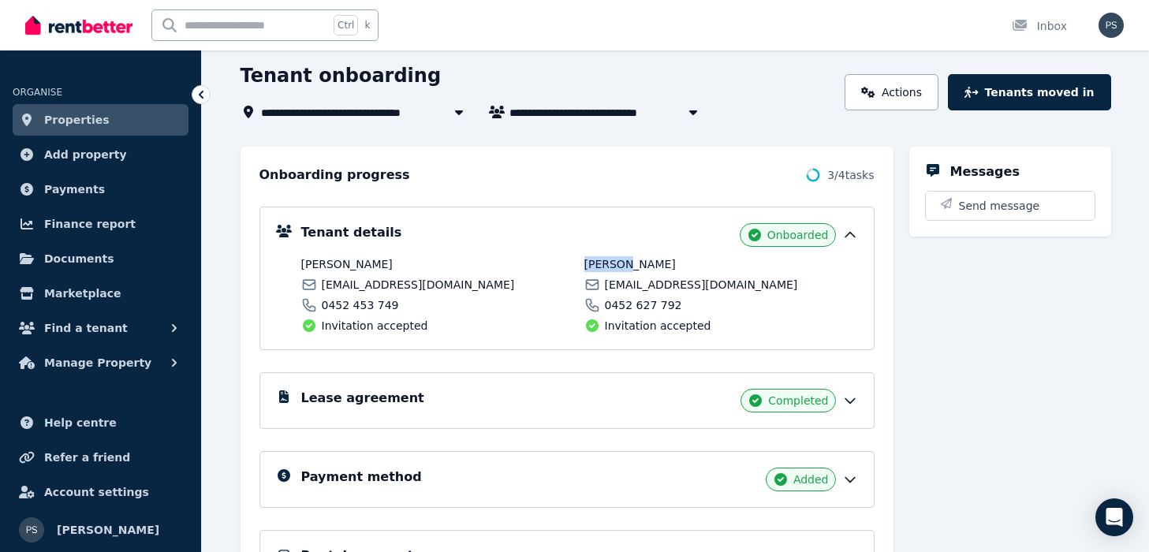
copy span "Susmita"
click at [663, 263] on span "Susmita Chhetri" at bounding box center [722, 264] width 274 height 16
drag, startPoint x: 663, startPoint y: 263, endPoint x: 630, endPoint y: 260, distance: 34.1
click at [630, 260] on span "Susmita Chhetri" at bounding box center [722, 264] width 274 height 16
copy span "Chhetri"
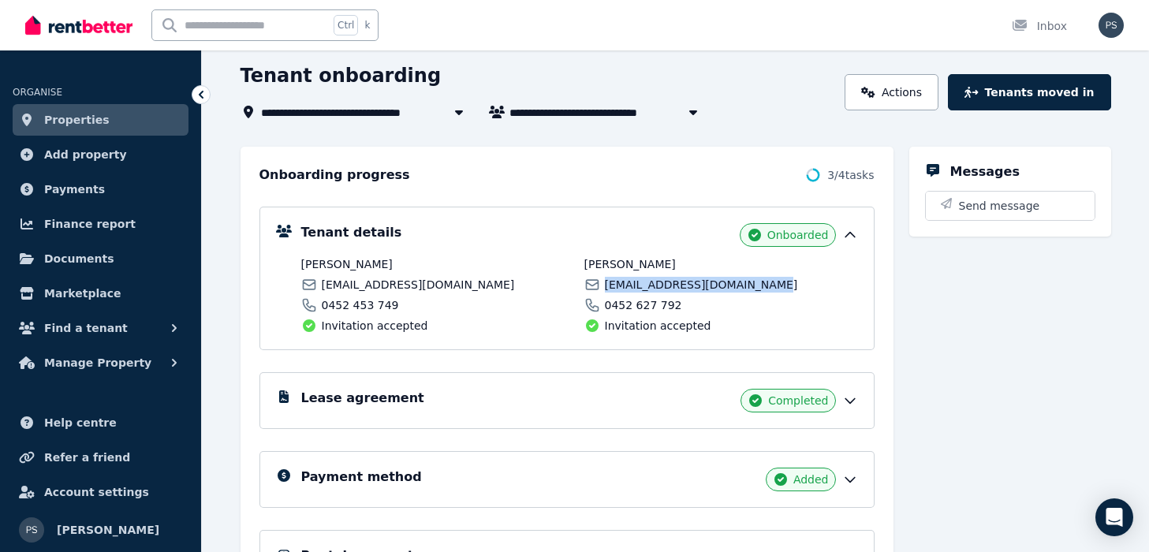
drag, startPoint x: 760, startPoint y: 289, endPoint x: 602, endPoint y: 283, distance: 158.7
click at [602, 283] on div "chhetrisusmita355@gmail.com" at bounding box center [722, 285] width 274 height 16
copy span "chhetrisusmita355@gmail.com"
